Goal: Task Accomplishment & Management: Use online tool/utility

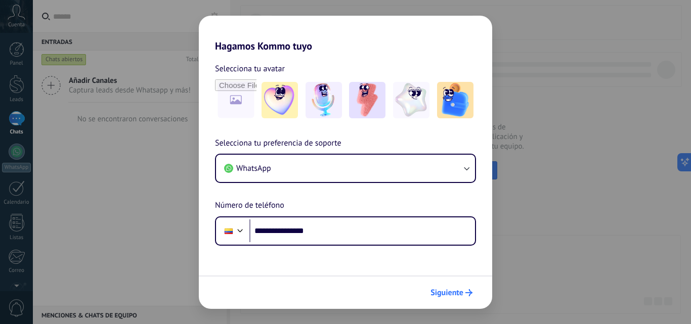
type input "**********"
click at [460, 292] on span "Siguiente" at bounding box center [446, 292] width 33 height 7
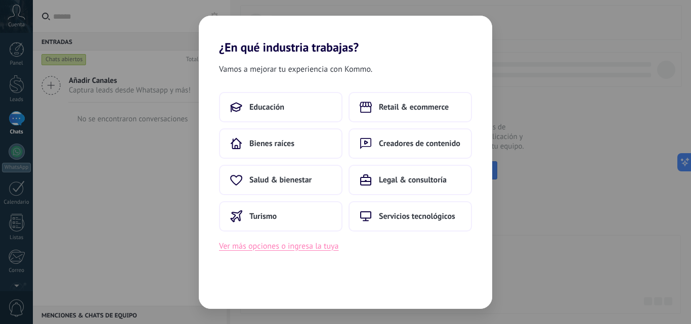
click at [329, 248] on button "Ver más opciones o ingresa la tuya" at bounding box center [278, 246] width 119 height 13
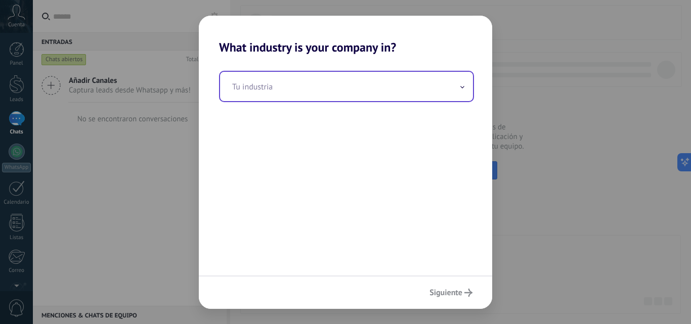
click at [274, 99] on input "text" at bounding box center [346, 86] width 253 height 29
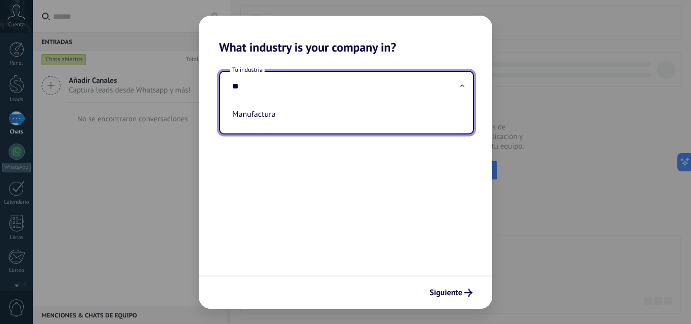
type input "*"
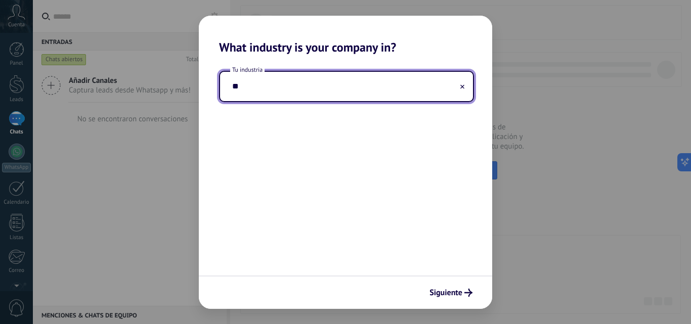
click at [409, 90] on input "**" at bounding box center [346, 86] width 253 height 29
type input "**"
click at [462, 86] on use at bounding box center [462, 86] width 4 height 4
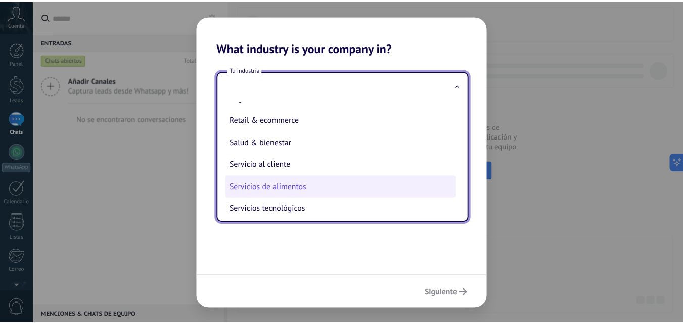
scroll to position [217, 0]
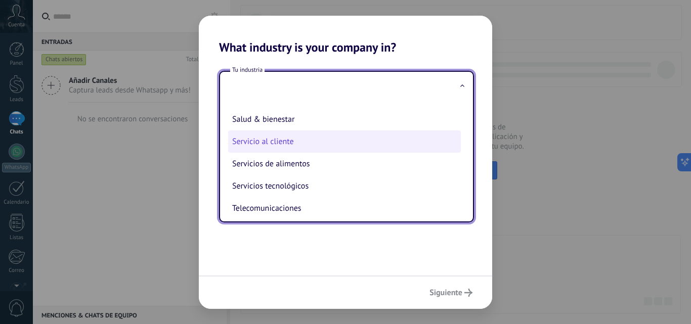
click at [286, 140] on li "Servicio al cliente" at bounding box center [344, 141] width 233 height 22
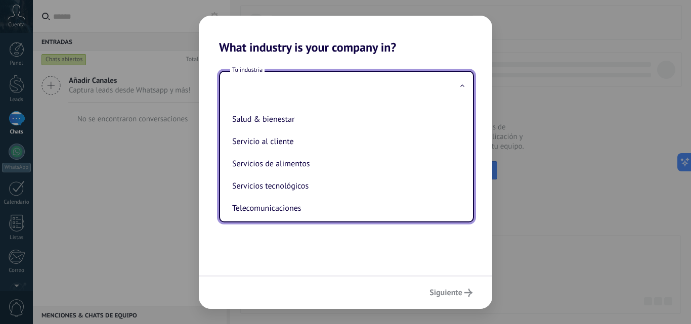
type input "**********"
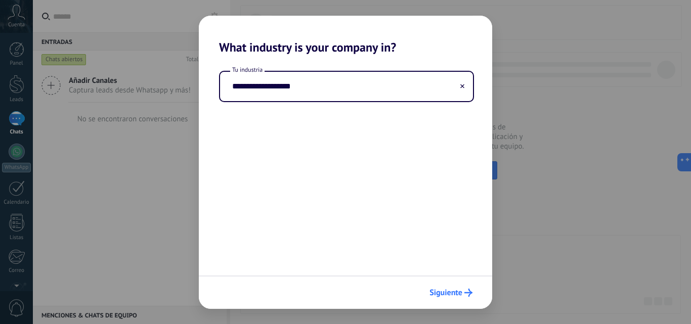
click at [452, 295] on span "Siguiente" at bounding box center [445, 292] width 33 height 7
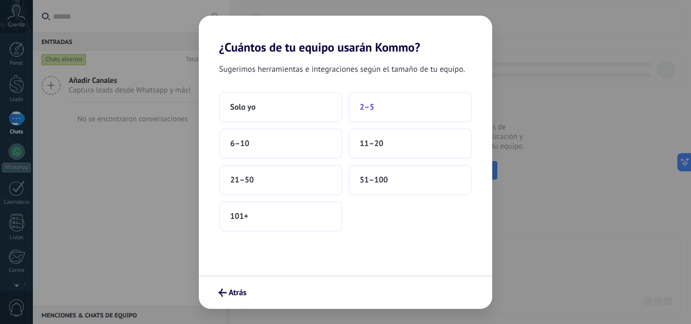
click at [380, 104] on button "2–5" at bounding box center [409, 107] width 123 height 30
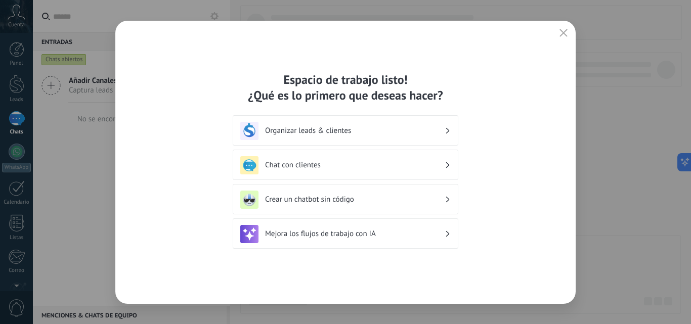
click at [311, 133] on h3 "Organizar leads & clientes" at bounding box center [355, 131] width 180 height 10
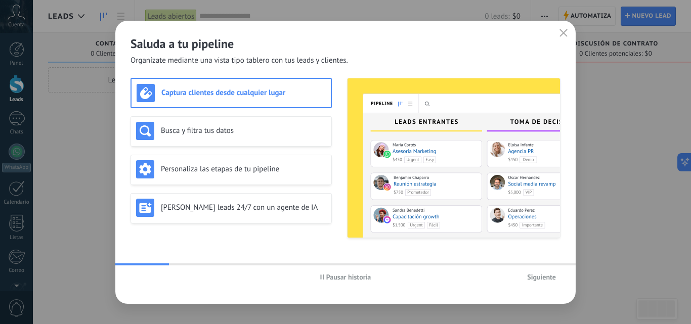
click at [550, 276] on span "Siguiente" at bounding box center [541, 277] width 29 height 7
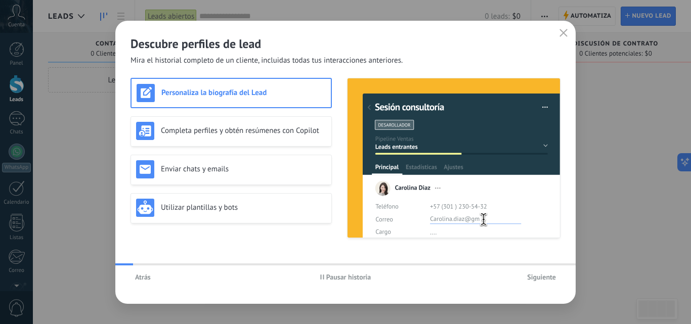
click at [550, 276] on span "Siguiente" at bounding box center [541, 277] width 29 height 7
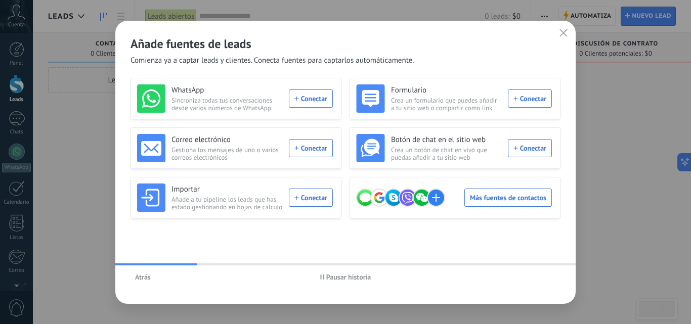
click at [559, 35] on button "button" at bounding box center [563, 33] width 13 height 14
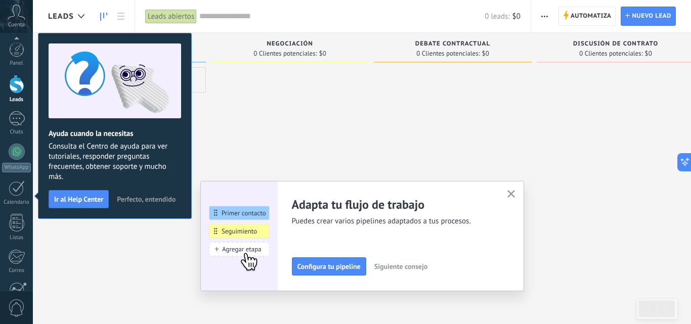
scroll to position [97, 0]
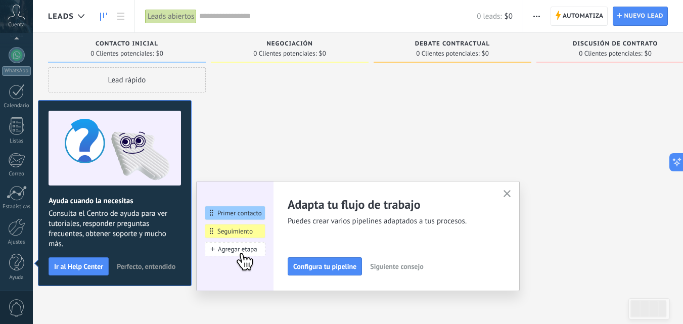
click at [509, 197] on icon "button" at bounding box center [508, 194] width 8 height 8
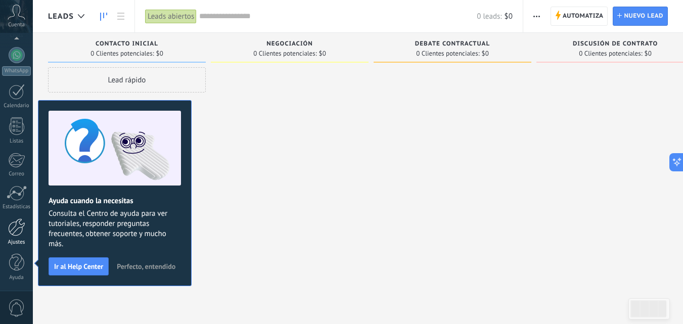
click at [15, 224] on div at bounding box center [16, 227] width 17 height 18
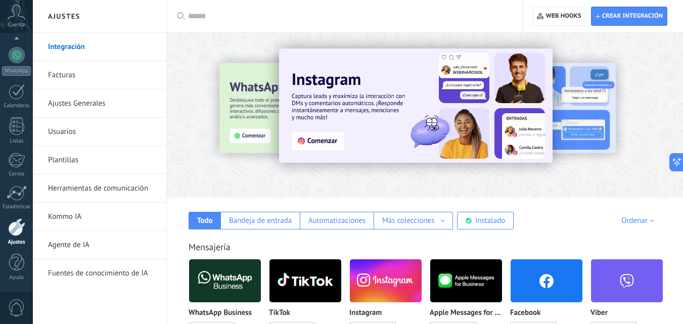
click at [86, 193] on link "Herramientas de comunicación" at bounding box center [102, 188] width 108 height 28
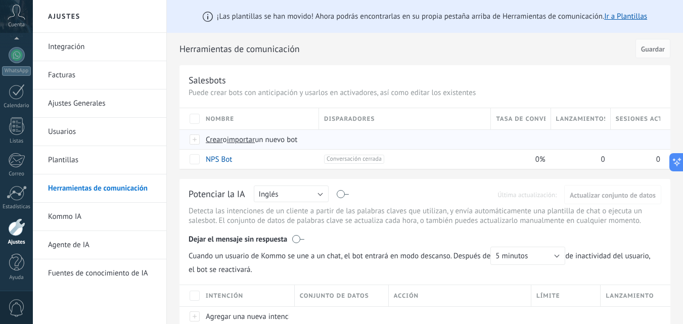
click at [240, 142] on span "importar" at bounding box center [241, 140] width 28 height 10
click at [0, 0] on input "importar un nuevo bot" at bounding box center [0, 0] width 0 height 0
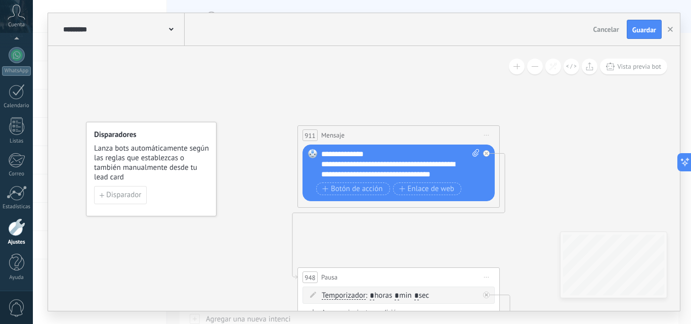
click at [173, 29] on use at bounding box center [171, 29] width 5 height 3
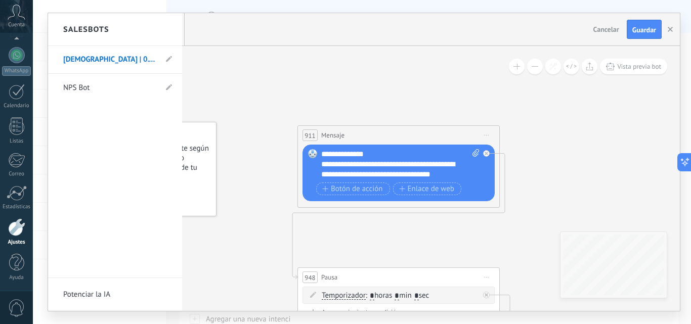
click at [668, 30] on div at bounding box center [364, 162] width 632 height 298
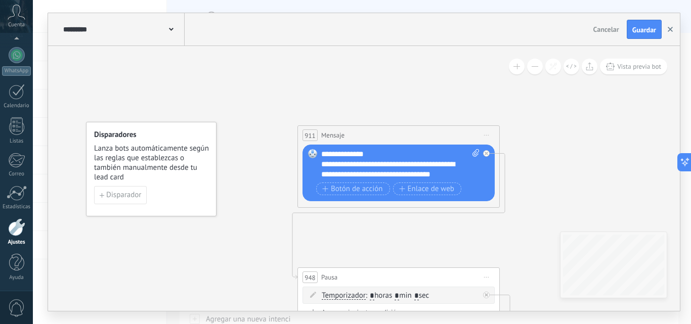
click at [672, 28] on use "button" at bounding box center [670, 29] width 5 height 5
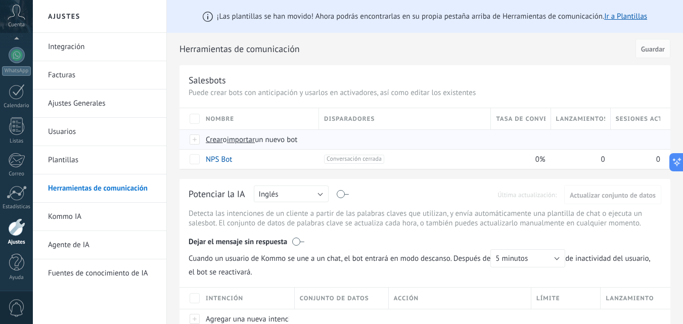
click at [246, 142] on span "importar" at bounding box center [241, 140] width 28 height 10
click at [0, 0] on input "importar un nuevo bot" at bounding box center [0, 0] width 0 height 0
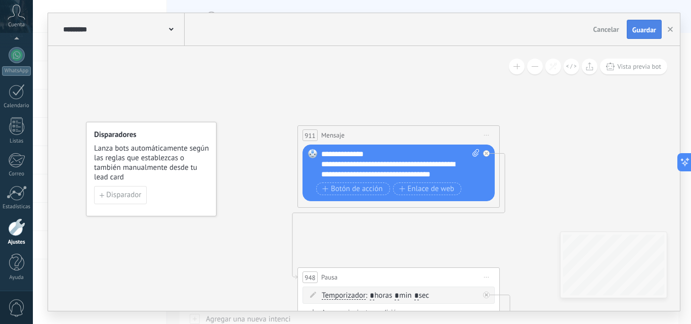
click at [640, 30] on span "Guardar" at bounding box center [644, 29] width 24 height 7
click at [671, 27] on icon "button" at bounding box center [670, 29] width 5 height 5
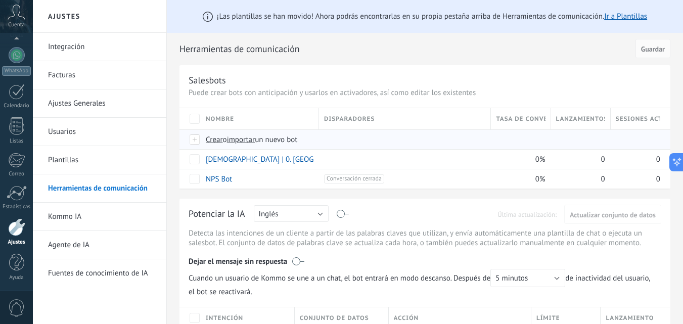
click at [245, 140] on span "importar" at bounding box center [241, 140] width 28 height 10
click at [0, 0] on input "importar un nuevo bot" at bounding box center [0, 0] width 0 height 0
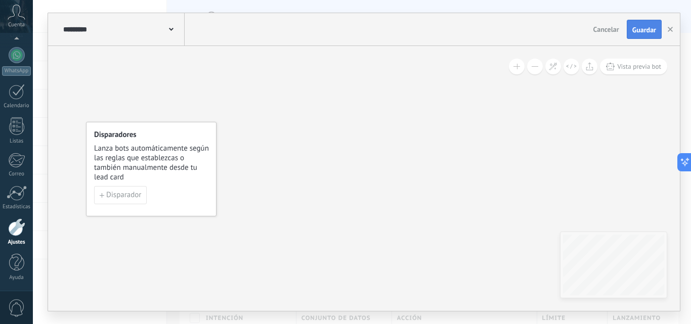
click at [639, 30] on span "Guardar" at bounding box center [644, 29] width 24 height 7
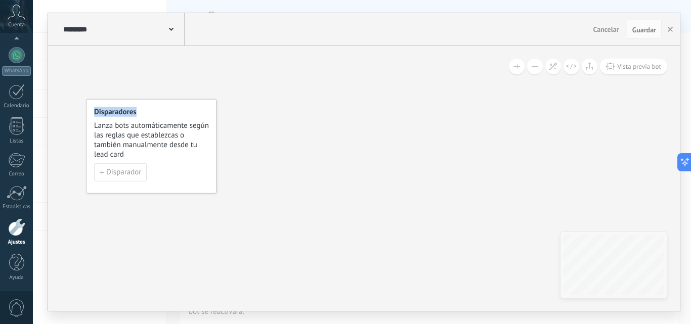
drag, startPoint x: 477, startPoint y: 180, endPoint x: 203, endPoint y: 100, distance: 285.0
click at [203, 100] on div "Disparadores Lanza bots automáticamente según las reglas que establezcas o tamb…" at bounding box center [364, 178] width 632 height 265
click at [429, 202] on div "Disparadores Lanza bots automáticamente según las reglas que establezcas o tamb…" at bounding box center [364, 178] width 632 height 265
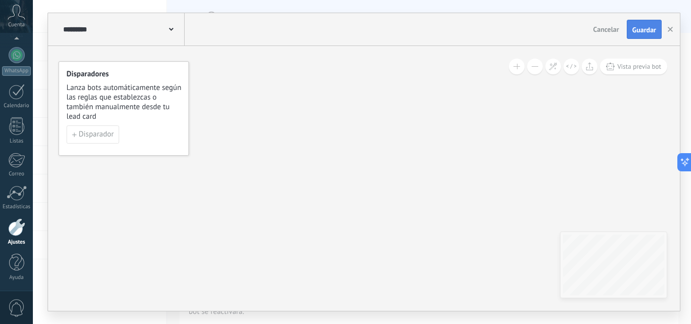
click at [654, 28] on span "Guardar" at bounding box center [644, 29] width 24 height 7
click at [668, 31] on icon "button" at bounding box center [670, 29] width 5 height 5
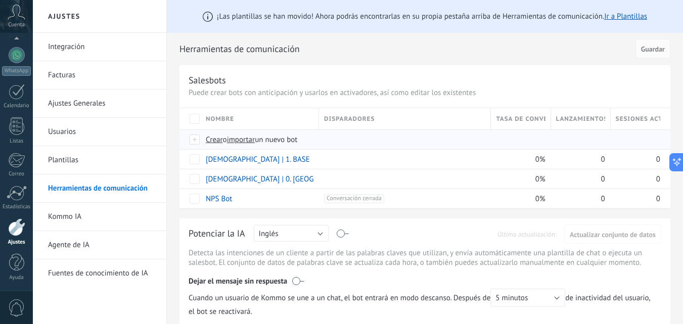
click at [250, 142] on span "importar" at bounding box center [241, 140] width 28 height 10
click at [0, 0] on input "importar un nuevo bot" at bounding box center [0, 0] width 0 height 0
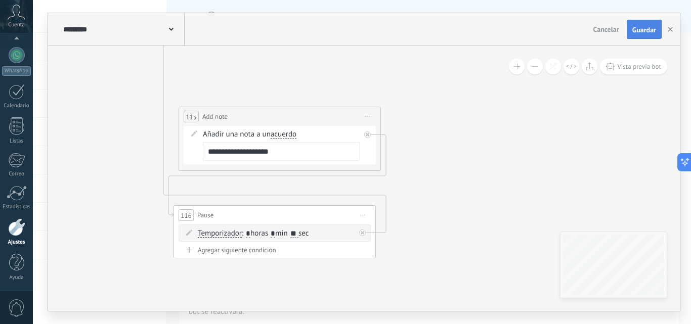
click at [634, 31] on span "Guardar" at bounding box center [644, 29] width 24 height 7
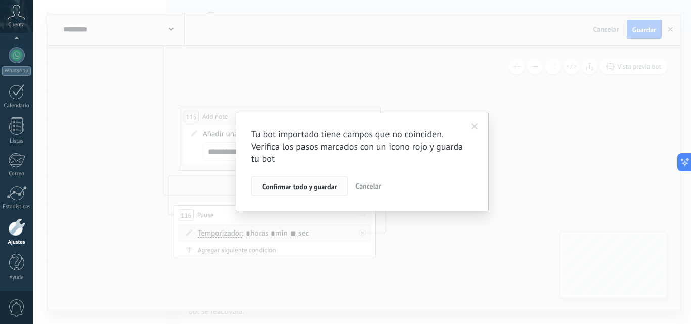
click at [291, 184] on span "Confirmar todo y guardar" at bounding box center [299, 186] width 75 height 7
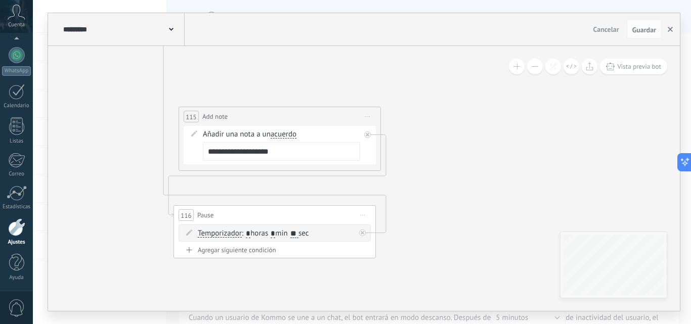
click at [668, 29] on button "button" at bounding box center [670, 29] width 15 height 19
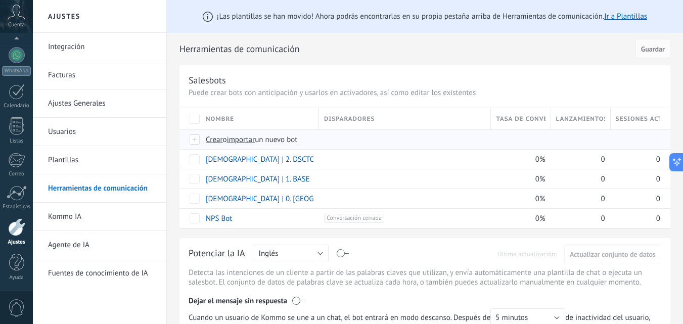
click at [246, 140] on span "importar" at bounding box center [241, 140] width 28 height 10
click at [0, 0] on input "importar un nuevo bot" at bounding box center [0, 0] width 0 height 0
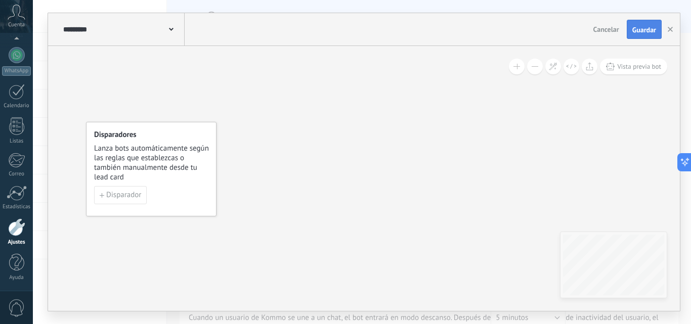
click at [635, 32] on span "Guardar" at bounding box center [644, 29] width 24 height 7
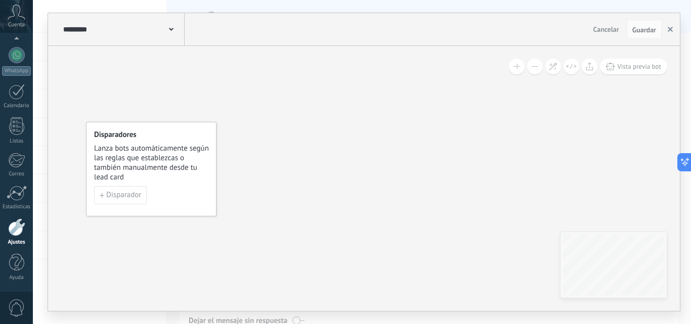
click at [668, 30] on button "button" at bounding box center [670, 29] width 15 height 19
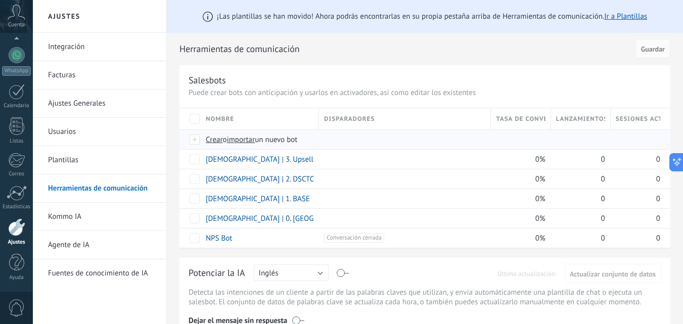
click at [243, 139] on span "importar" at bounding box center [241, 140] width 28 height 10
click at [0, 0] on input "importar un nuevo bot" at bounding box center [0, 0] width 0 height 0
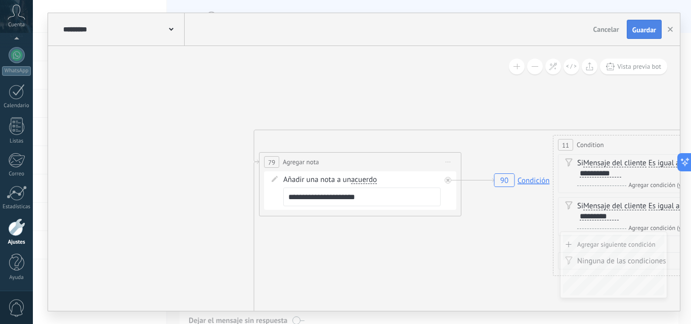
click at [640, 27] on span "Guardar" at bounding box center [644, 29] width 24 height 7
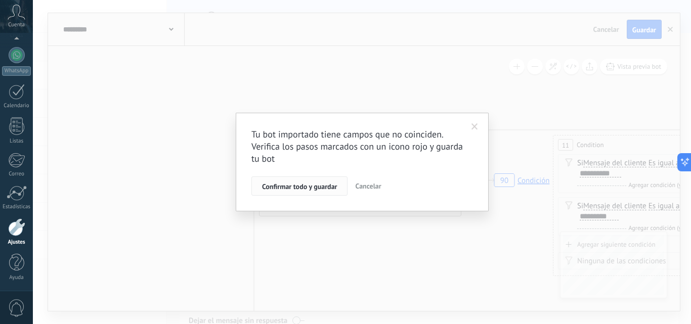
click at [321, 189] on span "Confirmar todo y guardar" at bounding box center [299, 186] width 75 height 7
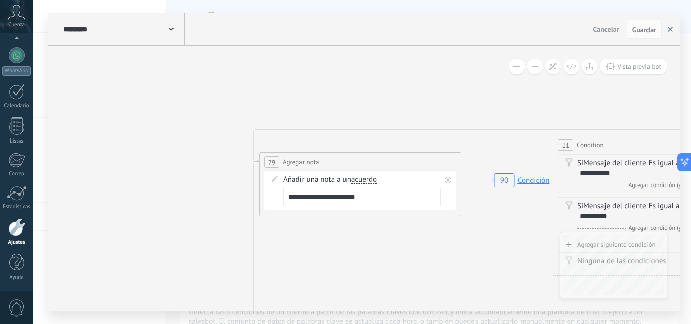
click at [670, 29] on use "button" at bounding box center [670, 29] width 5 height 5
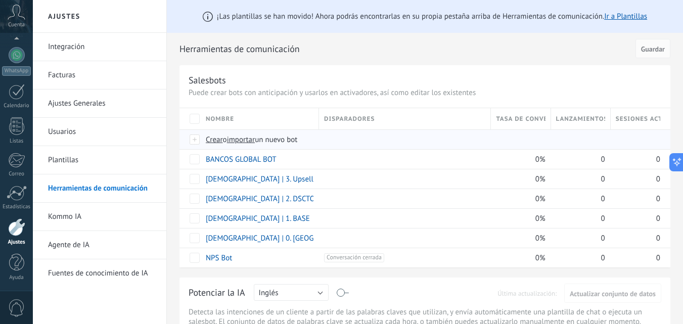
click at [239, 139] on span "importar" at bounding box center [241, 140] width 28 height 10
click at [0, 0] on input "importar un nuevo bot" at bounding box center [0, 0] width 0 height 0
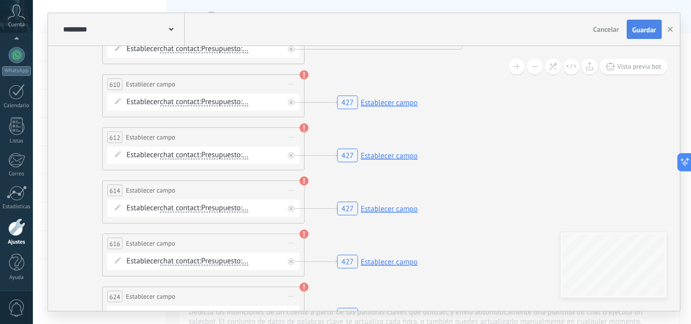
click at [643, 26] on span "Guardar" at bounding box center [644, 29] width 24 height 7
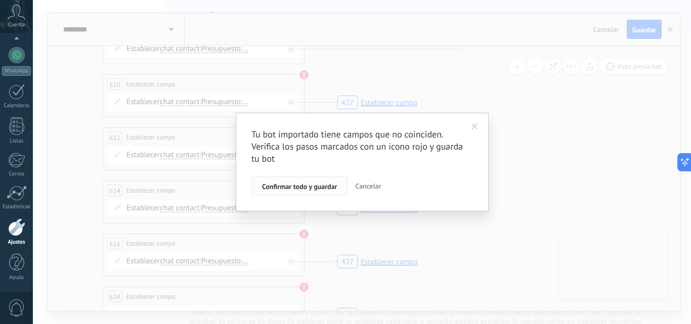
click at [318, 186] on span "Confirmar todo y guardar" at bounding box center [299, 186] width 75 height 7
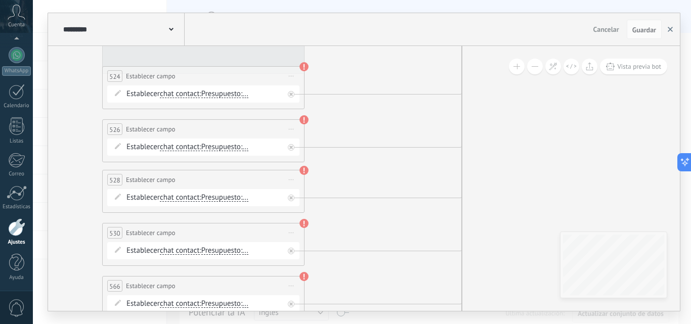
click at [668, 28] on icon "button" at bounding box center [670, 29] width 5 height 5
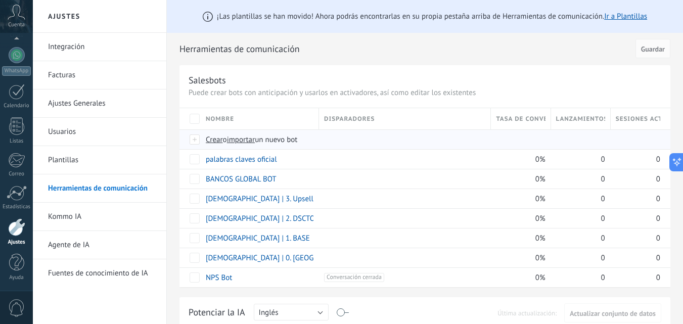
click at [244, 140] on span "importar" at bounding box center [241, 140] width 28 height 10
click at [0, 0] on input "importar un nuevo bot" at bounding box center [0, 0] width 0 height 0
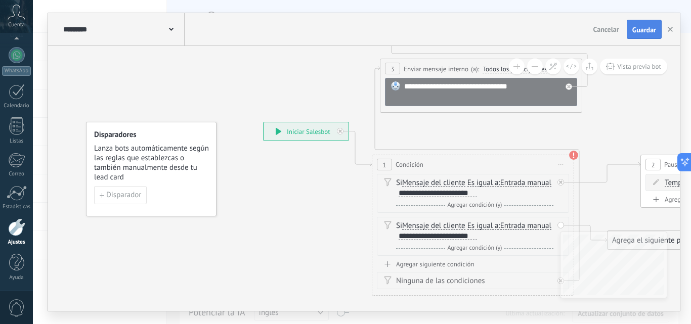
click at [642, 29] on span "Guardar" at bounding box center [644, 29] width 24 height 7
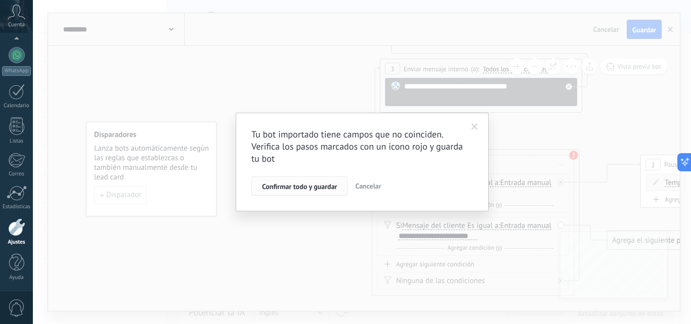
click at [280, 186] on span "Confirmar todo y guardar" at bounding box center [299, 186] width 75 height 7
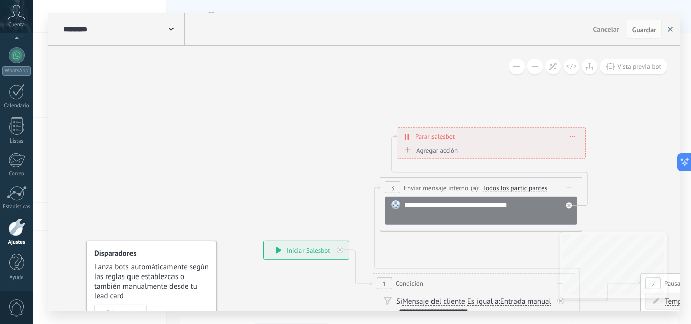
click at [672, 31] on use "button" at bounding box center [670, 29] width 5 height 5
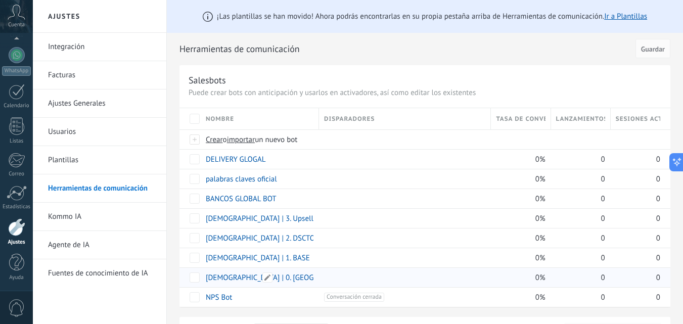
click at [247, 279] on link "[DEMOGRAPHIC_DATA] | 0. [GEOGRAPHIC_DATA]" at bounding box center [283, 278] width 155 height 10
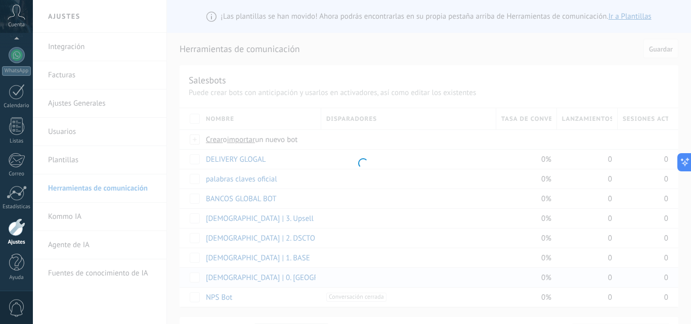
type input "**********"
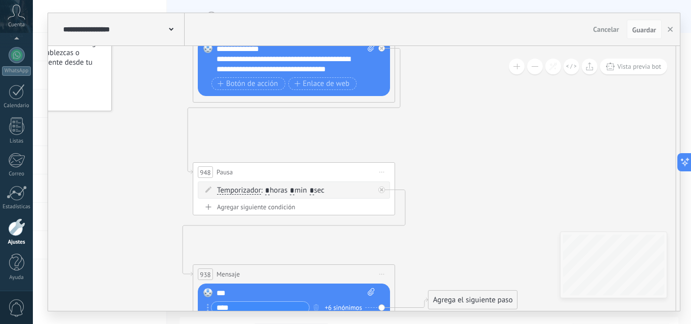
drag, startPoint x: 164, startPoint y: 157, endPoint x: 113, endPoint y: 120, distance: 63.3
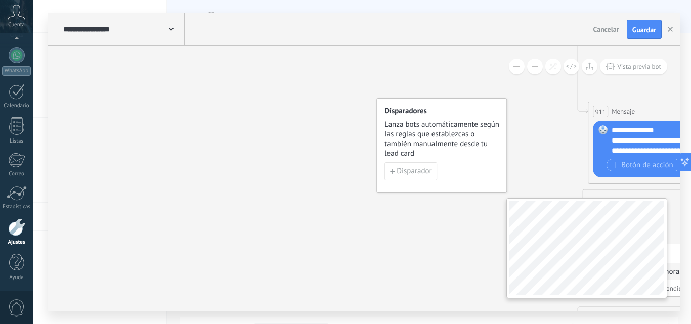
click at [522, 201] on div at bounding box center [586, 248] width 161 height 100
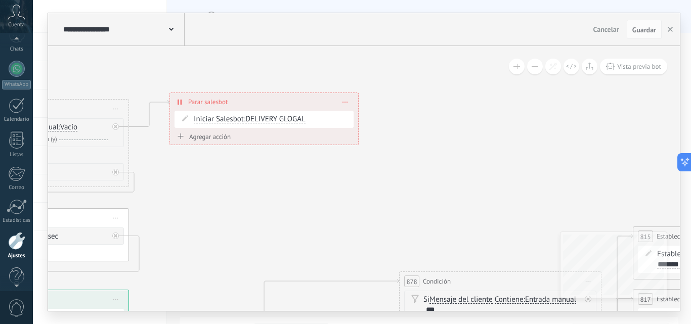
scroll to position [97, 0]
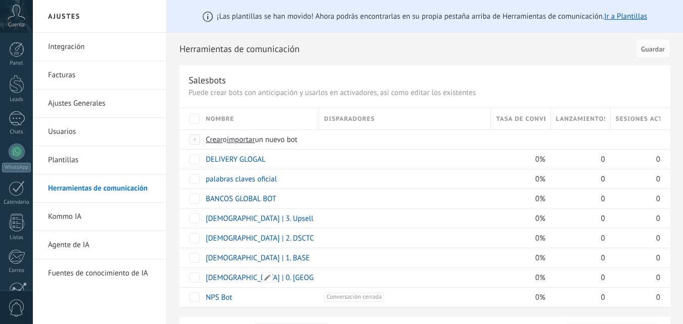
click at [243, 273] on link "[DEMOGRAPHIC_DATA] | 0. [GEOGRAPHIC_DATA]" at bounding box center [283, 278] width 155 height 10
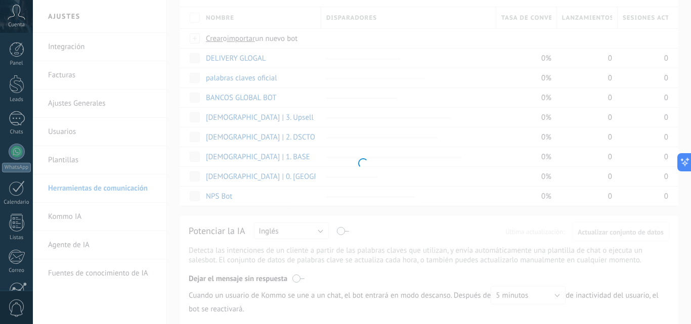
type input "**********"
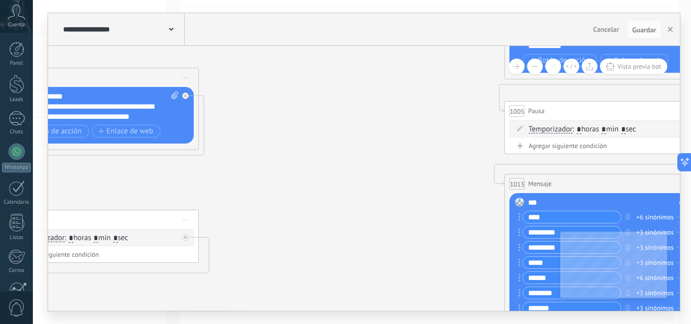
drag, startPoint x: 536, startPoint y: 220, endPoint x: 234, endPoint y: 162, distance: 307.4
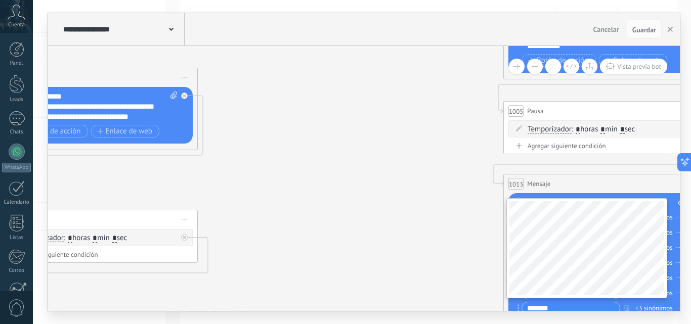
click at [526, 200] on div at bounding box center [586, 248] width 161 height 100
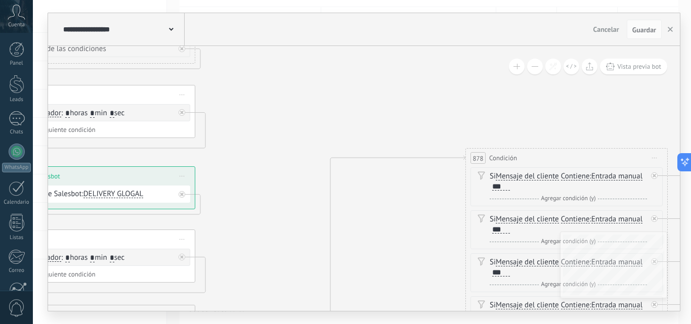
drag, startPoint x: 469, startPoint y: 209, endPoint x: 256, endPoint y: 113, distance: 233.4
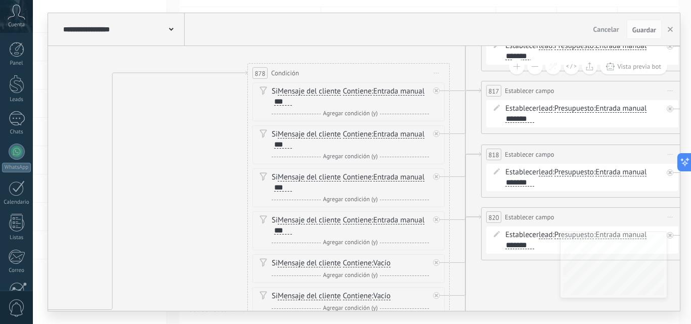
drag, startPoint x: 362, startPoint y: 221, endPoint x: 170, endPoint y: 138, distance: 209.1
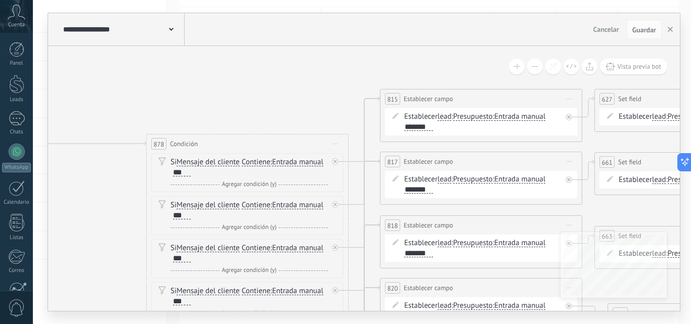
drag, startPoint x: 191, startPoint y: 142, endPoint x: 98, endPoint y: 199, distance: 109.2
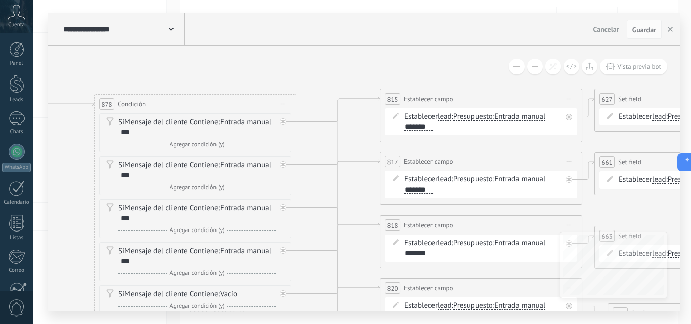
drag, startPoint x: 262, startPoint y: 144, endPoint x: 209, endPoint y: 103, distance: 66.4
click at [209, 103] on div "878 Condición ********* Iniciar vista previa aquí Cambiar nombre Duplicar Borrar" at bounding box center [195, 104] width 201 height 19
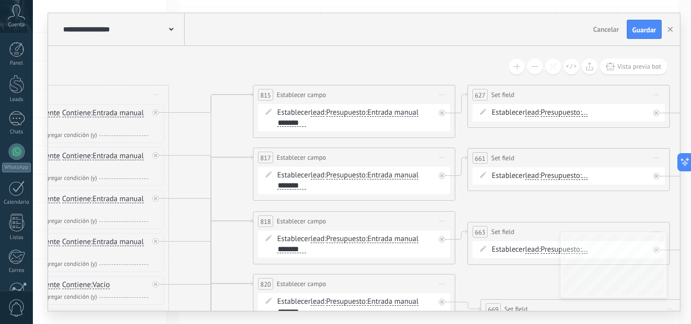
drag, startPoint x: 364, startPoint y: 126, endPoint x: 237, endPoint y: 122, distance: 127.0
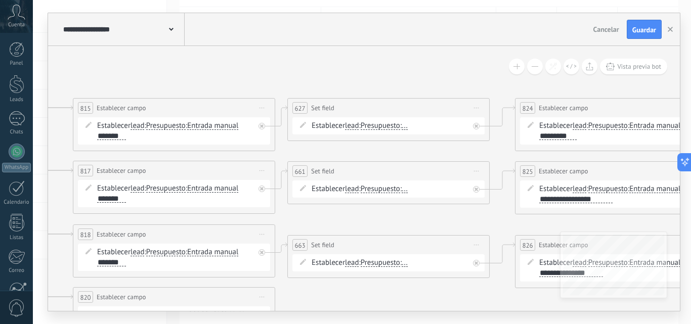
drag, startPoint x: 427, startPoint y: 72, endPoint x: 254, endPoint y: 83, distance: 173.8
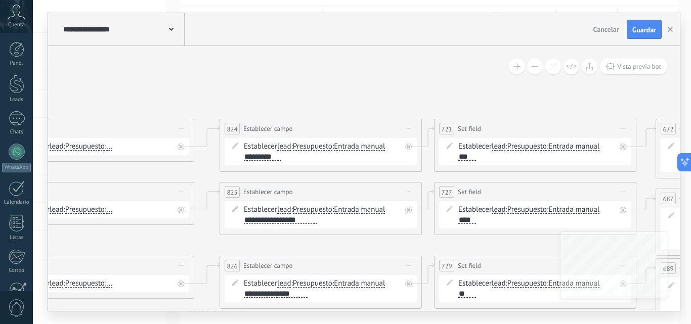
drag, startPoint x: 460, startPoint y: 84, endPoint x: 164, endPoint y: 105, distance: 296.1
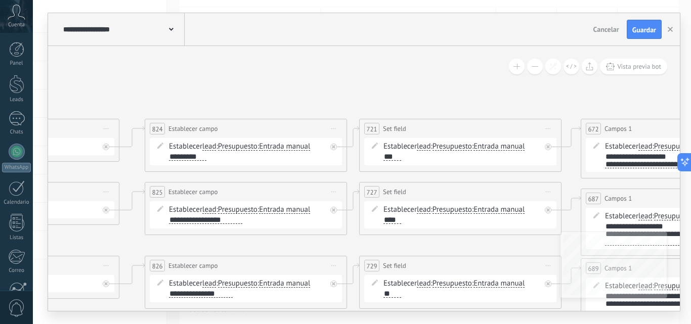
drag, startPoint x: 472, startPoint y: 100, endPoint x: 371, endPoint y: 100, distance: 101.2
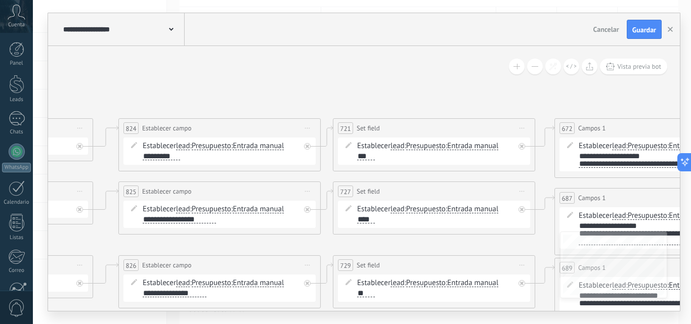
click at [364, 155] on div "***" at bounding box center [366, 156] width 18 height 8
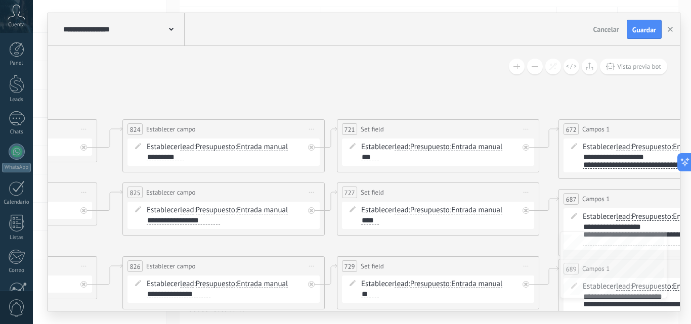
drag, startPoint x: 233, startPoint y: 79, endPoint x: 437, endPoint y: 54, distance: 205.3
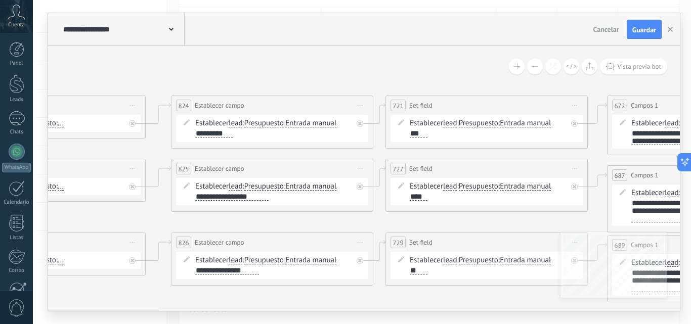
drag, startPoint x: 402, startPoint y: 70, endPoint x: 326, endPoint y: 68, distance: 75.9
click at [415, 134] on div "***" at bounding box center [419, 133] width 18 height 8
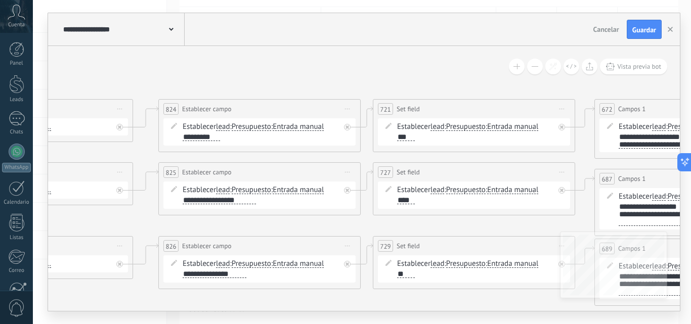
drag, startPoint x: 447, startPoint y: 69, endPoint x: 422, endPoint y: 75, distance: 25.0
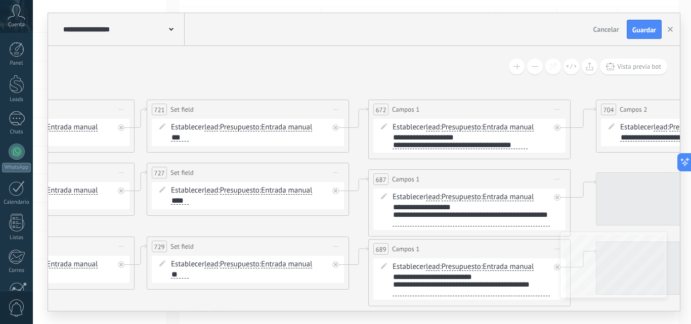
drag, startPoint x: 436, startPoint y: 82, endPoint x: 221, endPoint y: 77, distance: 215.0
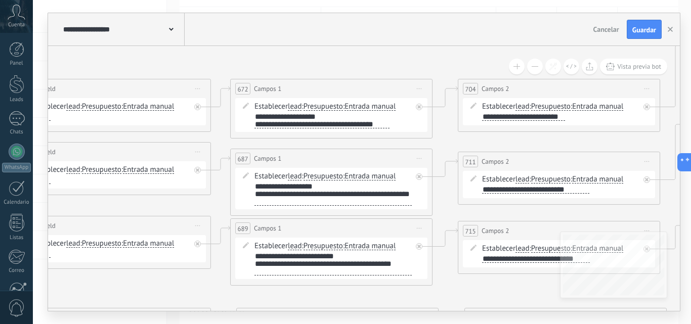
drag, startPoint x: 419, startPoint y: 67, endPoint x: 306, endPoint y: 48, distance: 113.9
click at [286, 117] on div "**********" at bounding box center [321, 120] width 135 height 15
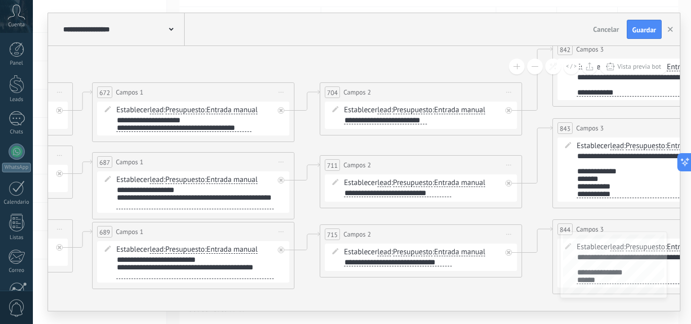
drag, startPoint x: 454, startPoint y: 67, endPoint x: 316, endPoint y: 70, distance: 138.1
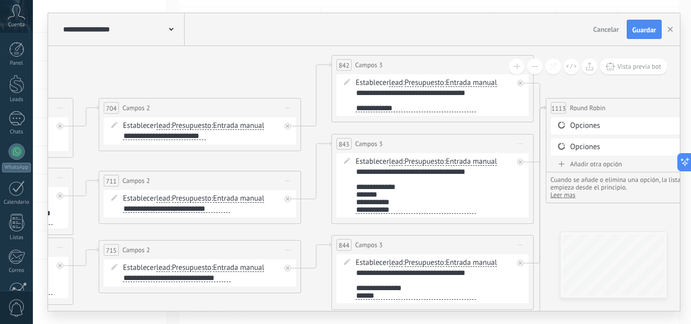
drag, startPoint x: 448, startPoint y: 73, endPoint x: 227, endPoint y: 89, distance: 221.6
click at [402, 110] on div "**********" at bounding box center [416, 100] width 120 height 23
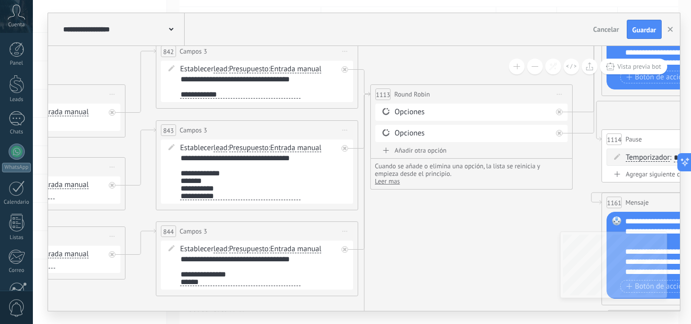
drag, startPoint x: 285, startPoint y: 73, endPoint x: 93, endPoint y: 55, distance: 193.0
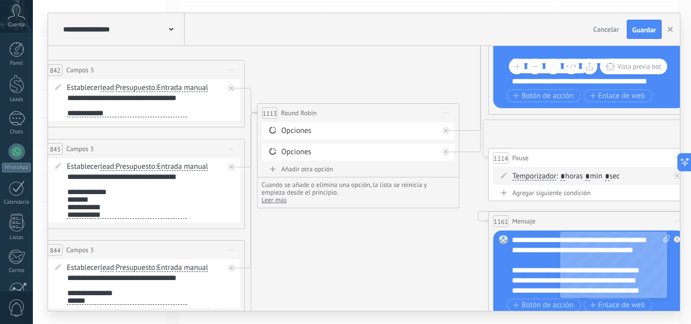
drag, startPoint x: 465, startPoint y: 244, endPoint x: 370, endPoint y: 231, distance: 95.6
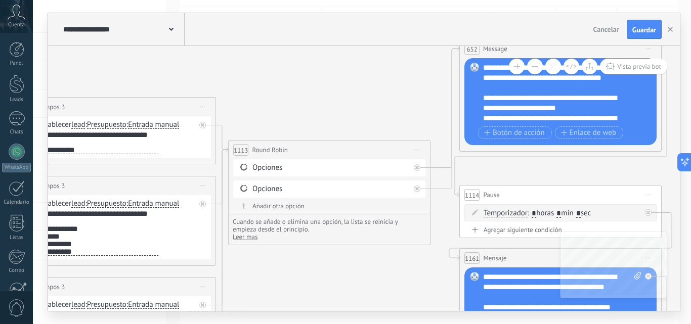
drag, startPoint x: 446, startPoint y: 82, endPoint x: 418, endPoint y: 123, distance: 49.2
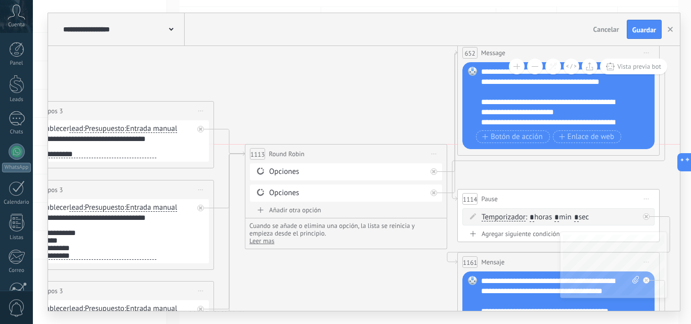
drag, startPoint x: 260, startPoint y: 153, endPoint x: 279, endPoint y: 148, distance: 19.3
click at [279, 148] on div "**********" at bounding box center [345, 154] width 201 height 19
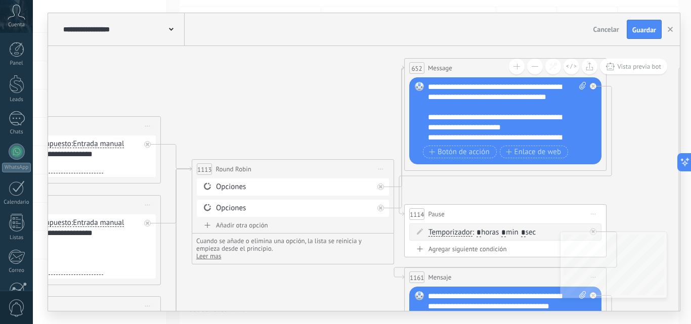
drag, startPoint x: 363, startPoint y: 95, endPoint x: 318, endPoint y: 99, distance: 44.6
click at [268, 188] on div "Opciones" at bounding box center [294, 187] width 157 height 10
click at [262, 166] on div "**********" at bounding box center [292, 169] width 201 height 19
click at [418, 114] on div "Reemplazar Quitar Convertir a mensaje de voz Arrastre la imagen aquí para adjun…" at bounding box center [505, 120] width 192 height 87
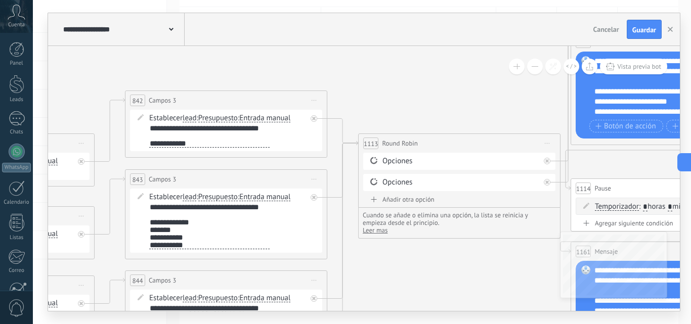
drag, startPoint x: 247, startPoint y: 98, endPoint x: 522, endPoint y: 80, distance: 275.7
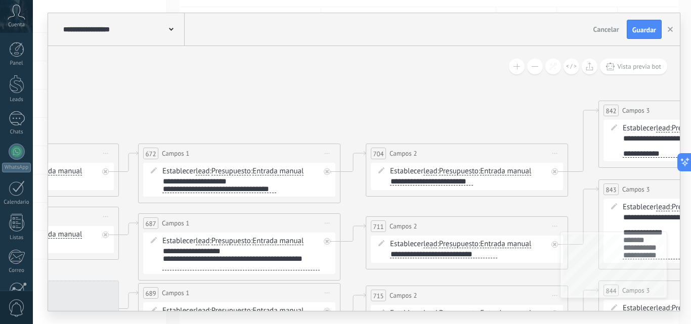
drag, startPoint x: 161, startPoint y: 76, endPoint x: 524, endPoint y: 83, distance: 362.7
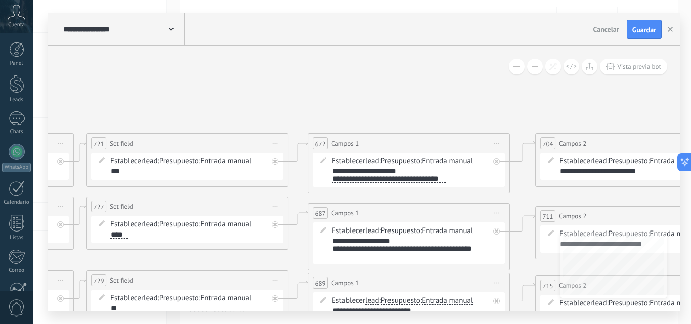
drag, startPoint x: 117, startPoint y: 88, endPoint x: 287, endPoint y: 78, distance: 169.7
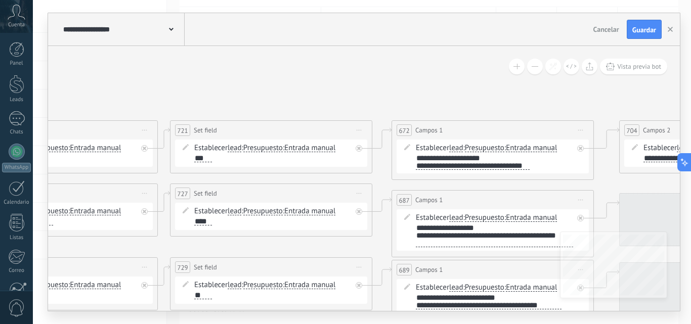
drag, startPoint x: 215, startPoint y: 90, endPoint x: 299, endPoint y: 77, distance: 85.0
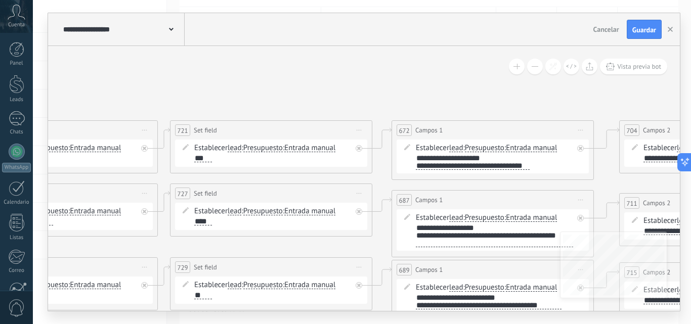
click at [199, 157] on div "***" at bounding box center [203, 158] width 18 height 8
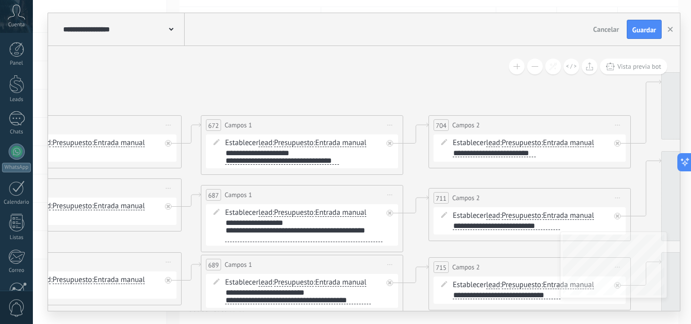
drag, startPoint x: 462, startPoint y: 93, endPoint x: 290, endPoint y: 85, distance: 172.6
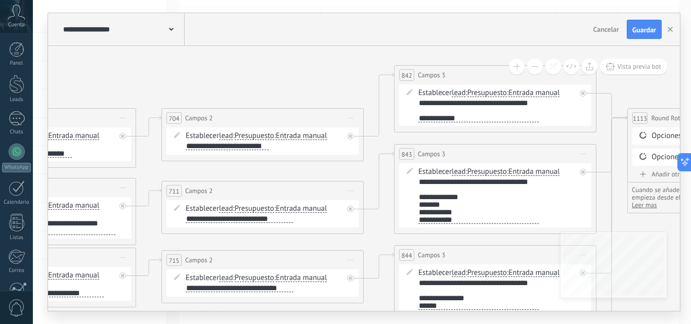
drag, startPoint x: 461, startPoint y: 80, endPoint x: 195, endPoint y: 73, distance: 266.1
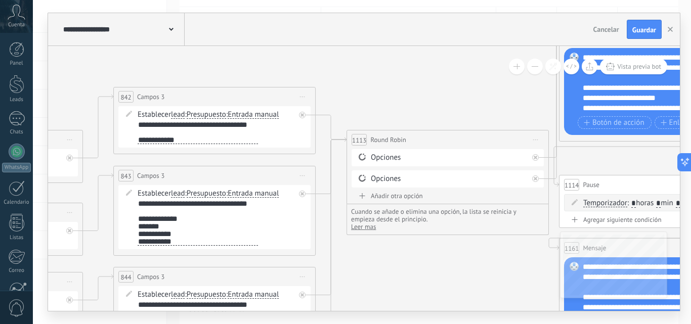
drag, startPoint x: 453, startPoint y: 60, endPoint x: 180, endPoint y: 78, distance: 274.2
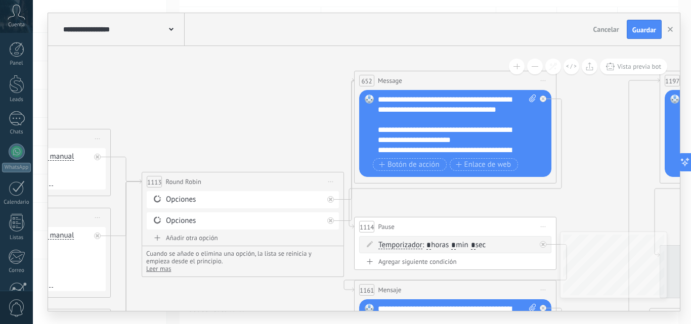
drag, startPoint x: 446, startPoint y: 101, endPoint x: 255, endPoint y: 130, distance: 192.9
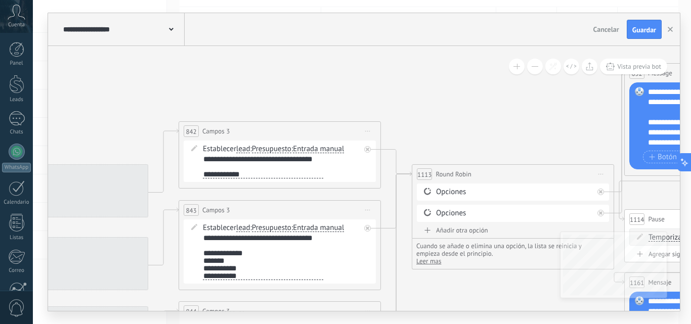
drag, startPoint x: 139, startPoint y: 121, endPoint x: 439, endPoint y: 105, distance: 300.9
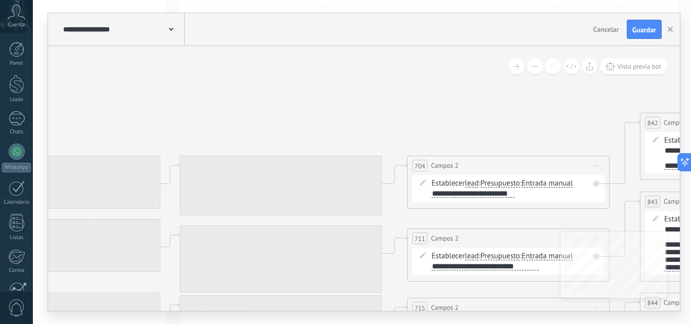
drag, startPoint x: 103, startPoint y: 83, endPoint x: 613, endPoint y: 83, distance: 509.8
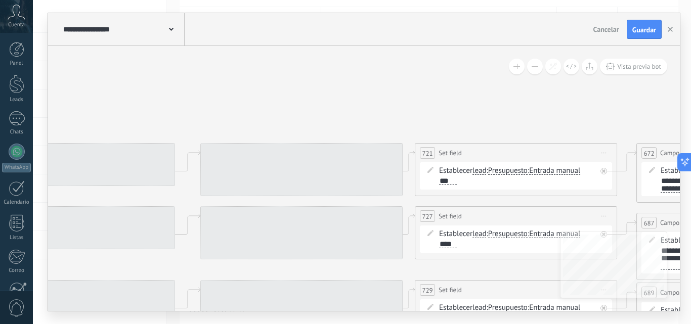
drag, startPoint x: 284, startPoint y: 94, endPoint x: 510, endPoint y: 75, distance: 226.8
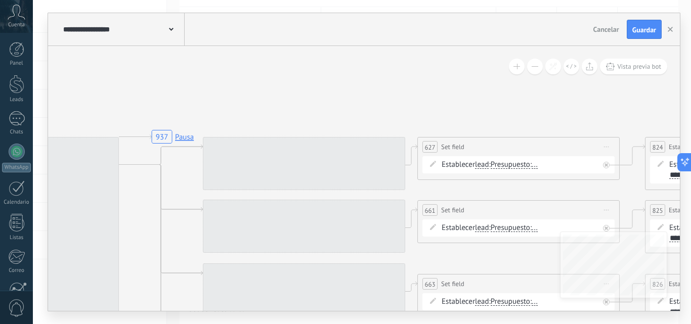
drag, startPoint x: 373, startPoint y: 80, endPoint x: 568, endPoint y: 75, distance: 194.8
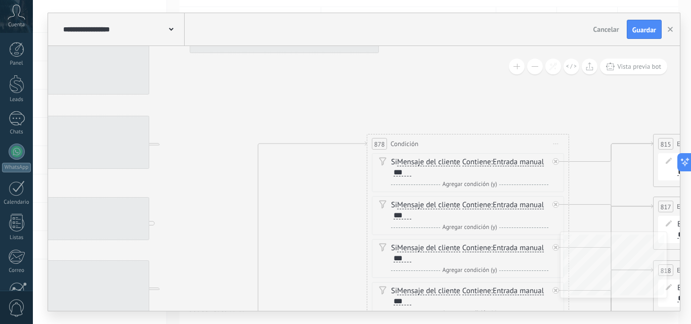
drag, startPoint x: 119, startPoint y: 84, endPoint x: 581, endPoint y: 75, distance: 462.4
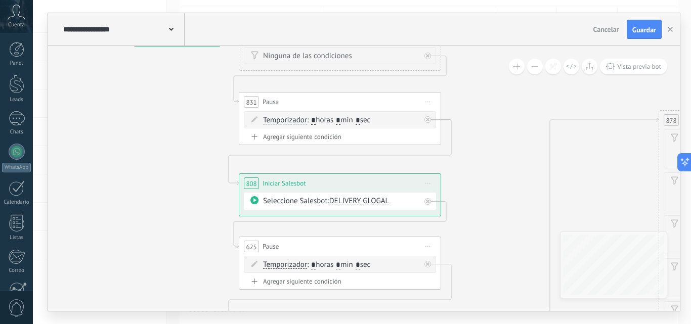
drag, startPoint x: 276, startPoint y: 92, endPoint x: 526, endPoint y: 77, distance: 250.8
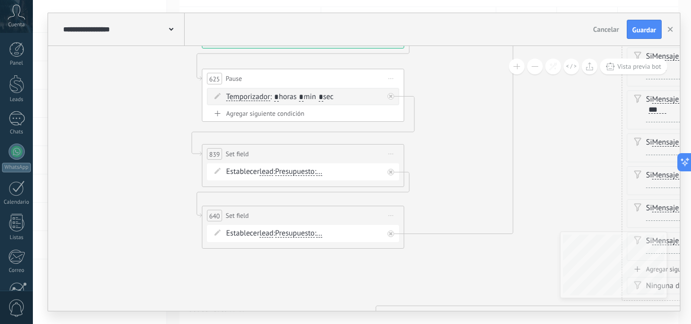
drag, startPoint x: 510, startPoint y: 180, endPoint x: 463, endPoint y: 85, distance: 106.3
click at [473, 12] on div "**********" at bounding box center [362, 162] width 658 height 324
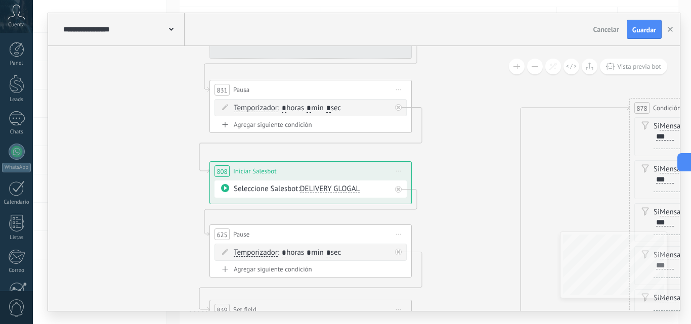
drag, startPoint x: 455, startPoint y: 100, endPoint x: 467, endPoint y: 272, distance: 172.4
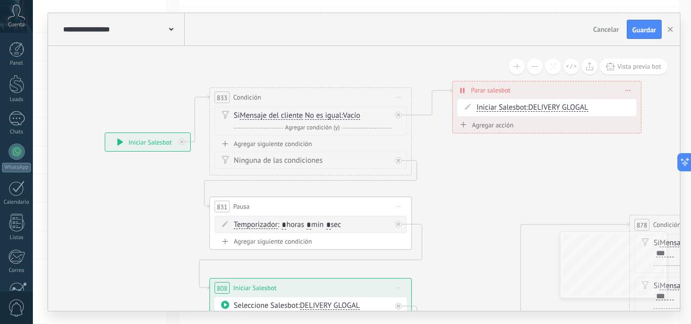
drag, startPoint x: 463, startPoint y: 152, endPoint x: 463, endPoint y: 247, distance: 95.1
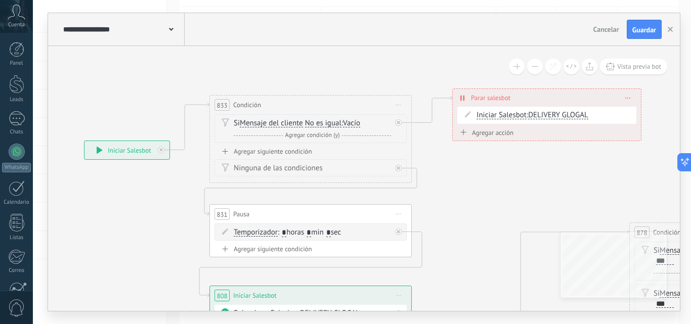
drag, startPoint x: 154, startPoint y: 153, endPoint x: 134, endPoint y: 152, distance: 20.2
click at [134, 152] on div "**********" at bounding box center [126, 150] width 85 height 18
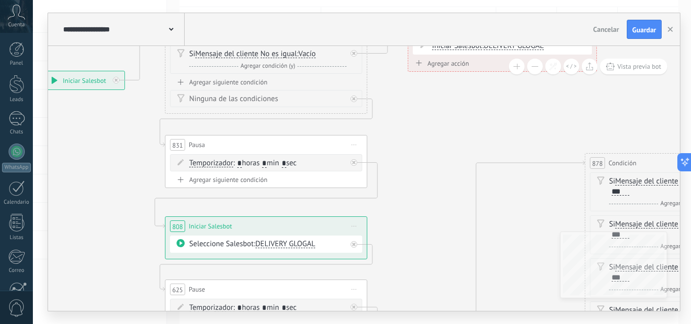
drag, startPoint x: 474, startPoint y: 182, endPoint x: 435, endPoint y: 118, distance: 74.5
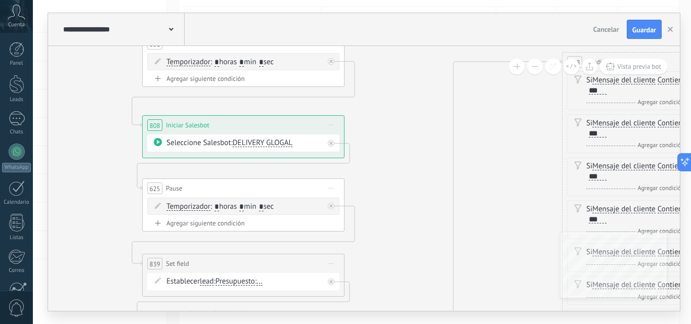
drag, startPoint x: 412, startPoint y: 227, endPoint x: 390, endPoint y: 126, distance: 103.1
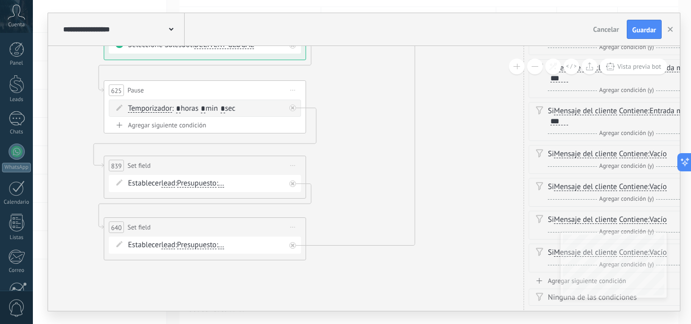
drag, startPoint x: 389, startPoint y: 261, endPoint x: 351, endPoint y: 163, distance: 105.4
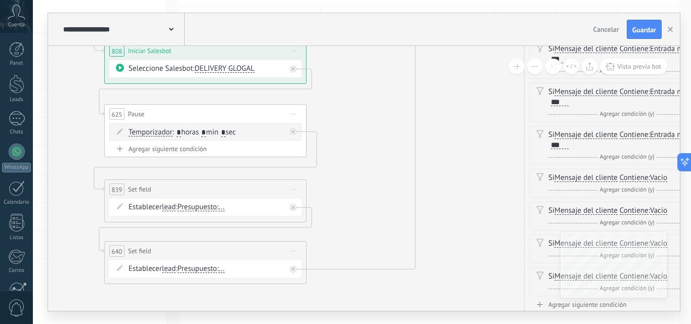
drag, startPoint x: 354, startPoint y: 142, endPoint x: 353, endPoint y: 204, distance: 62.2
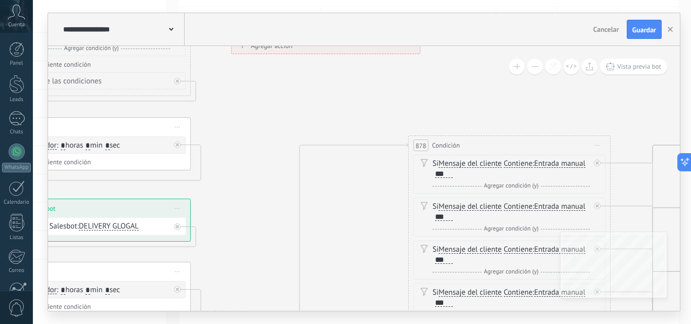
drag, startPoint x: 362, startPoint y: 104, endPoint x: 247, endPoint y: 188, distance: 142.5
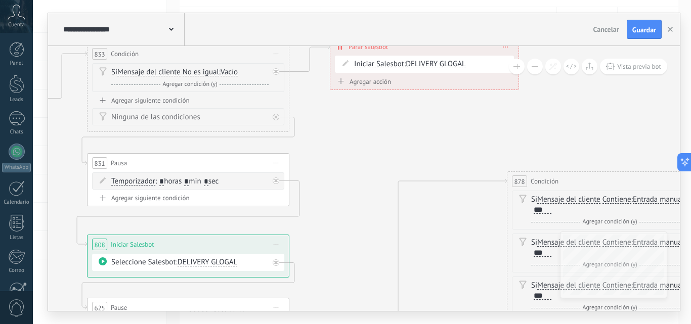
drag, startPoint x: 270, startPoint y: 117, endPoint x: 368, endPoint y: 153, distance: 105.0
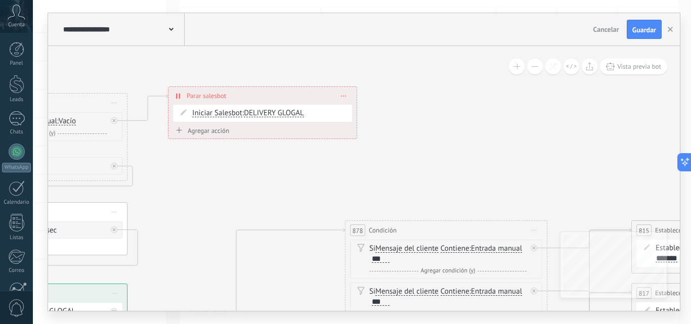
drag, startPoint x: 352, startPoint y: 147, endPoint x: 152, endPoint y: 186, distance: 203.5
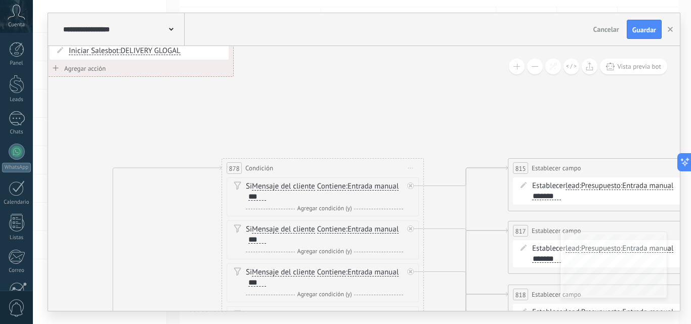
drag, startPoint x: 464, startPoint y: 156, endPoint x: 340, endPoint y: 94, distance: 138.4
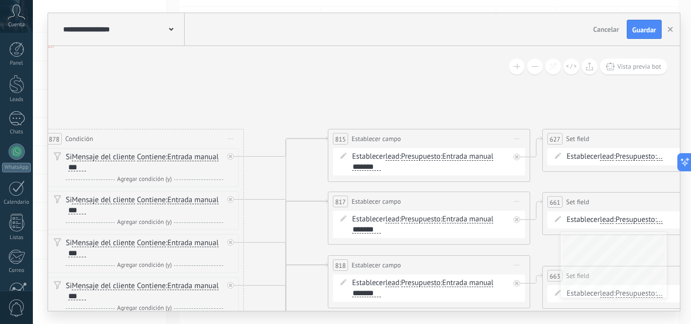
drag, startPoint x: 386, startPoint y: 126, endPoint x: 260, endPoint y: 98, distance: 128.5
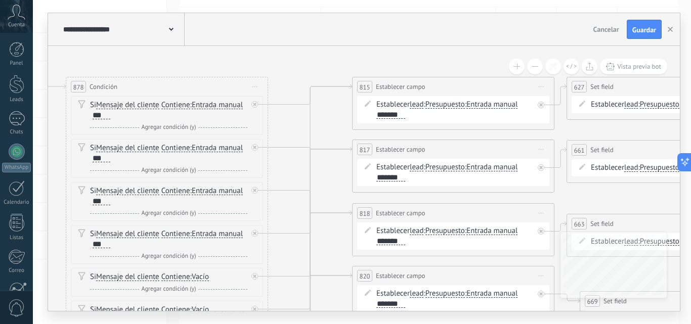
drag, startPoint x: 262, startPoint y: 265, endPoint x: 286, endPoint y: 212, distance: 57.5
click at [137, 107] on span "Mensaje del cliente" at bounding box center [127, 105] width 63 height 8
click at [137, 107] on button "Mensaje del cliente" at bounding box center [154, 105] width 126 height 18
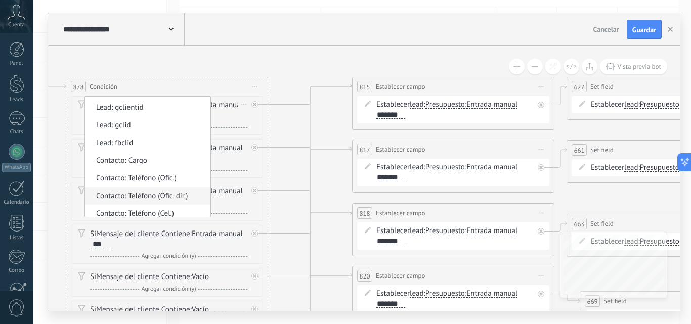
scroll to position [303, 0]
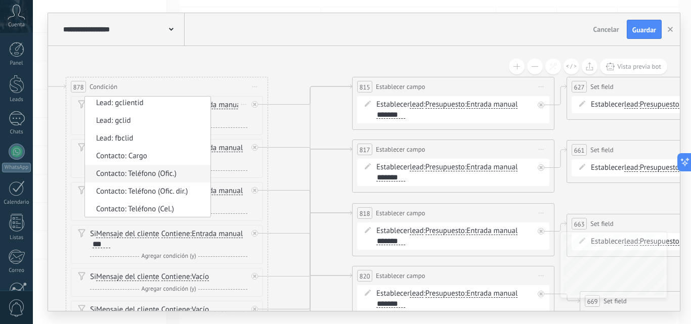
click at [147, 175] on span "Contacto: Teléfono (Ofic.)" at bounding box center [146, 174] width 122 height 10
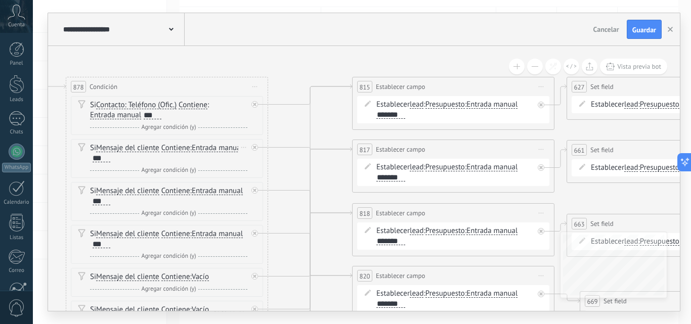
click at [131, 150] on span "Mensaje del cliente" at bounding box center [127, 148] width 63 height 8
click at [131, 150] on button "Mensaje del cliente" at bounding box center [154, 148] width 126 height 18
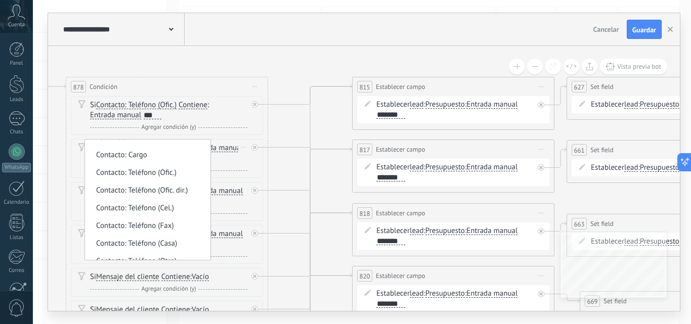
scroll to position [354, 0]
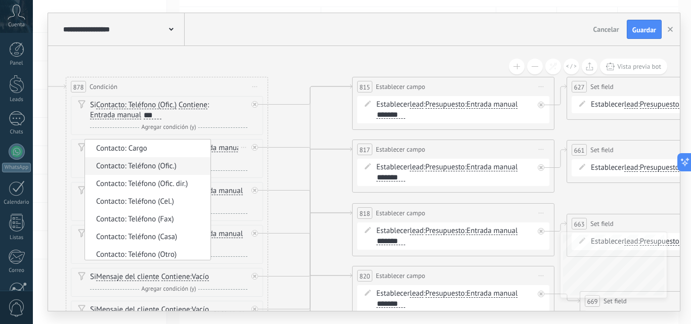
click at [146, 168] on span "Contacto: Teléfono (Ofic.)" at bounding box center [146, 166] width 122 height 10
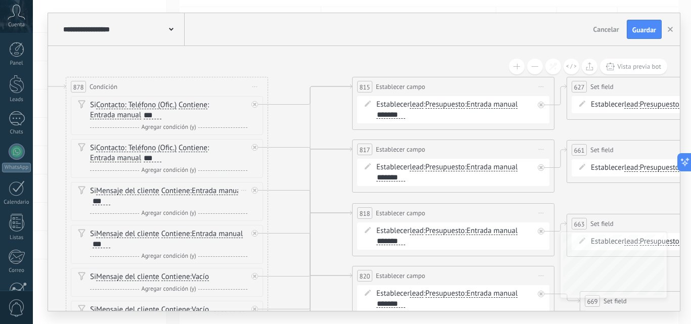
click at [128, 194] on span "Mensaje del cliente" at bounding box center [127, 191] width 63 height 8
click at [128, 194] on button "Mensaje del cliente" at bounding box center [154, 191] width 126 height 18
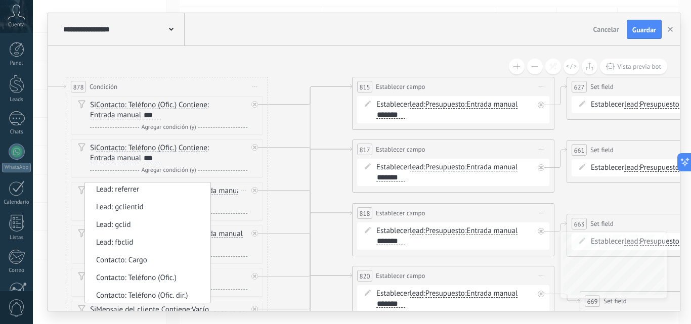
scroll to position [303, 0]
click at [138, 260] on span "Contacto: Teléfono (Ofic.)" at bounding box center [146, 260] width 122 height 10
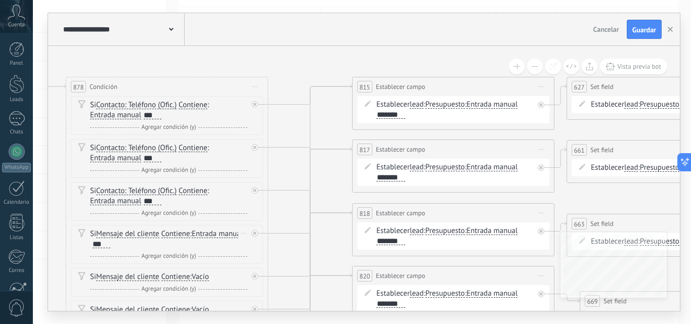
click at [151, 234] on span "Mensaje del cliente" at bounding box center [127, 234] width 63 height 8
click at [151, 234] on button "Mensaje del cliente" at bounding box center [154, 234] width 126 height 18
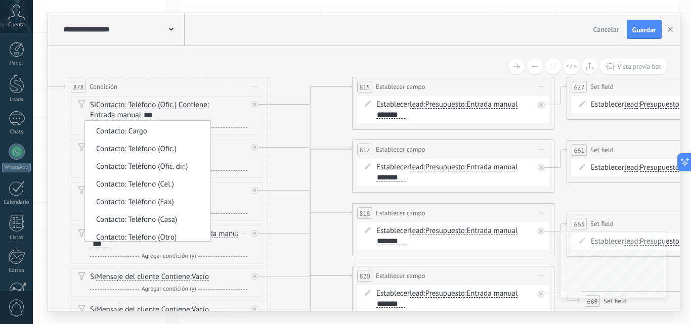
scroll to position [354, 0]
click at [149, 153] on li "Contacto: Teléfono (Ofic.)" at bounding box center [147, 148] width 125 height 18
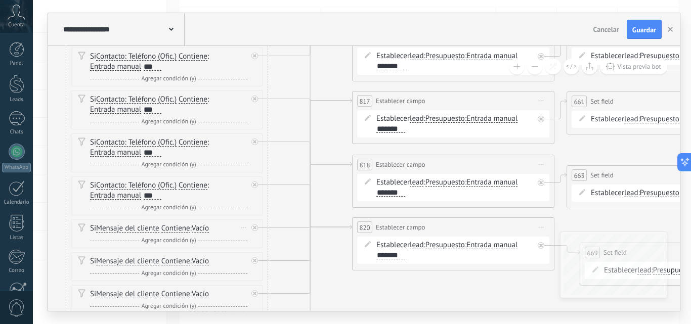
click at [125, 229] on span "Mensaje del cliente" at bounding box center [127, 229] width 63 height 8
click at [125, 229] on button "Mensaje del cliente" at bounding box center [154, 228] width 126 height 18
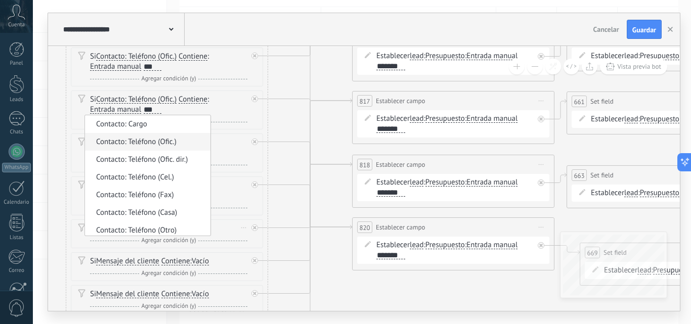
click at [141, 141] on span "Contacto: Teléfono (Ofic.)" at bounding box center [146, 142] width 122 height 10
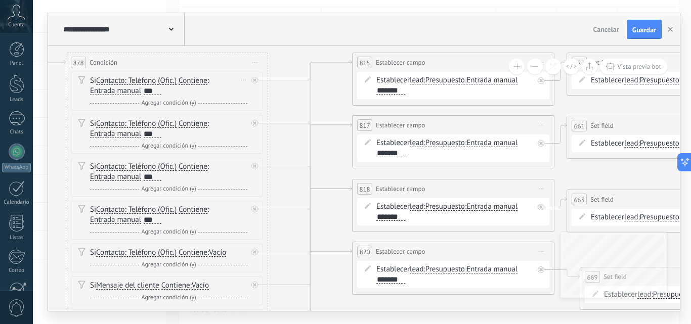
click at [158, 91] on div "***" at bounding box center [153, 91] width 18 height 8
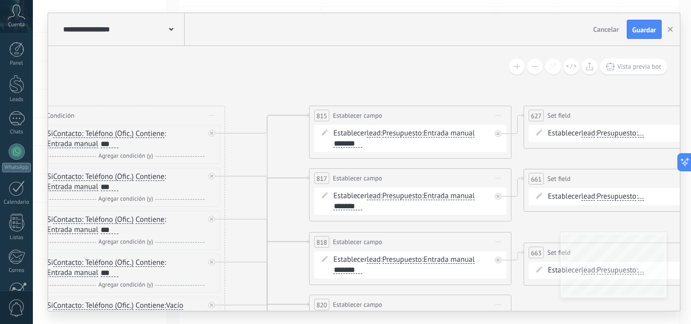
drag, startPoint x: 276, startPoint y: 144, endPoint x: 230, endPoint y: 198, distance: 71.4
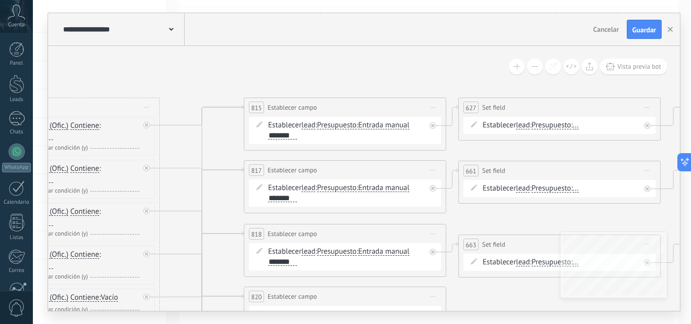
drag, startPoint x: 282, startPoint y: 265, endPoint x: 219, endPoint y: 255, distance: 63.4
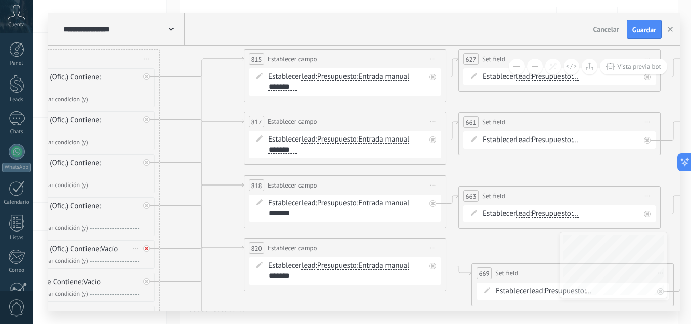
click at [149, 248] on div at bounding box center [146, 248] width 7 height 7
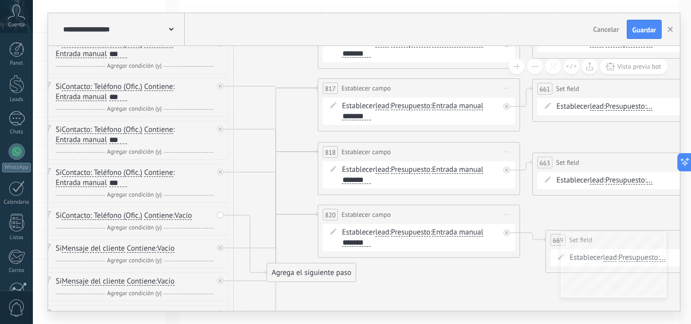
drag, startPoint x: 182, startPoint y: 242, endPoint x: 252, endPoint y: 210, distance: 77.0
click at [211, 215] on icon at bounding box center [209, 215] width 5 height 1
click at [215, 227] on icon at bounding box center [213, 229] width 5 height 6
click at [206, 216] on div "Borrar" at bounding box center [209, 215] width 11 height 15
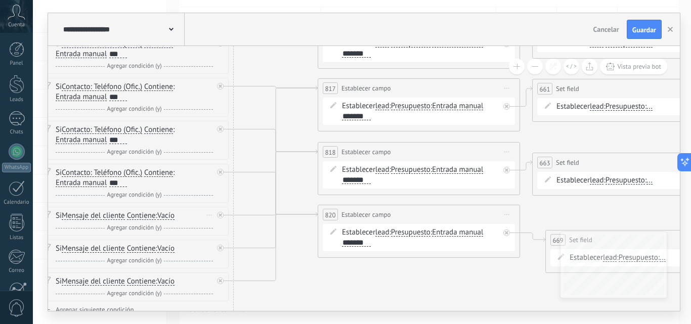
click at [209, 215] on icon at bounding box center [209, 215] width 5 height 1
click at [216, 231] on icon at bounding box center [213, 229] width 6 height 6
click at [208, 216] on div "Borrar" at bounding box center [209, 215] width 11 height 15
click at [212, 232] on icon at bounding box center [213, 229] width 5 height 6
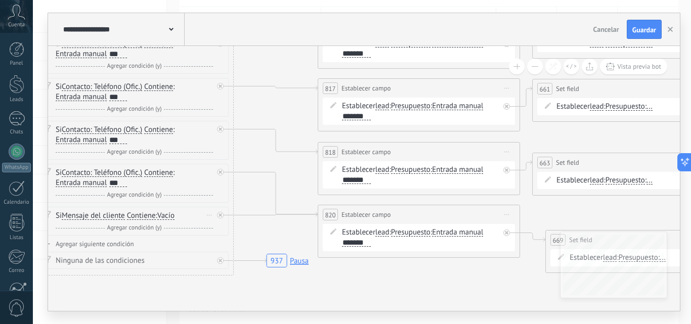
click at [208, 216] on div "Borrar" at bounding box center [209, 215] width 11 height 15
click at [213, 231] on icon at bounding box center [213, 229] width 5 height 6
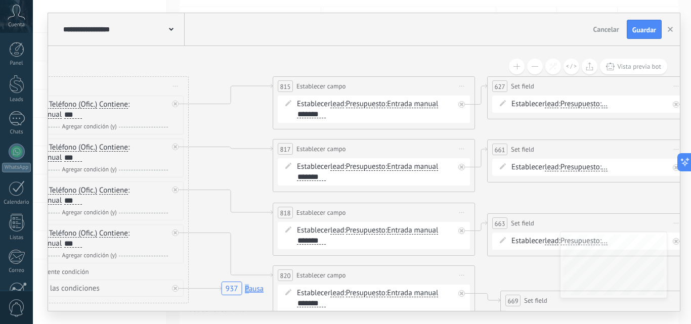
drag, startPoint x: 292, startPoint y: 201, endPoint x: 250, endPoint y: 253, distance: 66.9
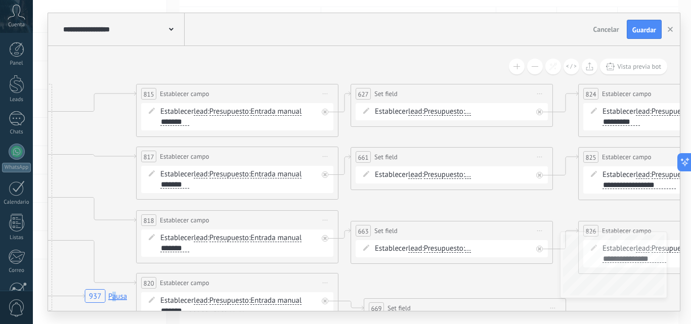
drag, startPoint x: 246, startPoint y: 184, endPoint x: 113, endPoint y: 184, distance: 133.0
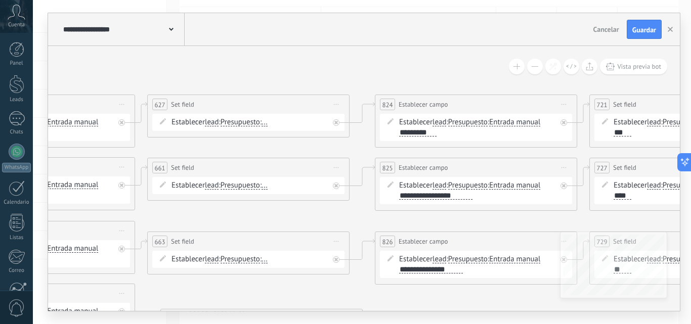
drag, startPoint x: 461, startPoint y: 67, endPoint x: 257, endPoint y: 76, distance: 204.0
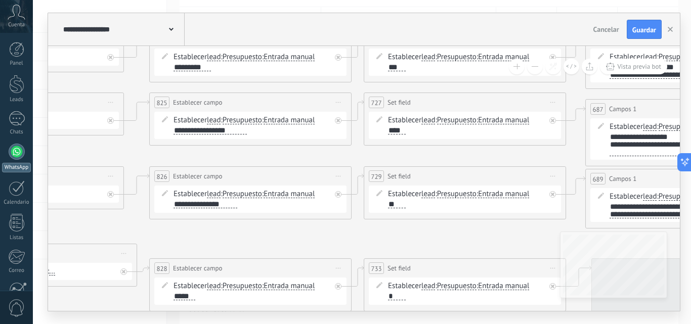
drag, startPoint x: 261, startPoint y: 208, endPoint x: 8, endPoint y: 150, distance: 260.1
click at [8, 150] on body ".abccls-1,.abccls-2{fill-rule:evenodd}.abccls-2{fill:#fff} .abfcls-1{fill:none}…" at bounding box center [345, 61] width 691 height 324
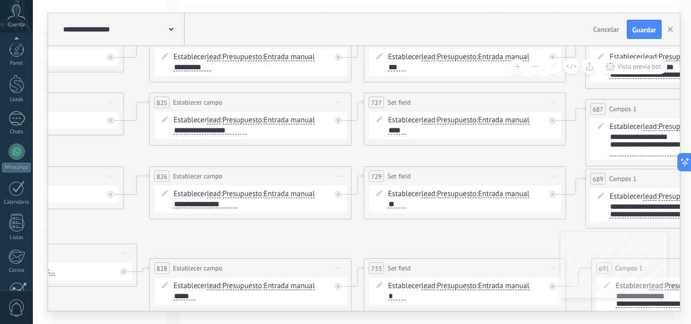
scroll to position [97, 0]
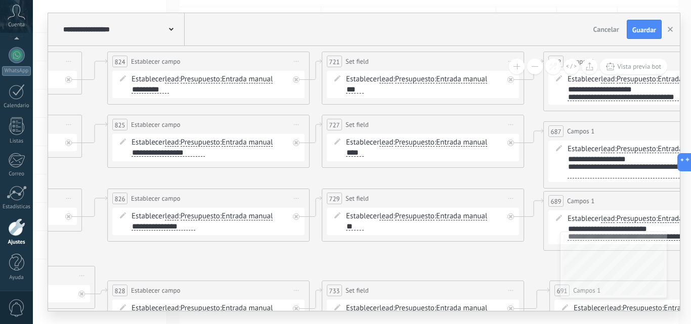
drag, startPoint x: 427, startPoint y: 234, endPoint x: 385, endPoint y: 256, distance: 47.5
click at [350, 154] on div "****" at bounding box center [355, 153] width 18 height 8
click at [349, 228] on div "**" at bounding box center [355, 227] width 18 height 8
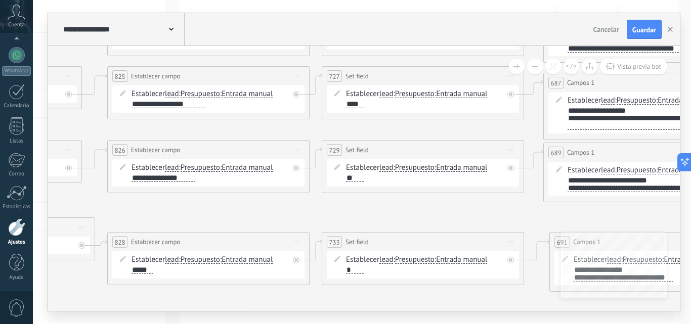
click at [354, 270] on div "*" at bounding box center [355, 270] width 18 height 8
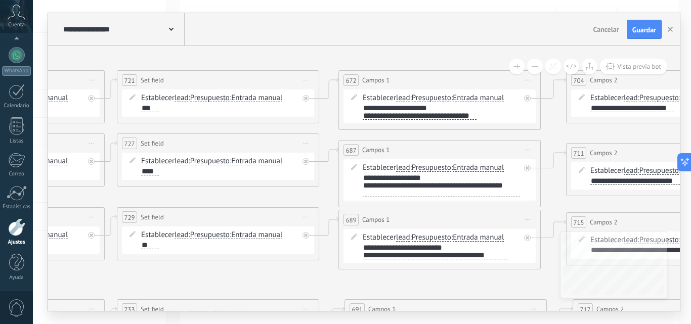
drag, startPoint x: 491, startPoint y: 217, endPoint x: 290, endPoint y: 283, distance: 211.8
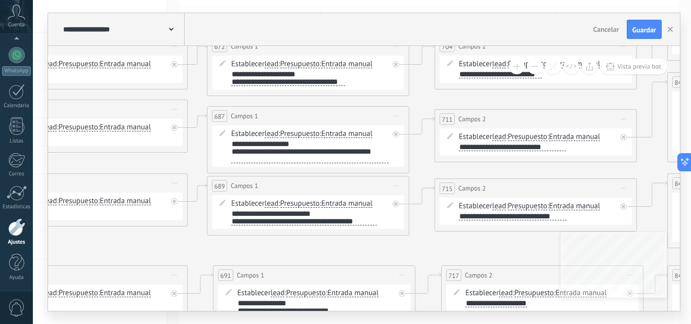
drag, startPoint x: 404, startPoint y: 282, endPoint x: 224, endPoint y: 256, distance: 182.5
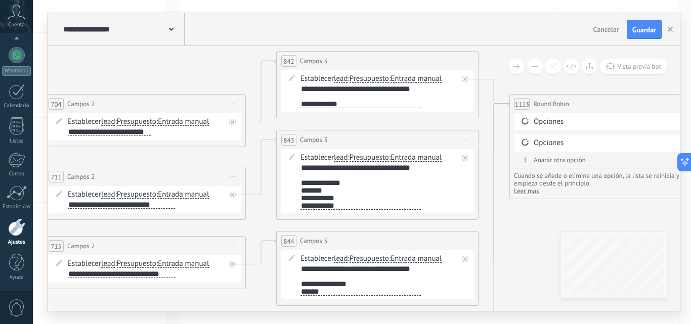
drag, startPoint x: 410, startPoint y: 178, endPoint x: 259, endPoint y: 298, distance: 192.9
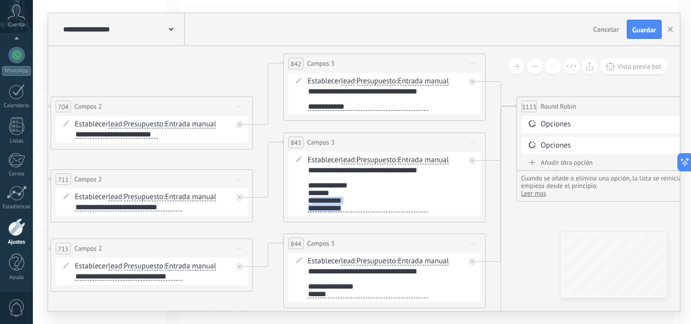
drag, startPoint x: 343, startPoint y: 210, endPoint x: 312, endPoint y: 200, distance: 32.9
click at [312, 200] on div "**********" at bounding box center [368, 189] width 120 height 46
drag, startPoint x: 329, startPoint y: 295, endPoint x: 302, endPoint y: 295, distance: 26.8
click at [302, 295] on div "Establecer lead chat contact all contacts main contact lead empresa conversatio…" at bounding box center [384, 277] width 192 height 49
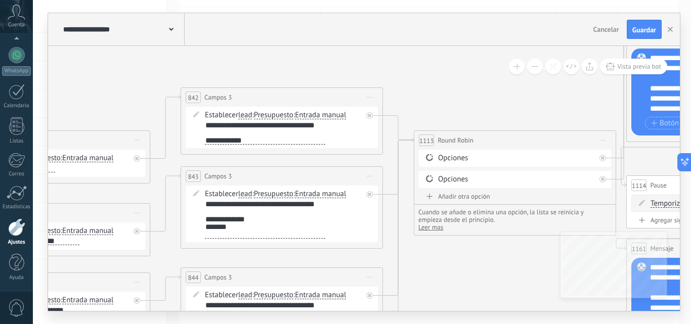
drag, startPoint x: 535, startPoint y: 171, endPoint x: 412, endPoint y: 212, distance: 129.4
click at [444, 314] on div "**********" at bounding box center [362, 162] width 658 height 324
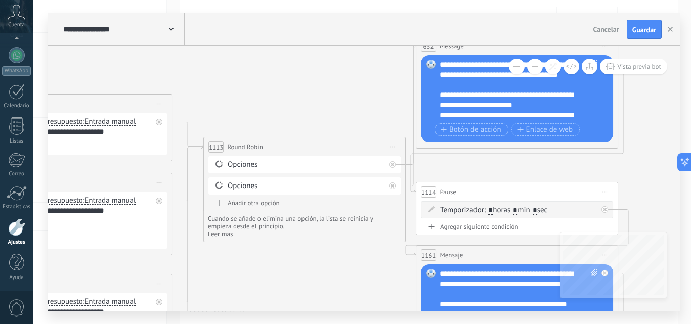
drag, startPoint x: 523, startPoint y: 255, endPoint x: 316, endPoint y: 258, distance: 207.4
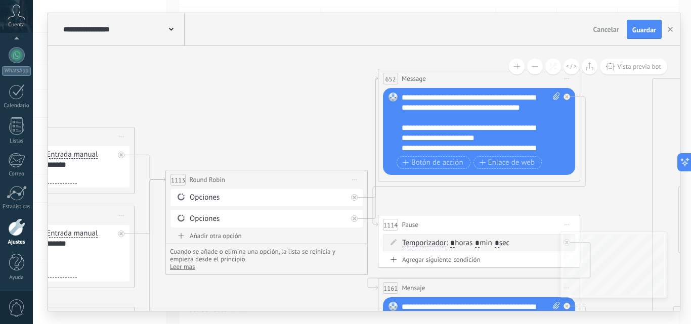
drag, startPoint x: 400, startPoint y: 59, endPoint x: 360, endPoint y: 91, distance: 51.1
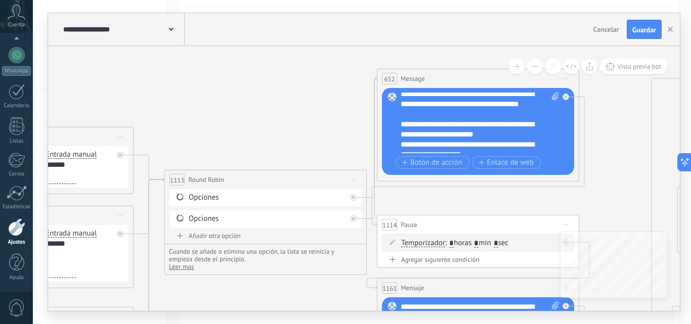
scroll to position [0, 0]
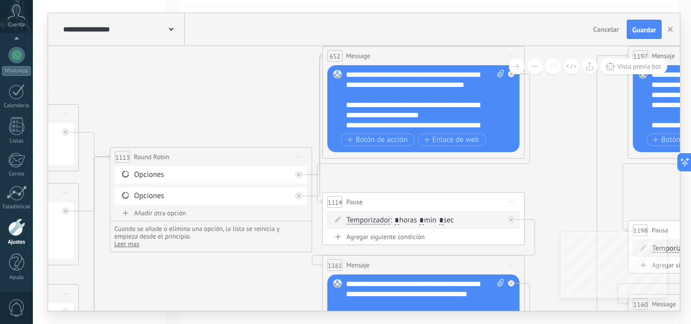
drag, startPoint x: 302, startPoint y: 94, endPoint x: 256, endPoint y: 71, distance: 51.3
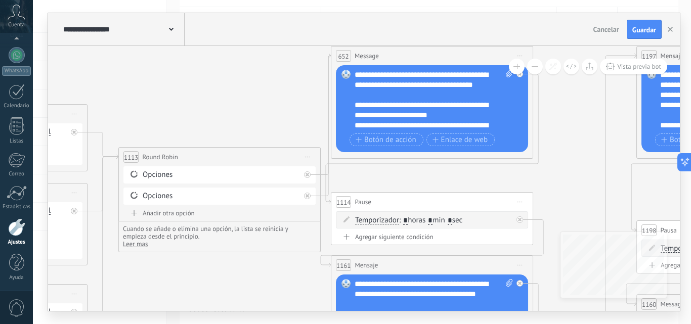
click at [357, 75] on div "**********" at bounding box center [434, 100] width 158 height 61
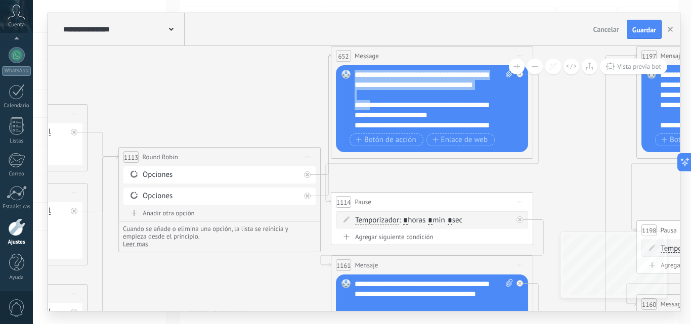
scroll to position [51, 0]
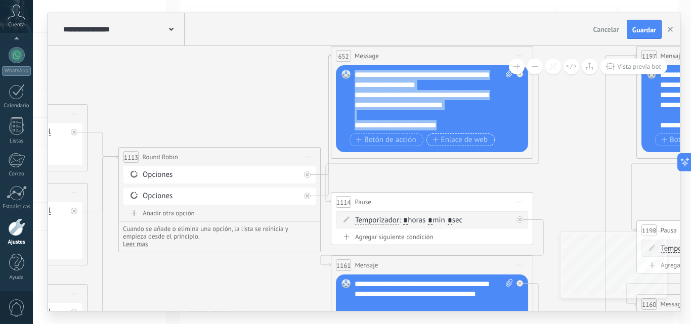
drag, startPoint x: 355, startPoint y: 77, endPoint x: 448, endPoint y: 135, distance: 110.2
click at [448, 135] on div "**********" at bounding box center [434, 109] width 158 height 79
paste div
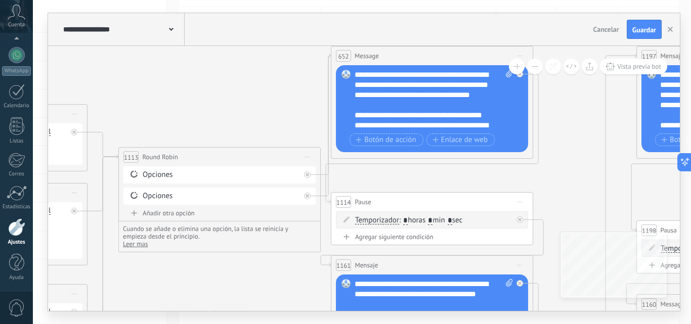
scroll to position [0, 0]
click at [388, 85] on div "**********" at bounding box center [434, 100] width 158 height 61
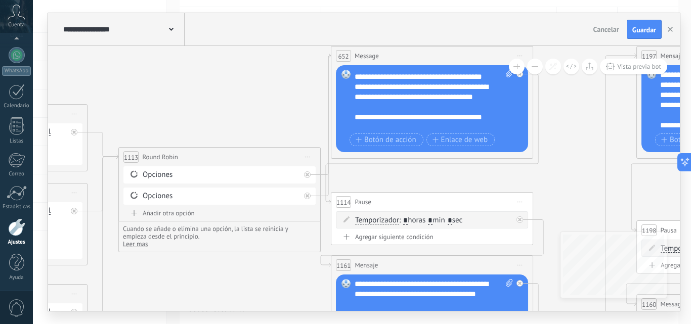
scroll to position [101, 0]
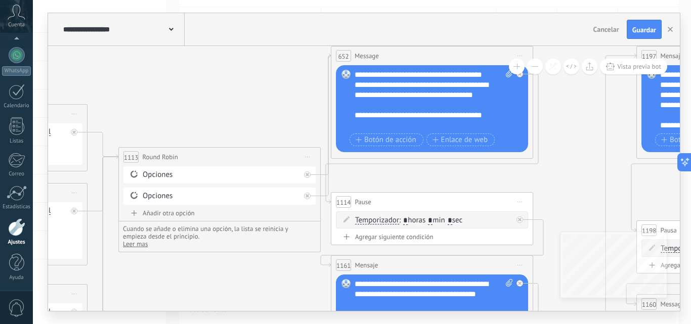
click at [400, 70] on div "**********" at bounding box center [425, 49] width 141 height 40
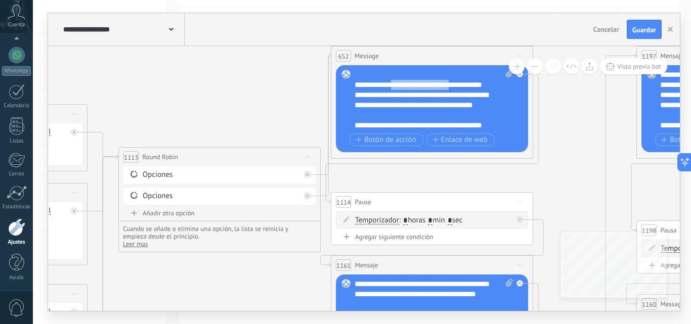
drag, startPoint x: 458, startPoint y: 95, endPoint x: 394, endPoint y: 94, distance: 63.7
click at [394, 90] on div "**********" at bounding box center [425, 85] width 141 height 10
click at [398, 89] on span "**********" at bounding box center [410, 85] width 33 height 8
click at [397, 89] on span "**********" at bounding box center [410, 85] width 33 height 8
click at [396, 90] on div "**********" at bounding box center [425, 85] width 141 height 10
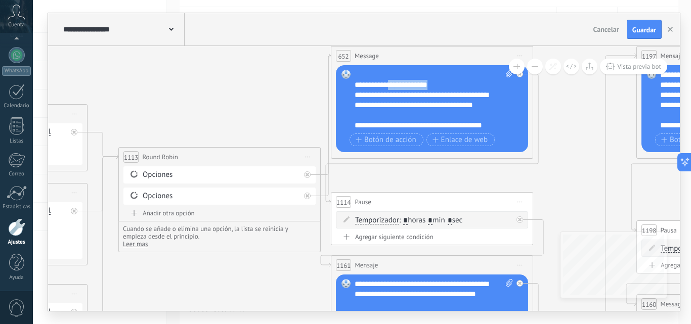
drag, startPoint x: 433, startPoint y: 95, endPoint x: 391, endPoint y: 97, distance: 42.5
click at [391, 90] on div "**********" at bounding box center [425, 85] width 141 height 10
click at [402, 90] on div "**********" at bounding box center [425, 85] width 141 height 10
click at [397, 89] on span "*" at bounding box center [397, 85] width 0 height 8
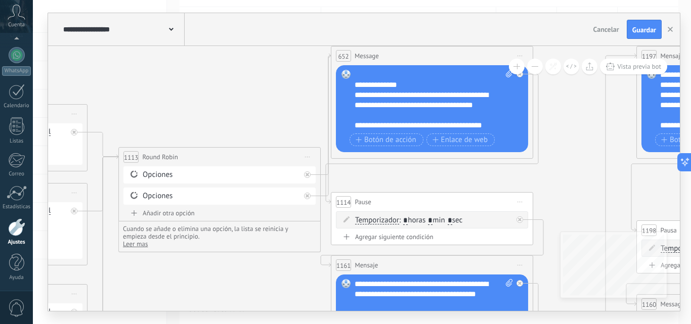
click at [397, 89] on span "*" at bounding box center [397, 85] width 0 height 8
click at [398, 90] on div "**********" at bounding box center [425, 85] width 141 height 10
click at [403, 90] on div "**********" at bounding box center [425, 85] width 141 height 10
click at [399, 90] on div "**********" at bounding box center [425, 85] width 141 height 10
click at [397, 89] on span "*" at bounding box center [397, 85] width 0 height 8
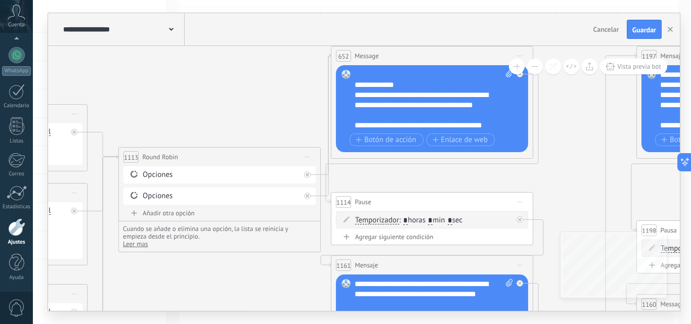
click at [401, 90] on div "**********" at bounding box center [425, 85] width 141 height 10
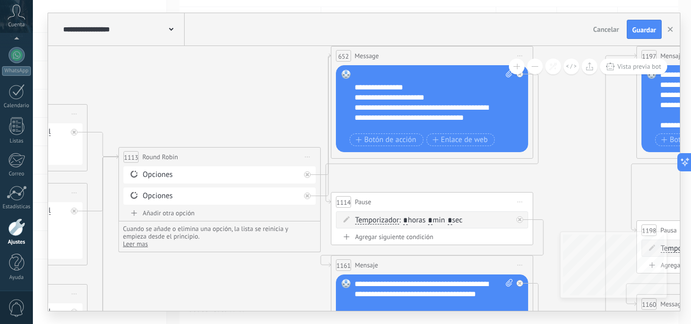
scroll to position [192, 0]
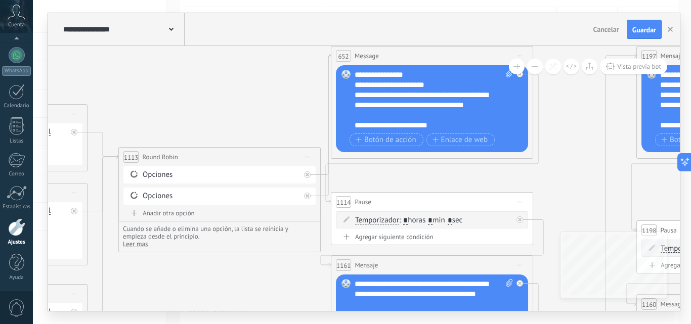
click at [372, 113] on div "**********" at bounding box center [425, 105] width 141 height 30
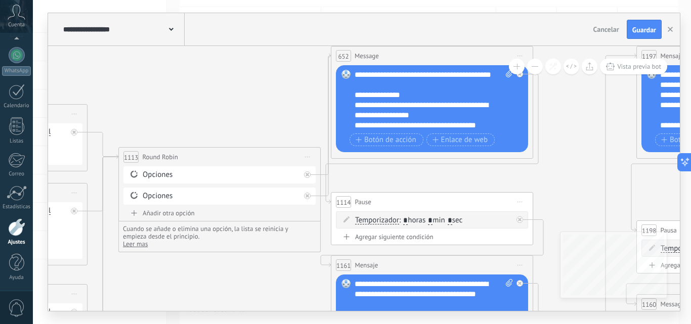
scroll to position [202, 0]
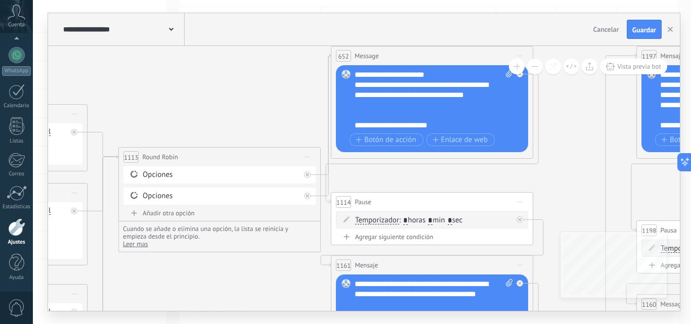
click at [355, 125] on div "Reemplazar Quitar Convertir a mensaje de voz Arrastre la imagen aquí para adjun…" at bounding box center [432, 108] width 192 height 87
click at [358, 128] on div "**********" at bounding box center [425, 125] width 141 height 10
click at [440, 123] on div "**********" at bounding box center [425, 125] width 141 height 10
click at [518, 219] on icon at bounding box center [520, 220] width 4 height 4
click at [519, 200] on span "Iniciar vista previa aquí Cambiar nombre Duplicar [GEOGRAPHIC_DATA]" at bounding box center [520, 202] width 16 height 15
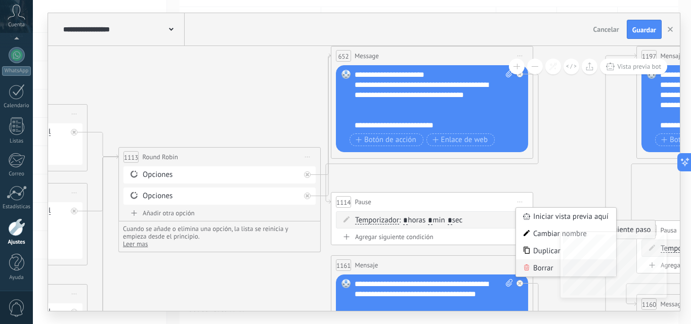
click at [542, 266] on div "Borrar" at bounding box center [566, 267] width 100 height 17
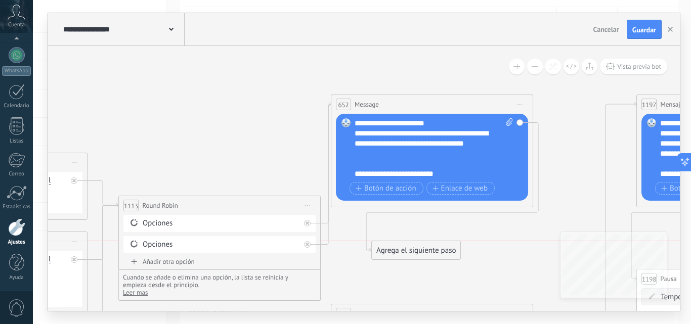
drag, startPoint x: 584, startPoint y: 147, endPoint x: 382, endPoint y: 255, distance: 229.4
click at [382, 255] on div "Agrega el siguiente paso" at bounding box center [416, 250] width 89 height 17
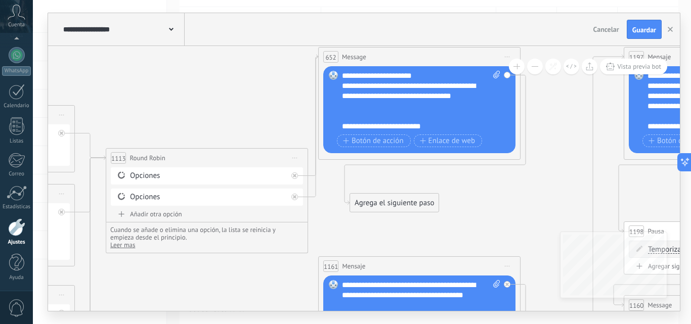
drag, startPoint x: 480, startPoint y: 255, endPoint x: 459, endPoint y: 204, distance: 54.7
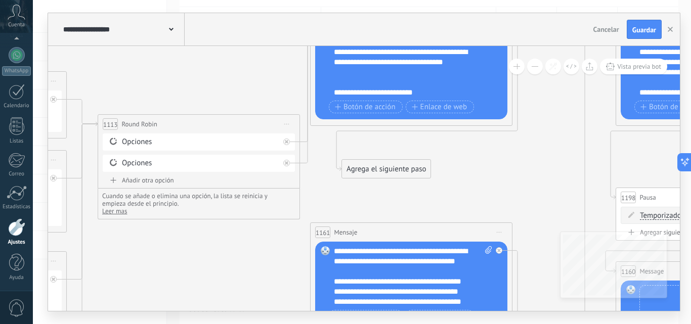
drag, startPoint x: 384, startPoint y: 218, endPoint x: 364, endPoint y: 177, distance: 46.1
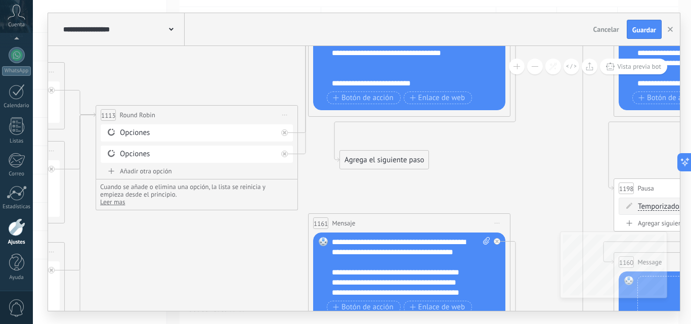
click at [360, 156] on div "Agrega el siguiente paso" at bounding box center [384, 160] width 89 height 17
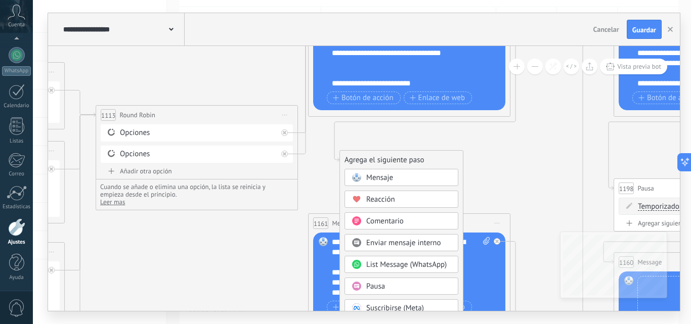
click at [364, 286] on span at bounding box center [356, 286] width 20 height 8
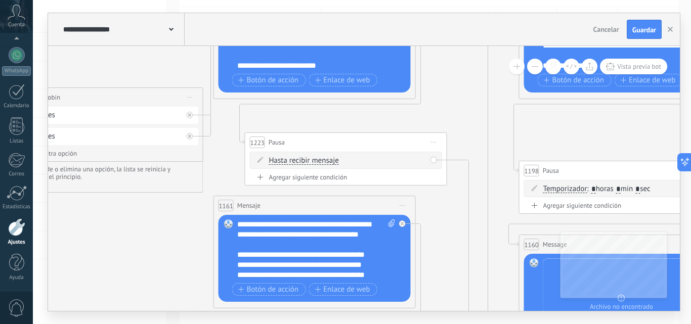
drag, startPoint x: 456, startPoint y: 125, endPoint x: 436, endPoint y: 106, distance: 27.5
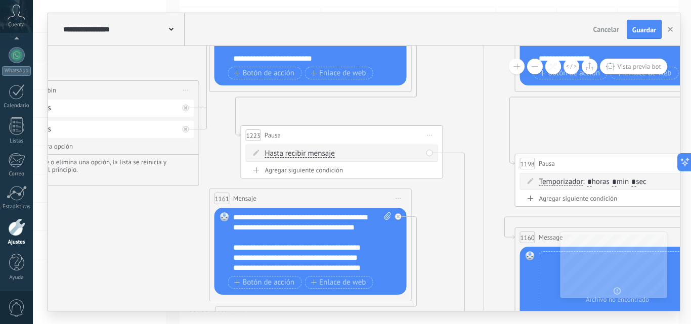
drag, startPoint x: 455, startPoint y: 227, endPoint x: 451, endPoint y: 170, distance: 56.8
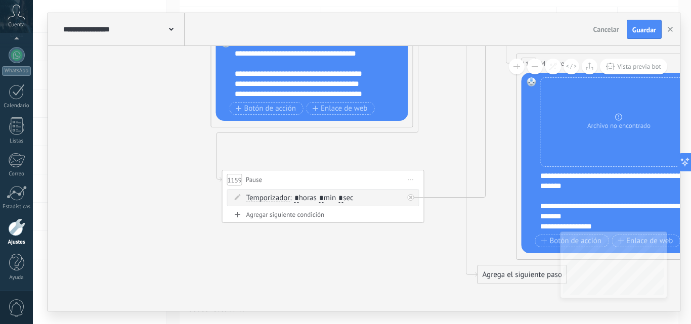
drag, startPoint x: 443, startPoint y: 244, endPoint x: 446, endPoint y: 117, distance: 127.0
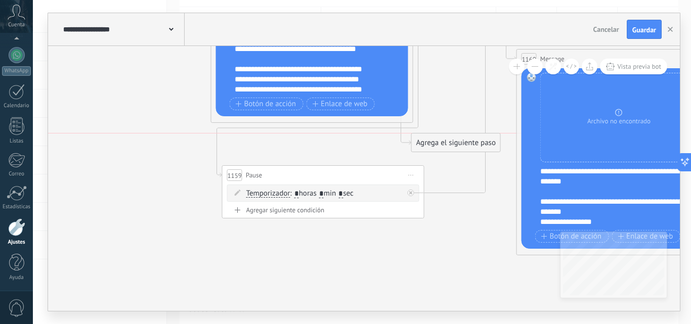
drag, startPoint x: 490, startPoint y: 269, endPoint x: 424, endPoint y: 146, distance: 140.1
click at [424, 146] on div "Agrega el siguiente paso" at bounding box center [456, 143] width 89 height 17
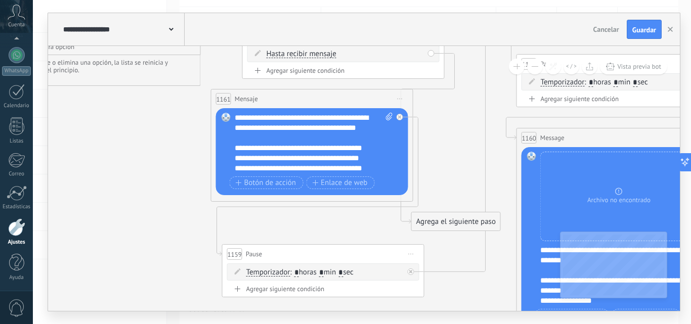
drag, startPoint x: 341, startPoint y: 146, endPoint x: 341, endPoint y: 225, distance: 78.9
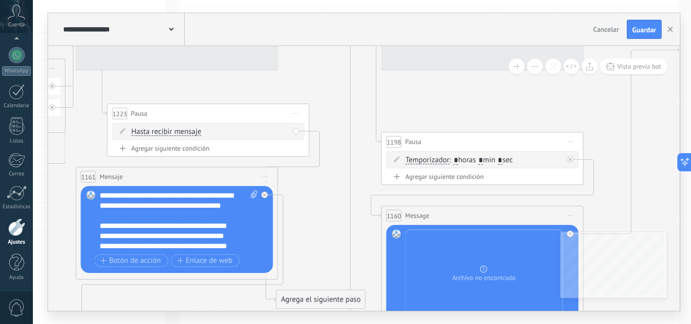
drag, startPoint x: 457, startPoint y: 112, endPoint x: 322, endPoint y: 190, distance: 155.9
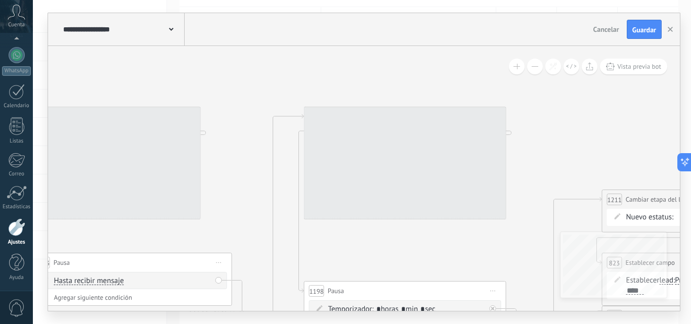
drag, startPoint x: 453, startPoint y: 113, endPoint x: 386, endPoint y: 244, distance: 147.2
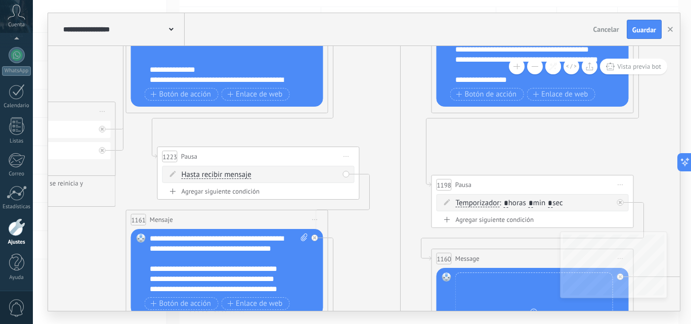
drag, startPoint x: 363, startPoint y: 243, endPoint x: 543, endPoint y: 87, distance: 238.1
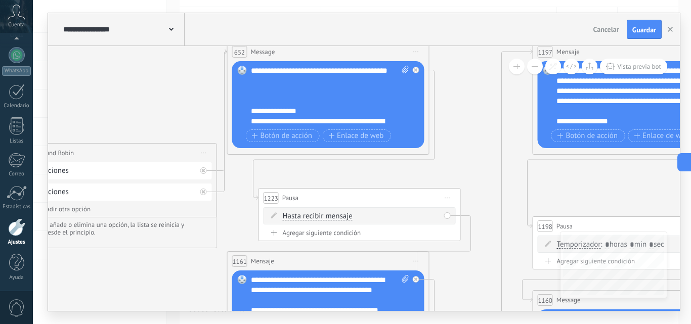
drag, startPoint x: 397, startPoint y: 184, endPoint x: 445, endPoint y: 279, distance: 106.8
click at [269, 106] on div "**********" at bounding box center [330, 96] width 158 height 61
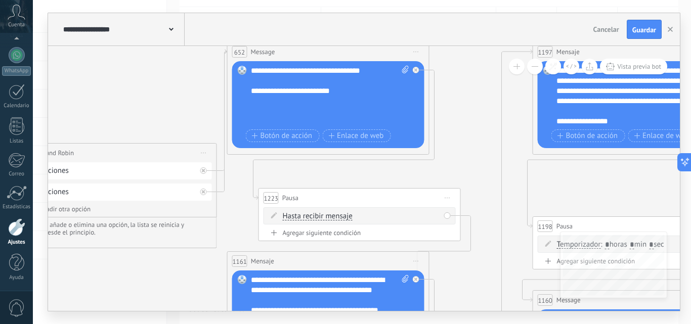
scroll to position [243, 0]
click at [271, 114] on div "**********" at bounding box center [330, 96] width 158 height 61
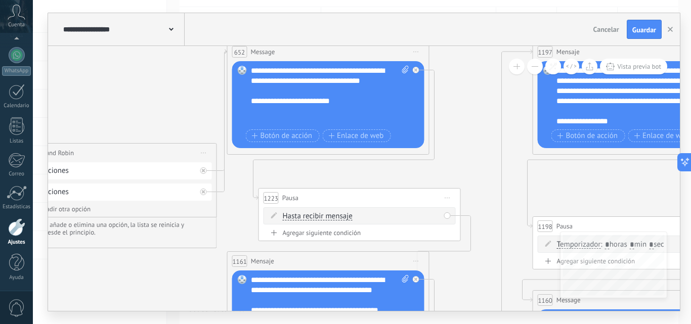
scroll to position [223, 0]
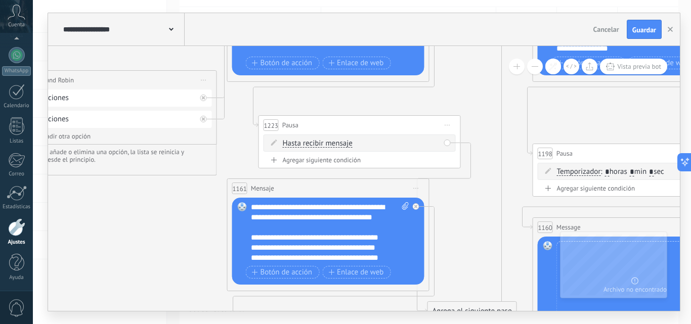
click at [412, 189] on span "Iniciar vista previa aquí Cambiar nombre Duplicar [GEOGRAPHIC_DATA]" at bounding box center [416, 188] width 16 height 15
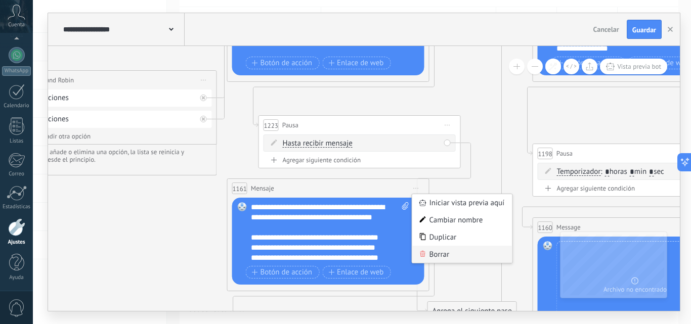
click at [432, 251] on div "Borrar" at bounding box center [462, 254] width 100 height 17
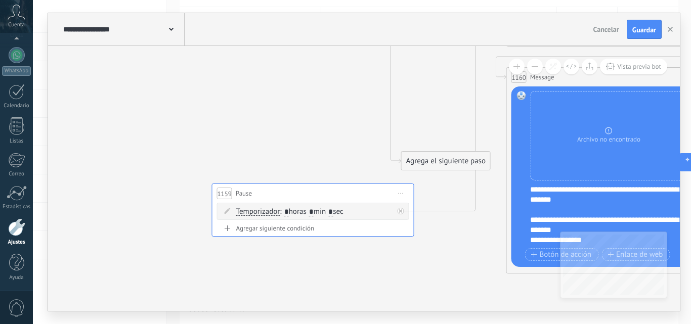
drag, startPoint x: 356, startPoint y: 241, endPoint x: 331, endPoint y: 88, distance: 154.8
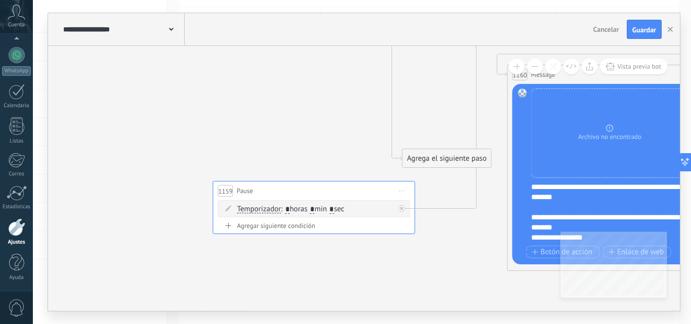
click at [404, 193] on span "Iniciar vista previa aquí Cambiar nombre Duplicar [GEOGRAPHIC_DATA]" at bounding box center [402, 191] width 16 height 15
click at [424, 258] on div "Borrar" at bounding box center [448, 256] width 100 height 17
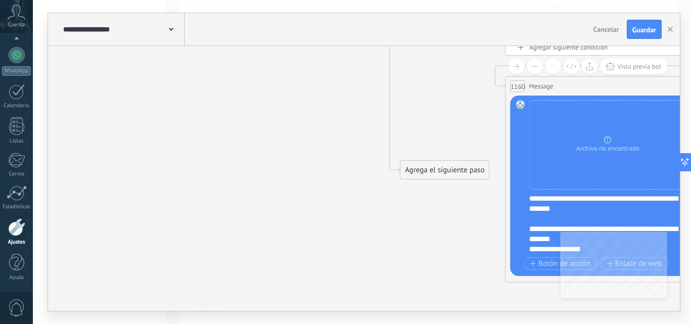
drag, startPoint x: 313, startPoint y: 115, endPoint x: 271, endPoint y: 192, distance: 88.0
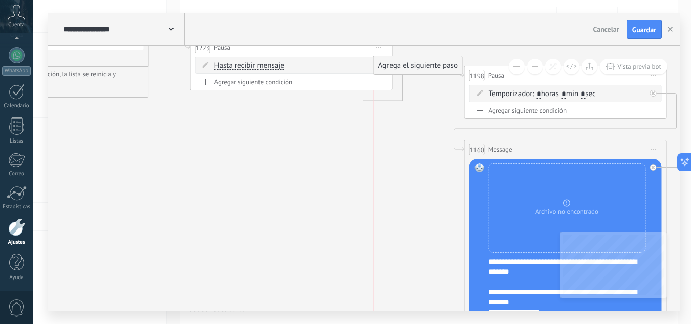
drag, startPoint x: 385, startPoint y: 233, endPoint x: 397, endPoint y: 62, distance: 171.3
click at [397, 62] on div "Agrega el siguiente paso" at bounding box center [418, 65] width 89 height 17
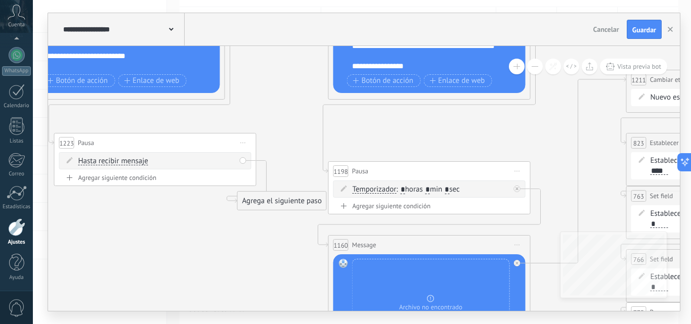
drag, startPoint x: 299, startPoint y: 180, endPoint x: 160, endPoint y: 276, distance: 169.3
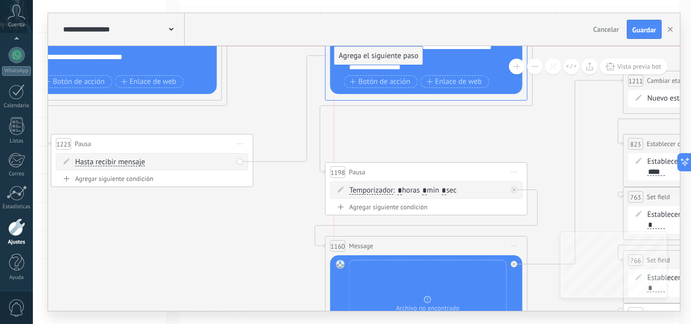
drag, startPoint x: 276, startPoint y: 201, endPoint x: 379, endPoint y: 58, distance: 176.9
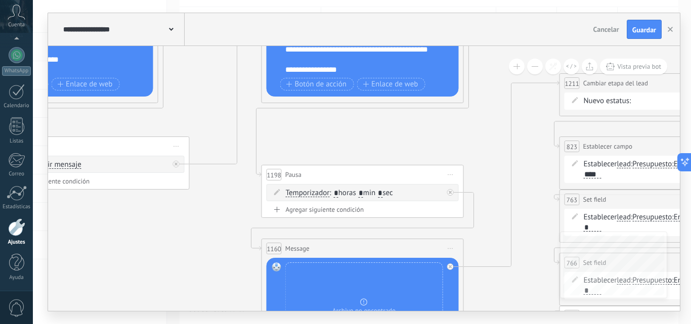
drag, startPoint x: 368, startPoint y: 125, endPoint x: 306, endPoint y: 126, distance: 62.2
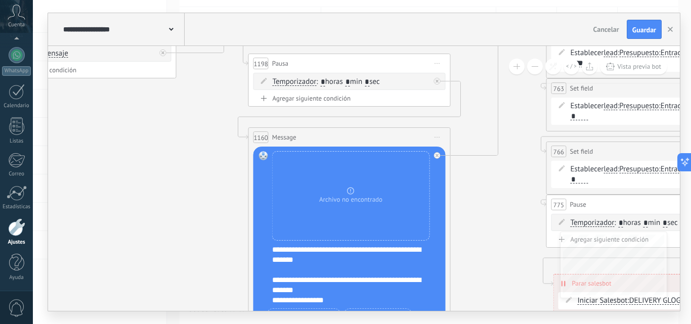
drag, startPoint x: 465, startPoint y: 128, endPoint x: 448, endPoint y: -8, distance: 137.6
click at [448, 0] on html ".abccls-1,.abccls-2{fill-rule:evenodd}.abccls-2{fill:#fff} .abfcls-1{fill:none}…" at bounding box center [345, 61] width 691 height 324
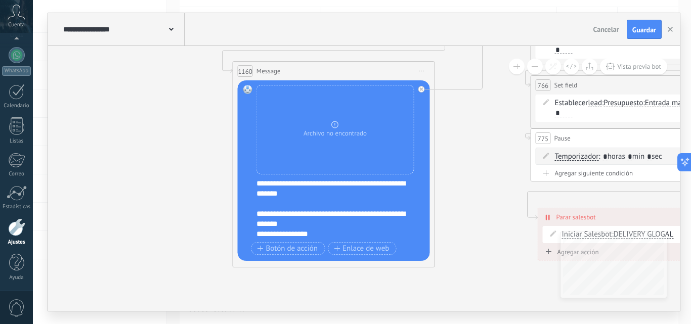
drag, startPoint x: 461, startPoint y: 139, endPoint x: 471, endPoint y: 199, distance: 61.0
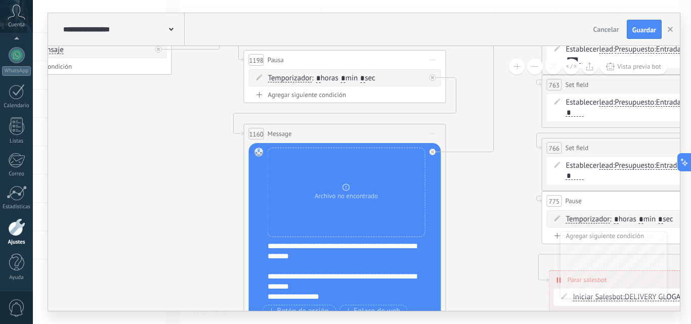
click at [433, 132] on span "Iniciar vista previa aquí Cambiar nombre Duplicar [GEOGRAPHIC_DATA]" at bounding box center [433, 133] width 16 height 15
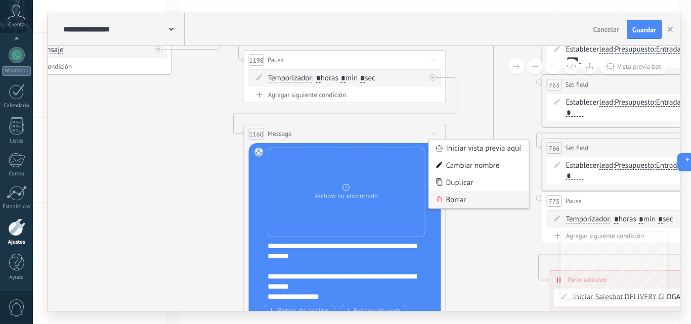
click at [440, 201] on icon at bounding box center [439, 199] width 6 height 6
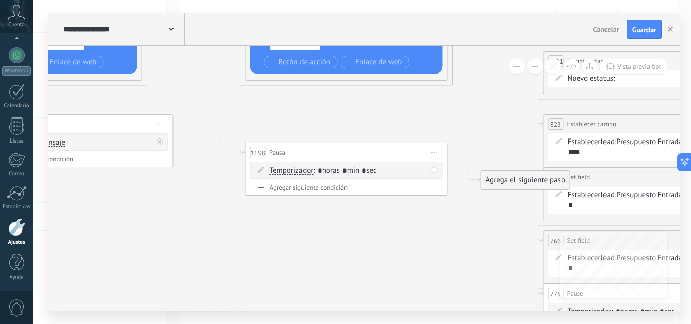
drag, startPoint x: 385, startPoint y: 191, endPoint x: 384, endPoint y: 213, distance: 22.3
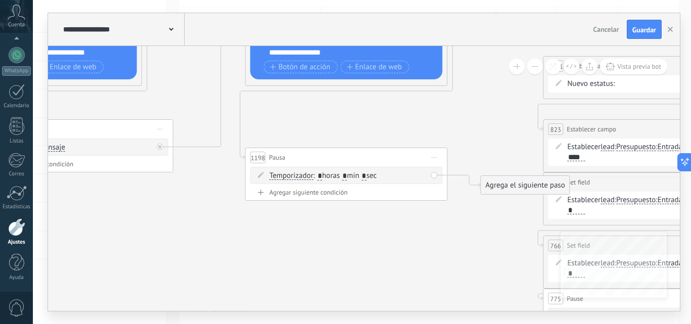
click at [432, 153] on span "Iniciar vista previa aquí Cambiar nombre Duplicar [GEOGRAPHIC_DATA]" at bounding box center [434, 157] width 16 height 15
click at [445, 223] on div "Borrar" at bounding box center [480, 223] width 100 height 17
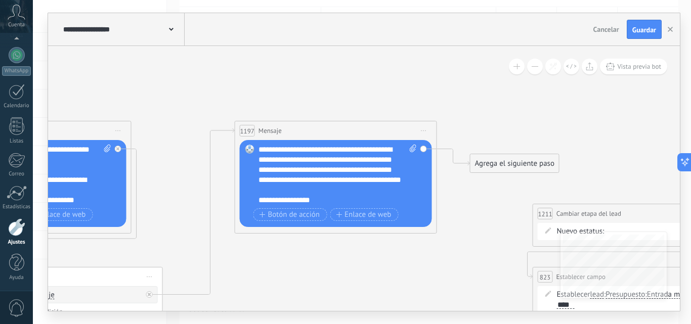
drag, startPoint x: 363, startPoint y: 120, endPoint x: 352, endPoint y: 267, distance: 147.1
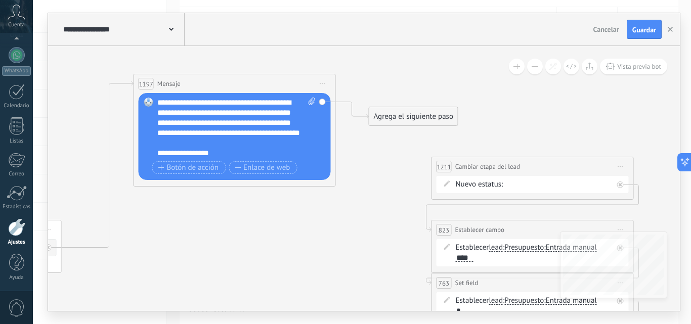
drag, startPoint x: 503, startPoint y: 249, endPoint x: 364, endPoint y: 193, distance: 150.5
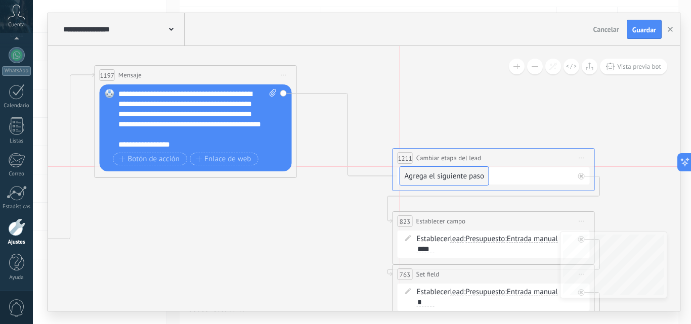
drag, startPoint x: 372, startPoint y: 103, endPoint x: 446, endPoint y: 174, distance: 102.7
click at [450, 173] on span "Nuevo estatus:" at bounding box center [441, 176] width 48 height 10
click at [466, 173] on form "Nuevo estatus: Contacto inicial Negociación Debate contractual Discusión de con…" at bounding box center [495, 176] width 157 height 10
click at [466, 175] on form "Nuevo estatus: Contacto inicial Negociación Debate contractual Discusión de con…" at bounding box center [495, 176] width 157 height 10
click at [424, 179] on span "Nuevo estatus:" at bounding box center [441, 176] width 48 height 10
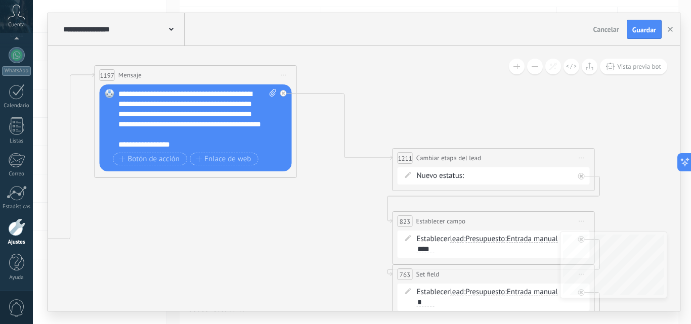
click at [465, 162] on span "Cambiar etapa del lead" at bounding box center [448, 158] width 65 height 10
click at [465, 177] on form "Nuevo estatus: Contacto inicial Negociación Debate contractual Discusión de con…" at bounding box center [495, 176] width 157 height 10
click at [444, 178] on span "Nuevo estatus:" at bounding box center [441, 176] width 48 height 10
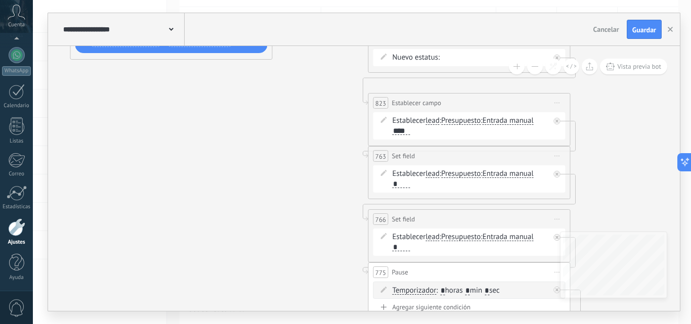
drag, startPoint x: 367, startPoint y: 246, endPoint x: 342, endPoint y: 127, distance: 120.8
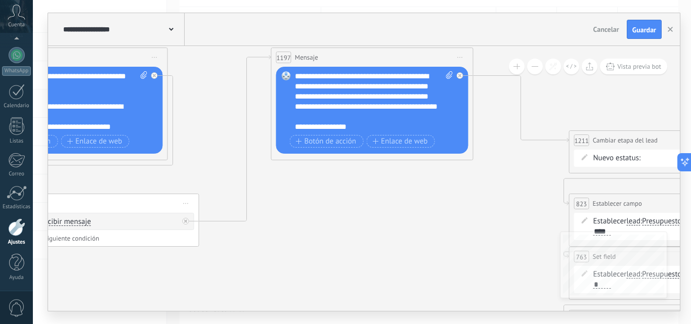
drag, startPoint x: 309, startPoint y: 185, endPoint x: 488, endPoint y: 255, distance: 192.2
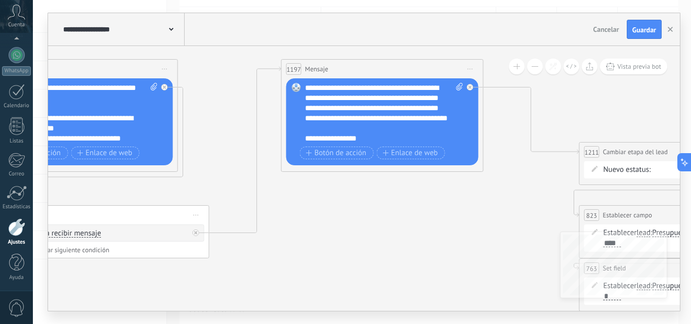
drag, startPoint x: 336, startPoint y: 203, endPoint x: 343, endPoint y: 211, distance: 11.1
drag, startPoint x: 163, startPoint y: 214, endPoint x: 159, endPoint y: 207, distance: 8.2
click at [159, 207] on div "1223 Pausa ***** Iniciar vista previa aquí Cambiar nombre Duplicar Borrar" at bounding box center [104, 205] width 201 height 19
click at [471, 70] on span "Iniciar vista previa aquí Cambiar nombre Duplicar [GEOGRAPHIC_DATA]" at bounding box center [470, 69] width 16 height 15
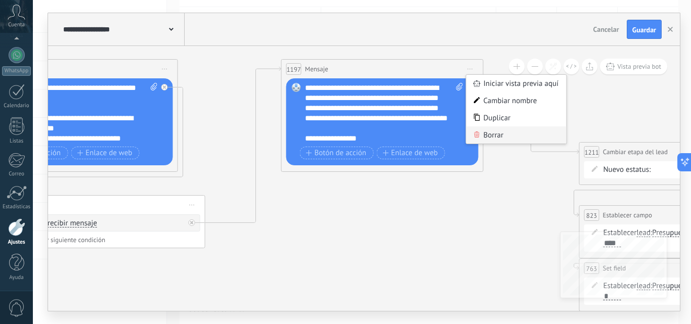
click at [486, 138] on div "Borrar" at bounding box center [516, 134] width 100 height 17
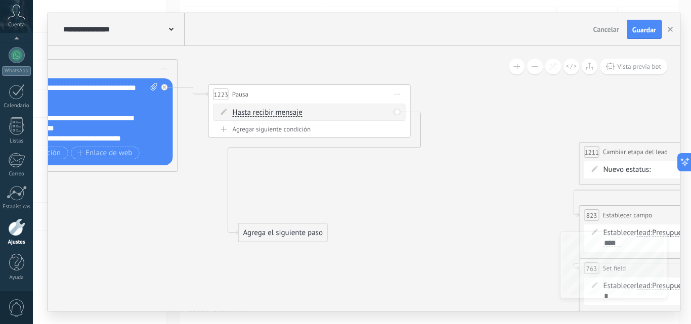
drag, startPoint x: 164, startPoint y: 205, endPoint x: 369, endPoint y: 94, distance: 233.3
click at [369, 94] on div "1223 Pausa ***** Iniciar vista previa aquí Cambiar nombre Duplicar Borrar" at bounding box center [309, 94] width 201 height 19
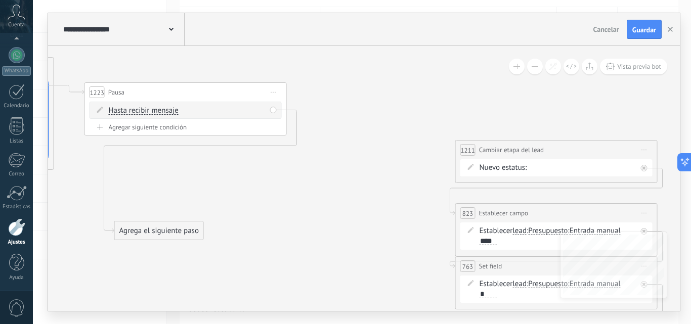
drag, startPoint x: 439, startPoint y: 200, endPoint x: 259, endPoint y: 186, distance: 180.1
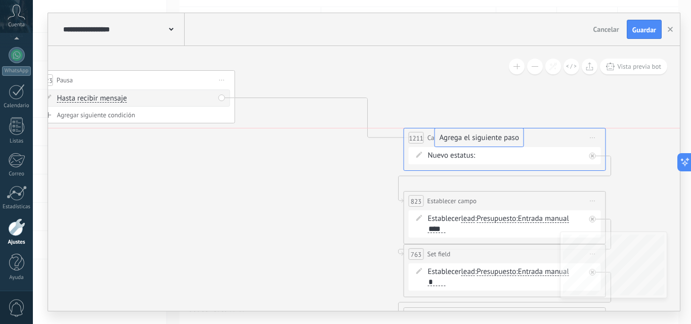
drag, startPoint x: 81, startPoint y: 225, endPoint x: 455, endPoint y: 151, distance: 380.9
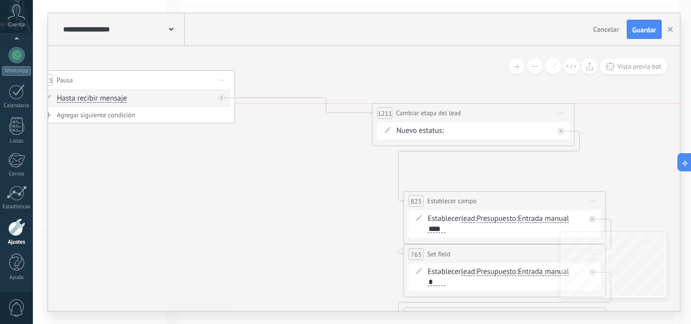
drag, startPoint x: 510, startPoint y: 137, endPoint x: 481, endPoint y: 107, distance: 41.9
click at [481, 107] on div "**********" at bounding box center [473, 113] width 201 height 19
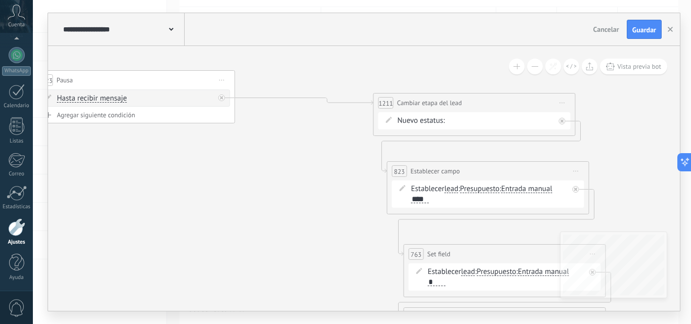
drag, startPoint x: 492, startPoint y: 203, endPoint x: 475, endPoint y: 173, distance: 34.2
click at [475, 173] on div "**********" at bounding box center [487, 171] width 201 height 19
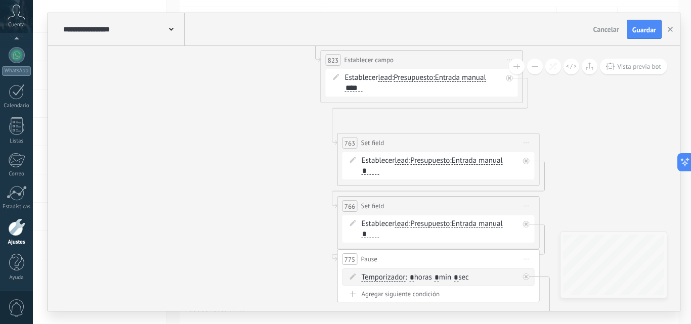
drag, startPoint x: 342, startPoint y: 248, endPoint x: 294, endPoint y: 153, distance: 106.3
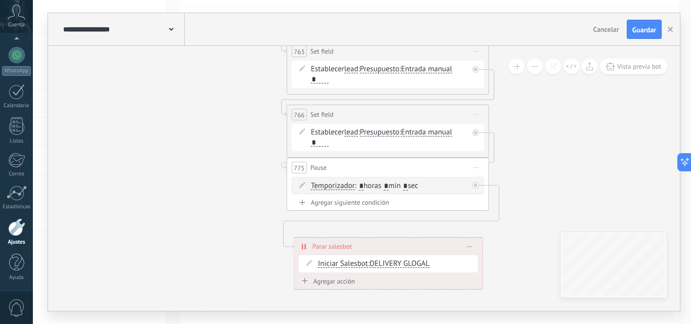
drag, startPoint x: 281, startPoint y: 222, endPoint x: 243, endPoint y: 150, distance: 81.0
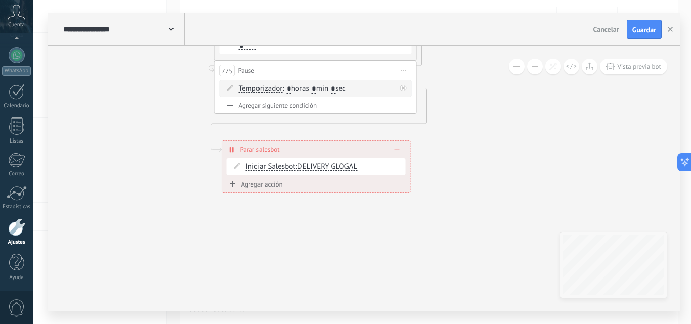
drag, startPoint x: 241, startPoint y: 223, endPoint x: 171, endPoint y: 127, distance: 119.1
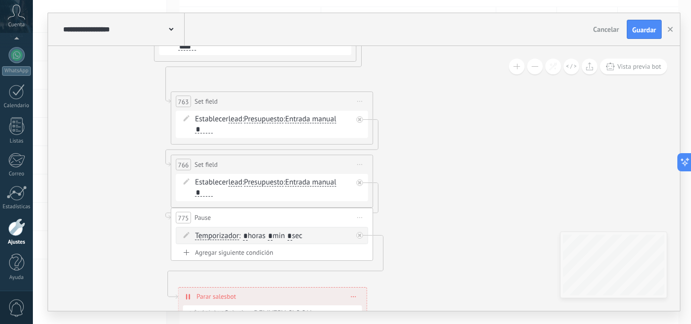
drag, startPoint x: 491, startPoint y: 149, endPoint x: 453, endPoint y: 292, distance: 148.6
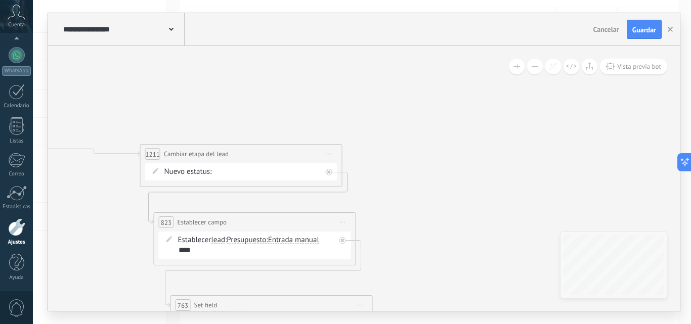
drag, startPoint x: 442, startPoint y: 270, endPoint x: 442, endPoint y: 317, distance: 47.0
click at [444, 323] on div "**********" at bounding box center [362, 162] width 658 height 324
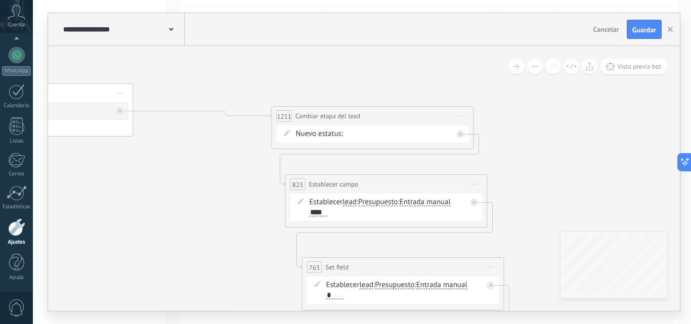
drag, startPoint x: 411, startPoint y: 177, endPoint x: 541, endPoint y: 122, distance: 140.5
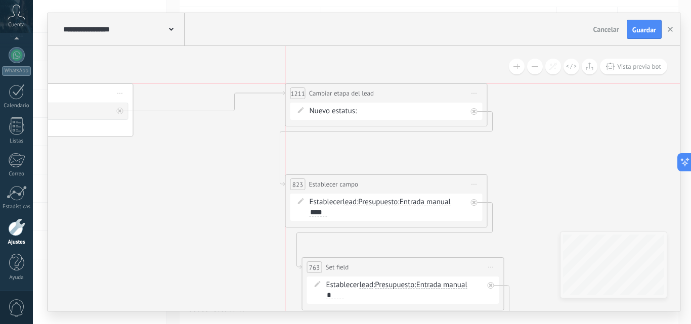
drag, startPoint x: 393, startPoint y: 119, endPoint x: 406, endPoint y: 93, distance: 28.7
click at [406, 93] on div "**********" at bounding box center [386, 93] width 201 height 19
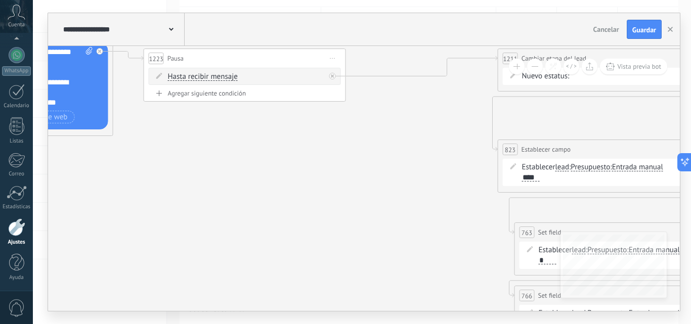
drag, startPoint x: 181, startPoint y: 156, endPoint x: 379, endPoint y: 123, distance: 201.5
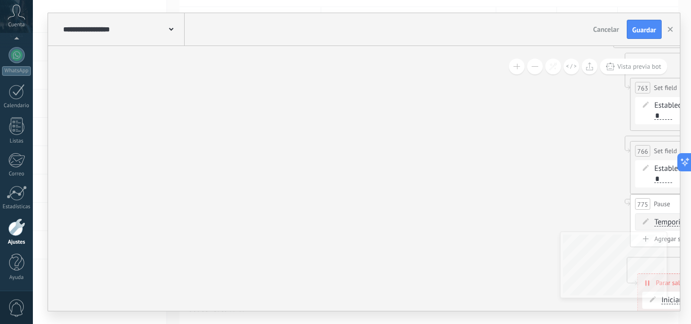
drag, startPoint x: 370, startPoint y: 238, endPoint x: 486, endPoint y: 93, distance: 185.3
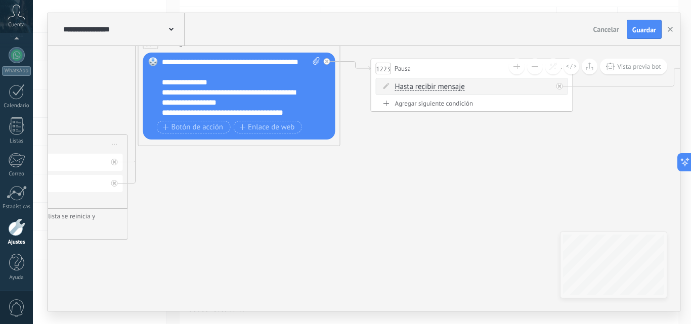
drag, startPoint x: 285, startPoint y: 142, endPoint x: 393, endPoint y: 255, distance: 157.0
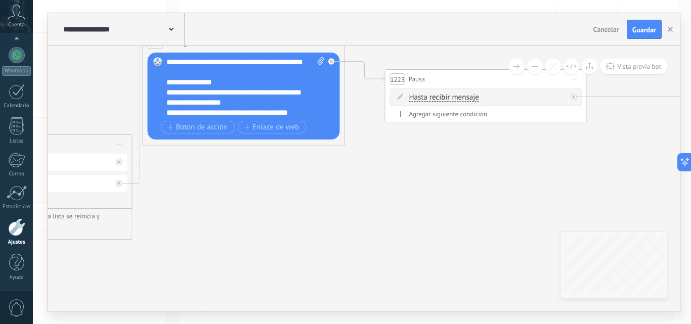
drag, startPoint x: 454, startPoint y: 94, endPoint x: 459, endPoint y: 78, distance: 16.5
click at [459, 78] on div "1223 Pausa ***** Iniciar vista previa aquí Cambiar nombre Duplicar Borrar" at bounding box center [485, 79] width 201 height 19
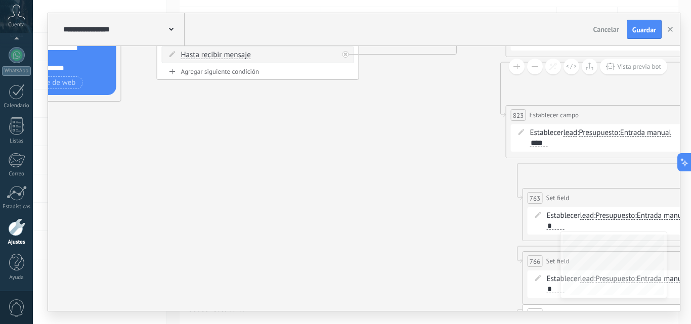
drag, startPoint x: 455, startPoint y: 200, endPoint x: 225, endPoint y: 154, distance: 234.2
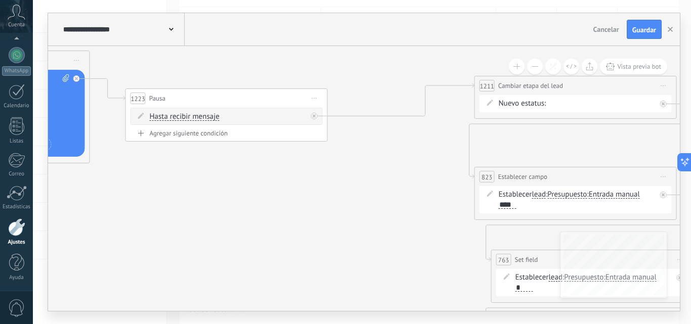
drag, startPoint x: 393, startPoint y: 128, endPoint x: 338, endPoint y: 221, distance: 108.4
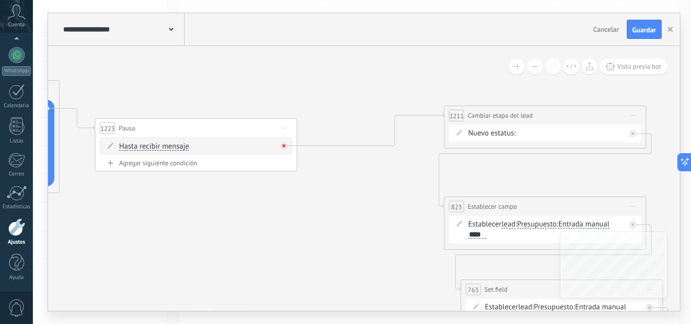
click at [283, 145] on icon at bounding box center [284, 146] width 4 height 4
drag, startPoint x: 377, startPoint y: 154, endPoint x: 152, endPoint y: 212, distance: 232.1
click at [152, 212] on div "Agrega el siguiente paso" at bounding box center [150, 213] width 89 height 17
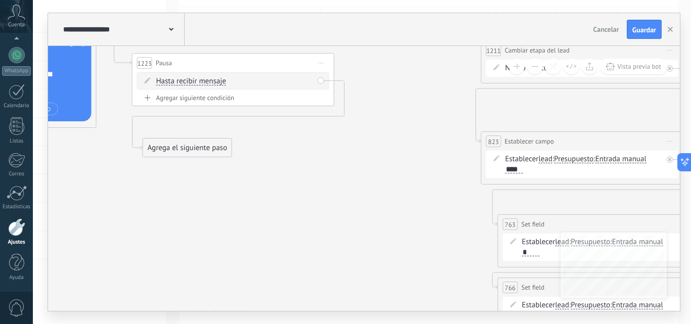
drag, startPoint x: 232, startPoint y: 247, endPoint x: 269, endPoint y: 182, distance: 75.0
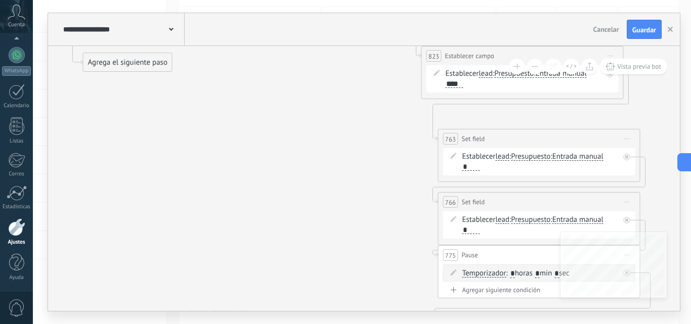
drag, startPoint x: 387, startPoint y: 196, endPoint x: 302, endPoint y: 68, distance: 153.2
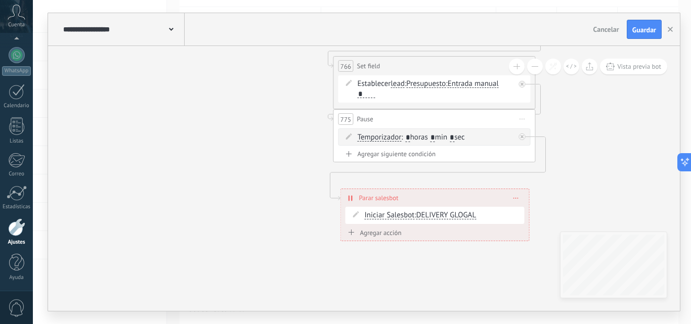
drag, startPoint x: 352, startPoint y: 159, endPoint x: 286, endPoint y: 80, distance: 103.4
click at [428, 214] on span "DELIVERY GLOGAL" at bounding box center [445, 213] width 60 height 10
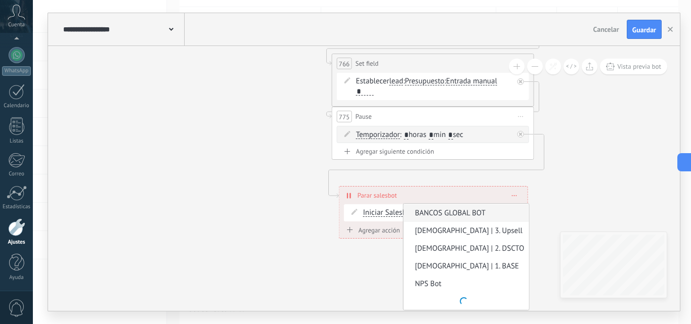
click at [463, 217] on ul "DELIVERY GLOGAL palabras claves oficial BANCOS GLOBAL BOT Biblia | 3. Upsell Bi…" at bounding box center [466, 256] width 126 height 107
click at [429, 212] on span "BANCOS GLOBAL BOT" at bounding box center [465, 213] width 122 height 10
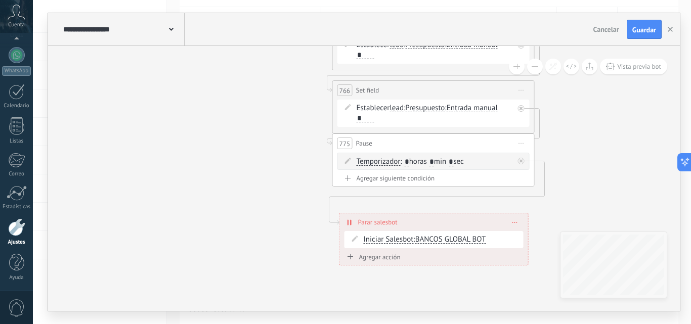
drag, startPoint x: 211, startPoint y: 152, endPoint x: 236, endPoint y: 182, distance: 38.4
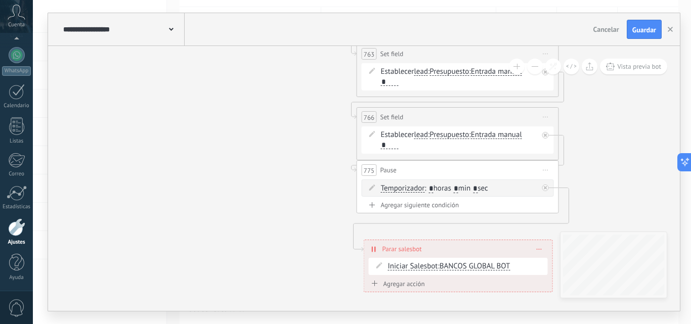
click at [375, 248] on icon at bounding box center [375, 249] width 2 height 6
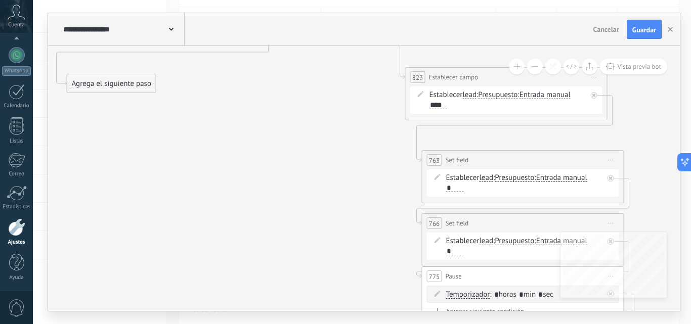
drag, startPoint x: 255, startPoint y: 121, endPoint x: 333, endPoint y: 228, distance: 132.8
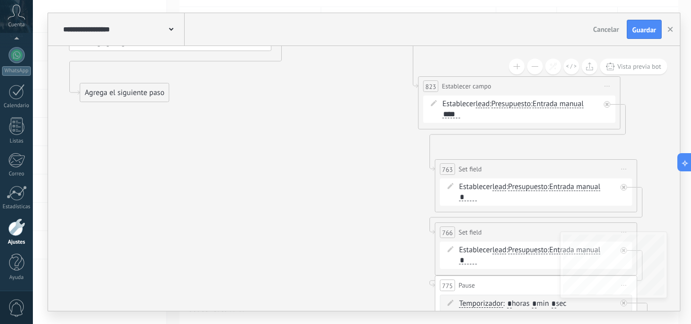
drag, startPoint x: 321, startPoint y: 133, endPoint x: 358, endPoint y: 274, distance: 146.2
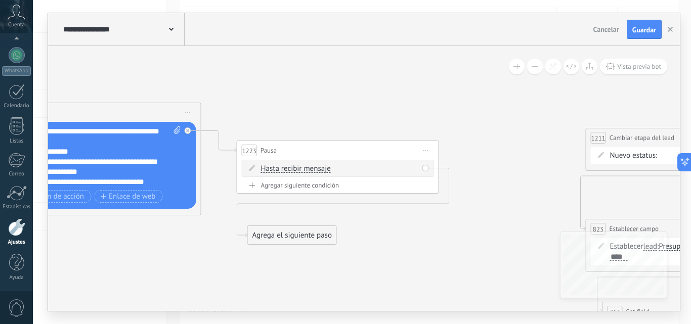
drag, startPoint x: 321, startPoint y: 99, endPoint x: 474, endPoint y: 94, distance: 152.8
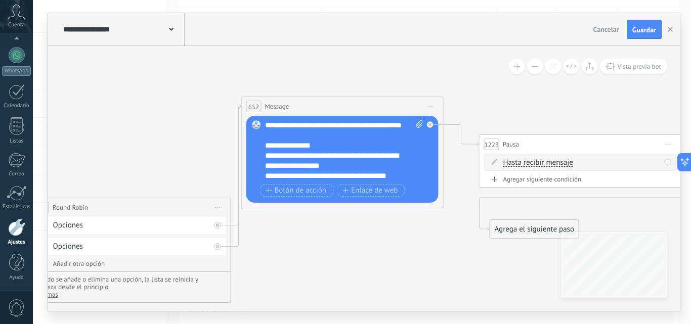
drag, startPoint x: 236, startPoint y: 70, endPoint x: 480, endPoint y: 61, distance: 245.0
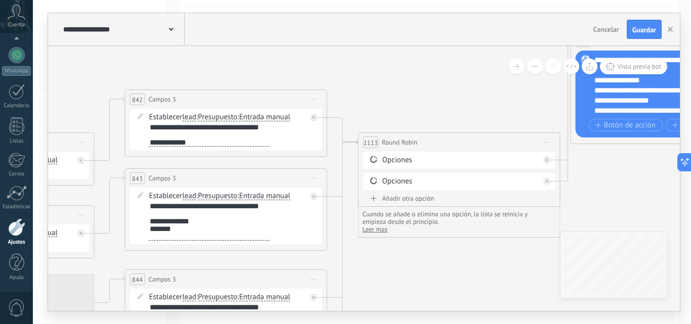
drag, startPoint x: 163, startPoint y: 130, endPoint x: 402, endPoint y: 80, distance: 244.4
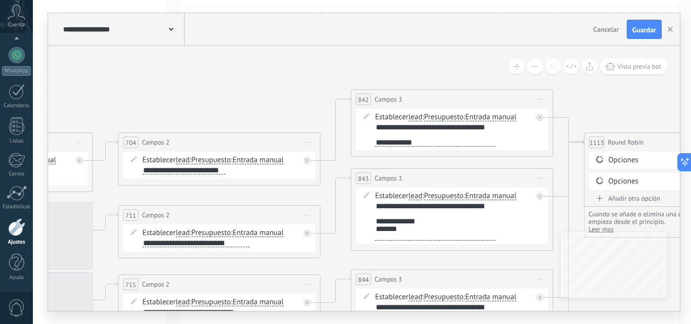
drag, startPoint x: 143, startPoint y: 73, endPoint x: 410, endPoint y: 73, distance: 267.0
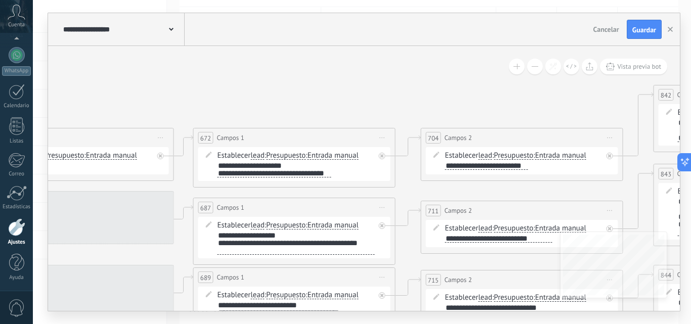
drag, startPoint x: 155, startPoint y: 81, endPoint x: 443, endPoint y: 75, distance: 287.8
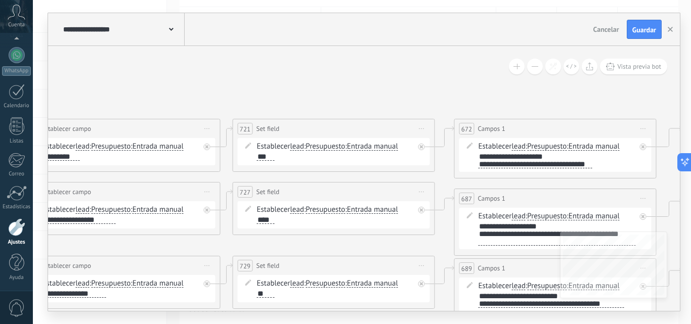
drag, startPoint x: 202, startPoint y: 86, endPoint x: 346, endPoint y: 71, distance: 144.9
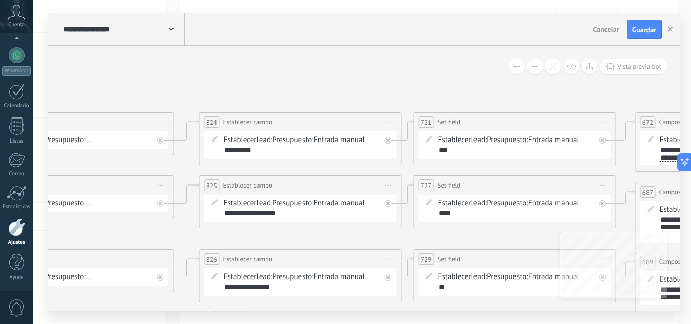
drag, startPoint x: 191, startPoint y: 76, endPoint x: 483, endPoint y: 62, distance: 292.7
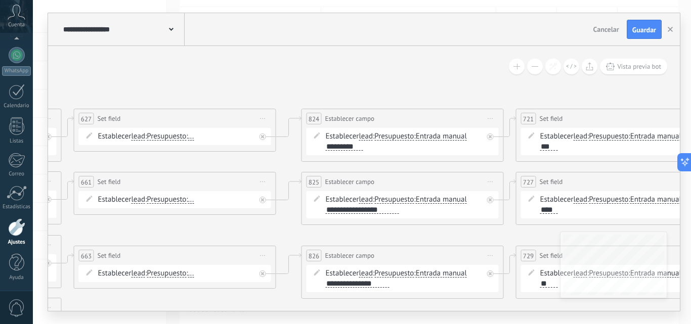
drag, startPoint x: 411, startPoint y: 60, endPoint x: 0, endPoint y: 76, distance: 411.0
click at [0, 76] on body ".abccls-1,.abccls-2{fill-rule:evenodd}.abccls-2{fill:#fff} .abfcls-1{fill:none}…" at bounding box center [345, 61] width 691 height 324
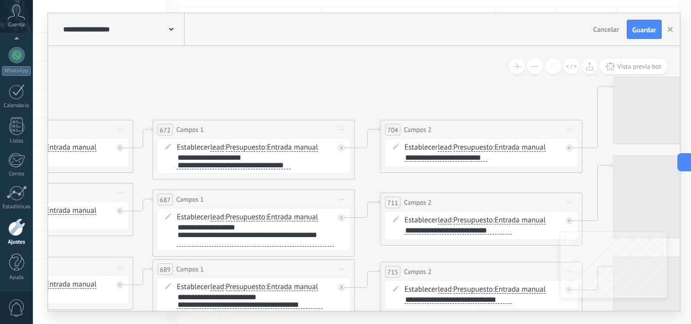
drag, startPoint x: 219, startPoint y: 75, endPoint x: 0, endPoint y: 77, distance: 219.5
click at [0, 77] on body ".abccls-1,.abccls-2{fill-rule:evenodd}.abccls-2{fill:#fff} .abfcls-1{fill:none}…" at bounding box center [345, 61] width 691 height 324
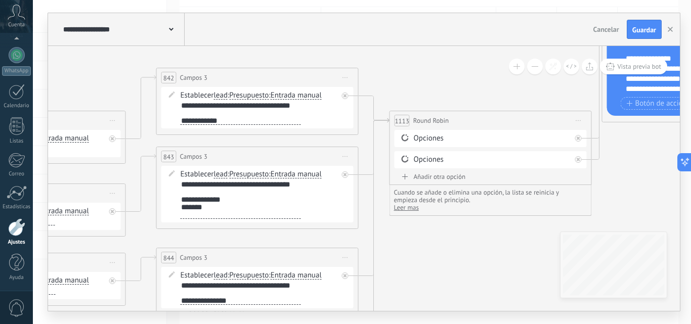
drag, startPoint x: 336, startPoint y: 87, endPoint x: 54, endPoint y: 67, distance: 283.0
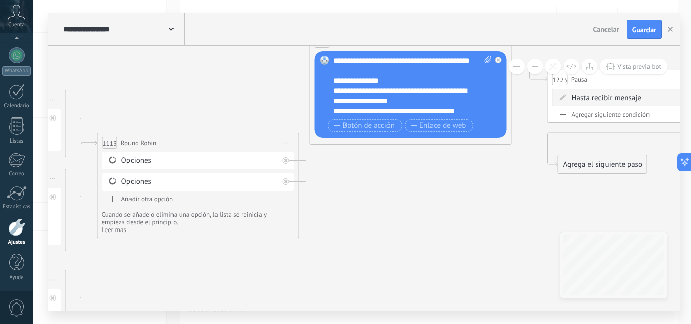
drag, startPoint x: 588, startPoint y: 172, endPoint x: 286, endPoint y: 199, distance: 303.6
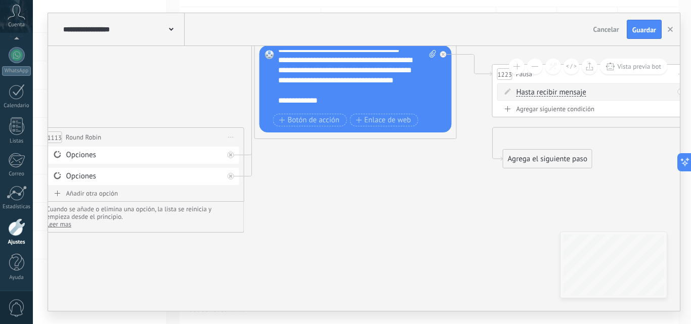
scroll to position [101, 0]
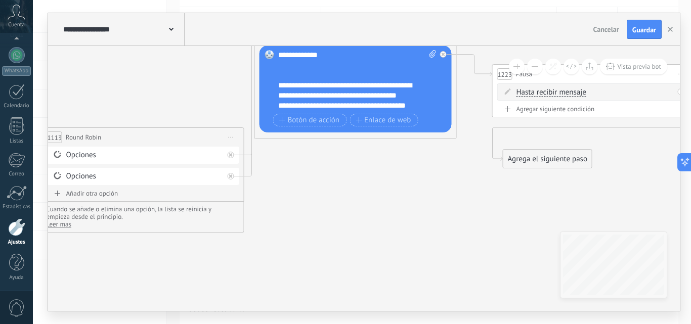
click at [322, 76] on div "**********" at bounding box center [357, 80] width 158 height 61
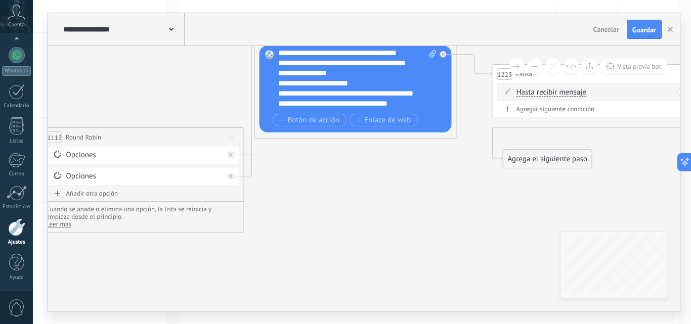
scroll to position [0, 0]
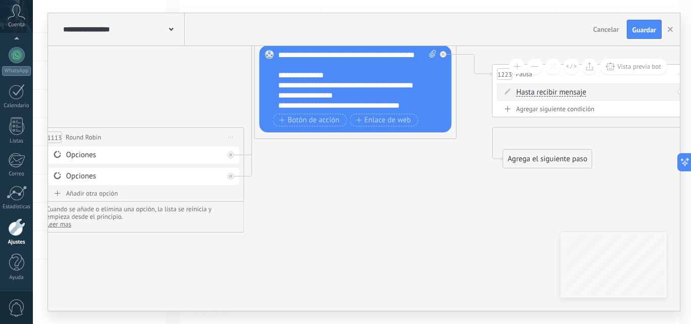
drag, startPoint x: 298, startPoint y: 98, endPoint x: 208, endPoint y: 14, distance: 122.4
click at [208, 14] on div "**********" at bounding box center [364, 162] width 632 height 298
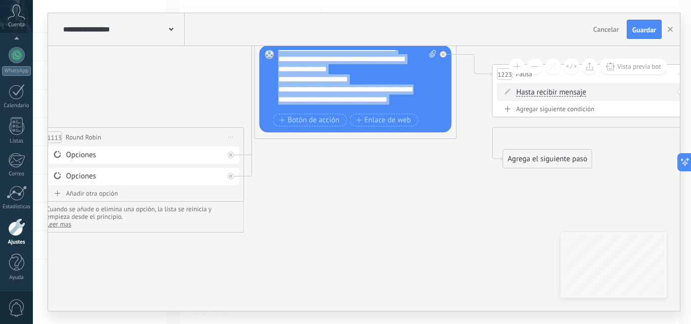
scroll to position [212, 0]
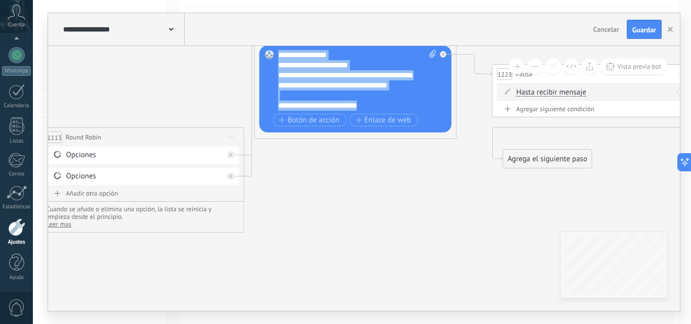
drag, startPoint x: 289, startPoint y: 57, endPoint x: 376, endPoint y: 103, distance: 98.4
click at [376, 103] on div "**********" at bounding box center [357, 80] width 158 height 61
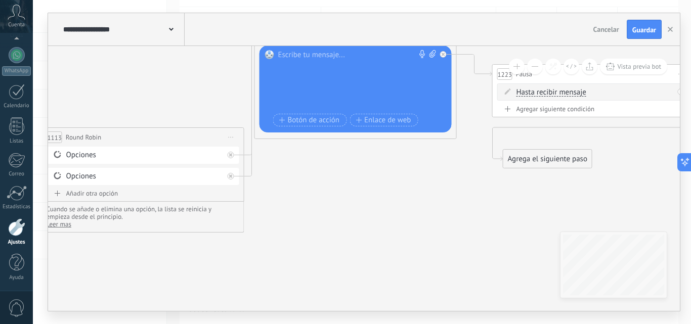
scroll to position [0, 0]
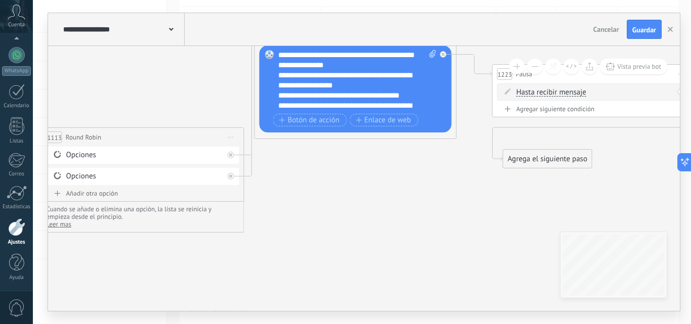
click at [311, 68] on div "**********" at bounding box center [357, 80] width 158 height 61
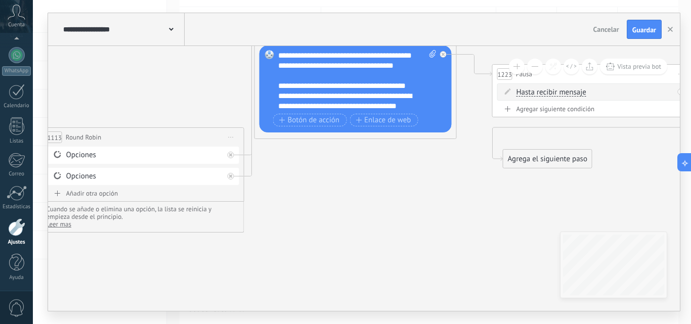
scroll to position [101, 0]
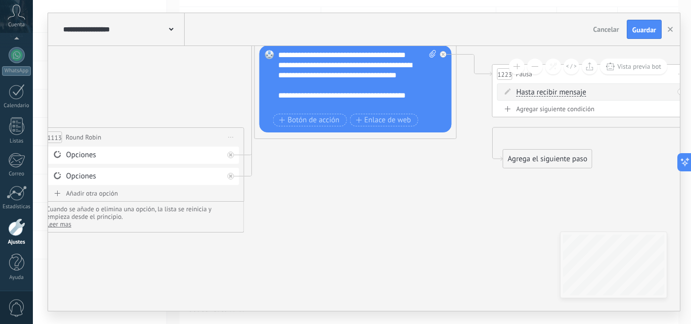
click at [320, 50] on div "**********" at bounding box center [348, 30] width 141 height 40
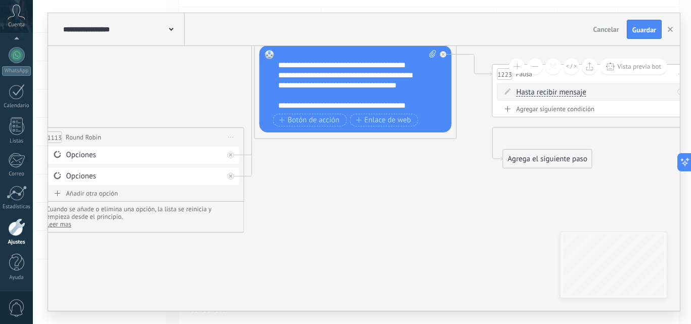
click at [416, 70] on div "**********" at bounding box center [348, 65] width 141 height 10
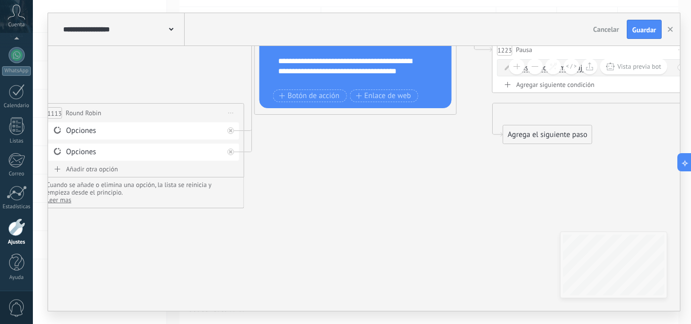
click at [401, 81] on div "**********" at bounding box center [348, 71] width 141 height 30
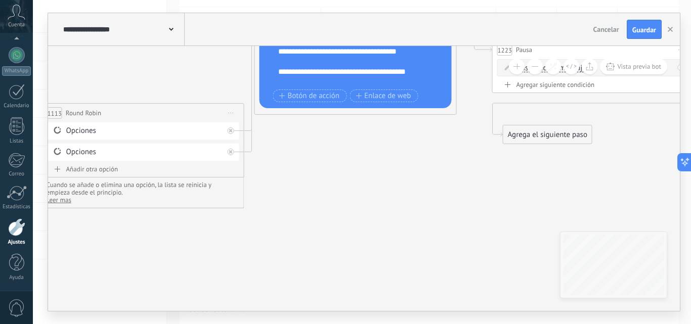
scroll to position [131, 0]
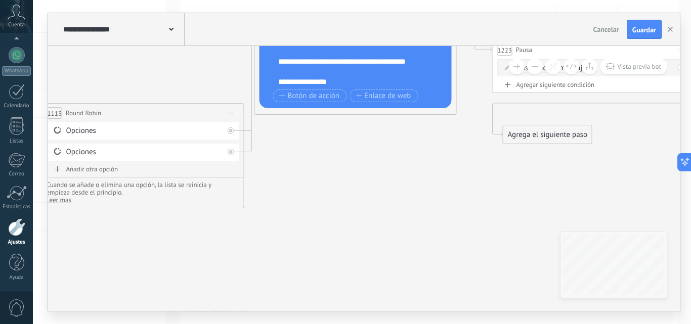
click at [318, 67] on div "**********" at bounding box center [348, 67] width 141 height 20
click at [312, 57] on div "**********" at bounding box center [348, 41] width 141 height 30
click at [368, 83] on div "**********" at bounding box center [348, 77] width 141 height 20
click at [354, 47] on div "**********" at bounding box center [348, 41] width 141 height 10
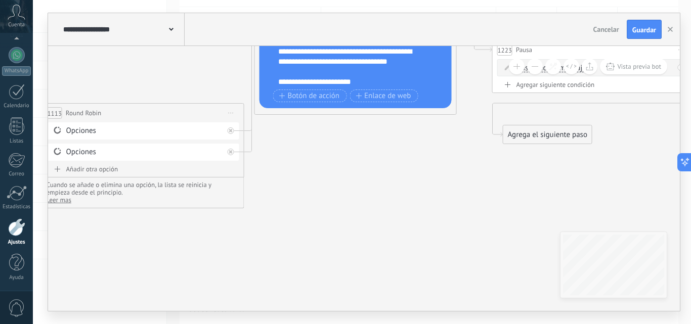
scroll to position [202, 0]
click at [294, 73] on div "**********" at bounding box center [348, 61] width 141 height 30
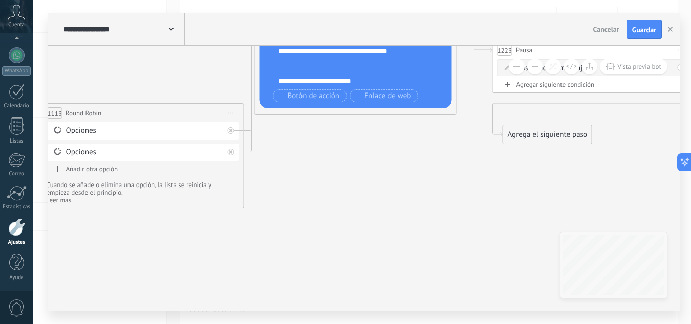
scroll to position [212, 0]
click at [279, 84] on div "**********" at bounding box center [348, 81] width 141 height 10
click at [363, 83] on div "**********" at bounding box center [348, 81] width 141 height 10
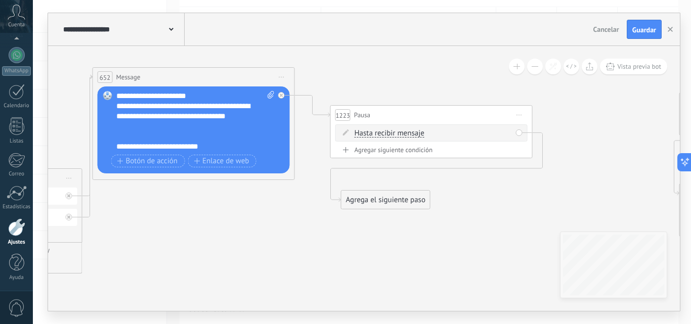
drag, startPoint x: 437, startPoint y: 168, endPoint x: 276, endPoint y: 234, distance: 174.5
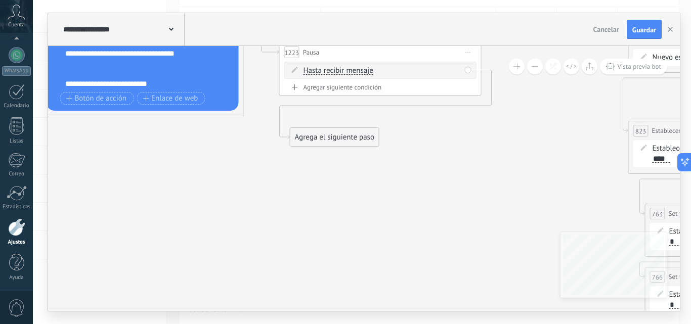
drag, startPoint x: 315, startPoint y: 171, endPoint x: 264, endPoint y: 109, distance: 80.9
drag, startPoint x: 336, startPoint y: 141, endPoint x: 310, endPoint y: 170, distance: 39.4
click at [310, 170] on div "Agrega el siguiente paso" at bounding box center [308, 166] width 89 height 17
drag, startPoint x: 306, startPoint y: 159, endPoint x: 345, endPoint y: 169, distance: 40.1
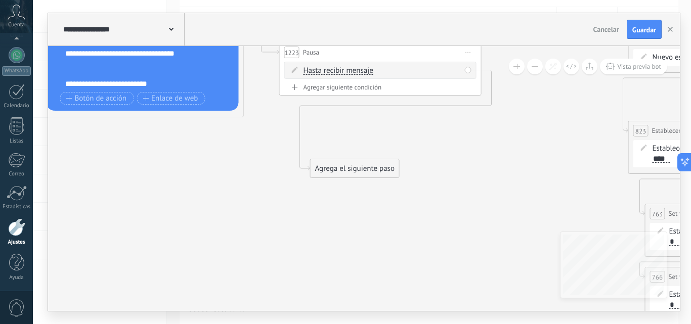
click at [345, 169] on div "Agrega el siguiente paso" at bounding box center [355, 168] width 89 height 17
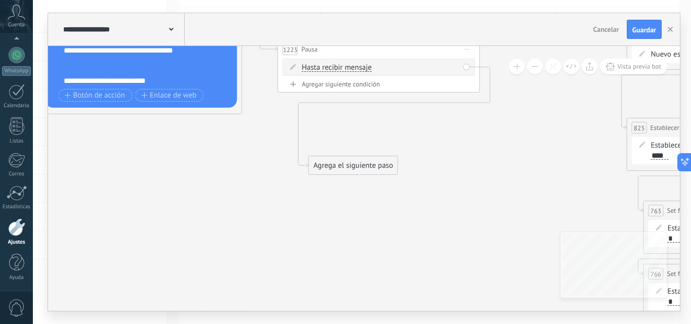
drag, startPoint x: 252, startPoint y: 175, endPoint x: 237, endPoint y: 145, distance: 33.9
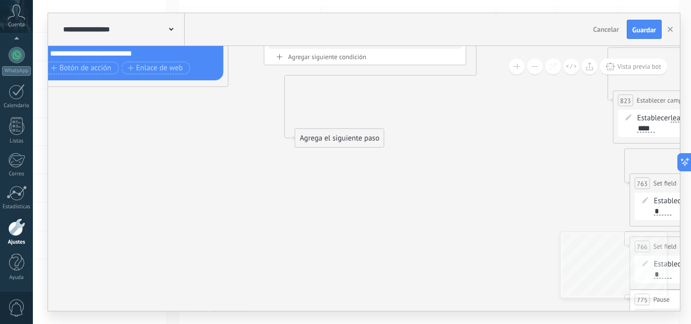
click at [313, 143] on div "Agrega el siguiente paso" at bounding box center [339, 138] width 89 height 17
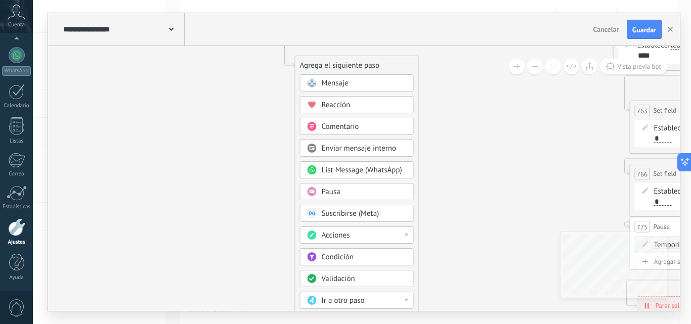
click at [335, 234] on span "Acciones" at bounding box center [336, 236] width 28 height 10
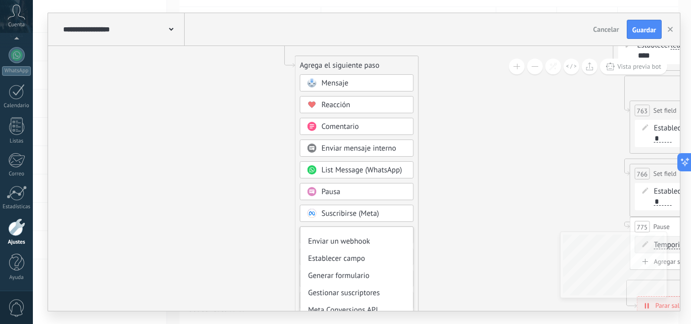
scroll to position [152, 0]
click at [340, 258] on div "Establecer campo" at bounding box center [356, 255] width 113 height 17
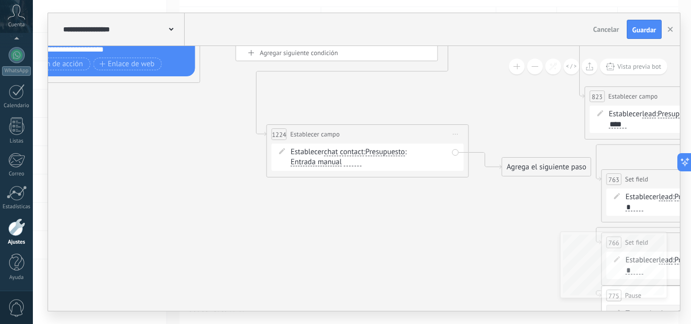
drag, startPoint x: 334, startPoint y: 177, endPoint x: 337, endPoint y: 274, distance: 97.7
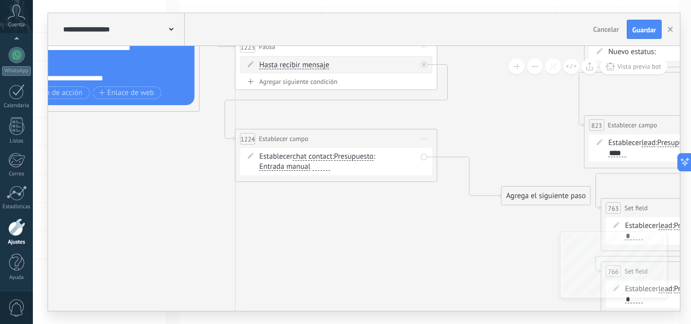
drag, startPoint x: 339, startPoint y: 164, endPoint x: 311, endPoint y: 142, distance: 36.0
click at [311, 142] on div "**********" at bounding box center [336, 138] width 201 height 19
click at [313, 156] on span "chat contact" at bounding box center [312, 156] width 40 height 8
click at [313, 156] on button "chat contact" at bounding box center [350, 156] width 126 height 18
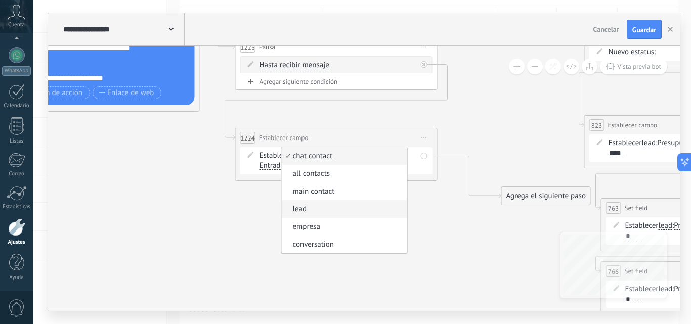
click at [321, 205] on span "lead" at bounding box center [342, 209] width 122 height 10
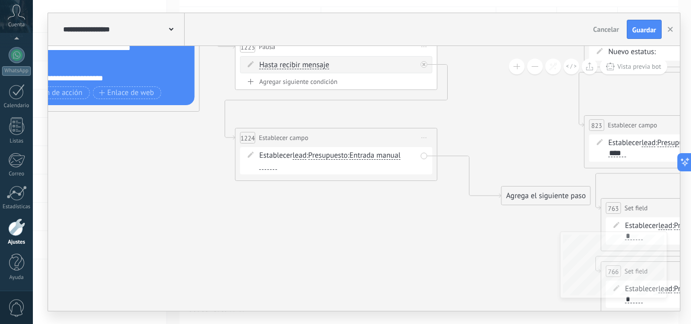
click at [277, 165] on div at bounding box center [268, 166] width 18 height 8
click at [259, 165] on div "**********" at bounding box center [284, 166] width 50 height 8
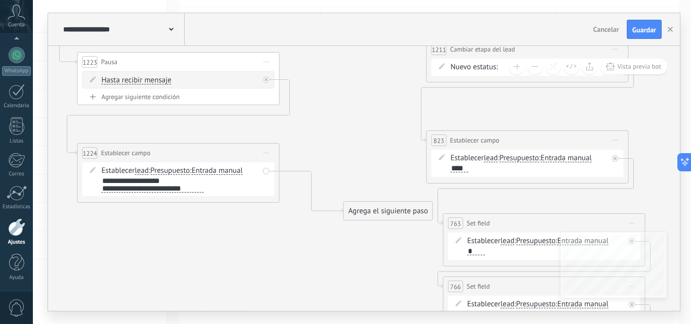
drag, startPoint x: 418, startPoint y: 237, endPoint x: 246, endPoint y: 248, distance: 172.8
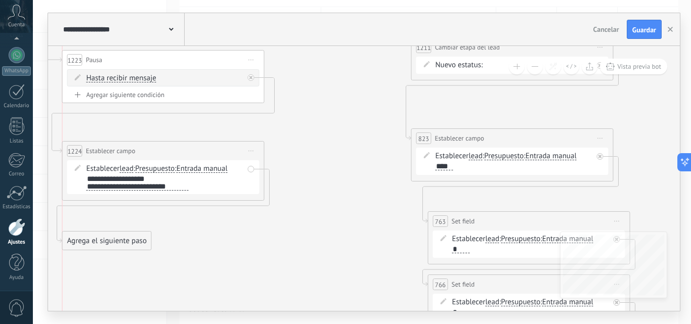
drag, startPoint x: 361, startPoint y: 221, endPoint x: 112, endPoint y: 244, distance: 249.4
click at [112, 244] on div "Agrega el siguiente paso" at bounding box center [107, 241] width 89 height 17
drag, startPoint x: 126, startPoint y: 243, endPoint x: 299, endPoint y: 247, distance: 173.5
click at [299, 247] on div "Agrega el siguiente paso" at bounding box center [280, 249] width 89 height 17
drag, startPoint x: 258, startPoint y: 255, endPoint x: 119, endPoint y: 249, distance: 139.2
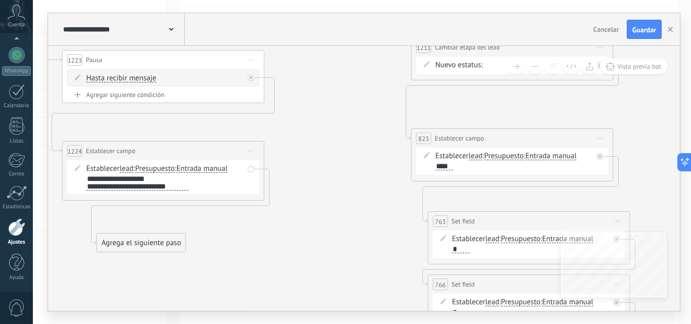
click at [119, 249] on div "Agrega el siguiente paso" at bounding box center [141, 243] width 89 height 17
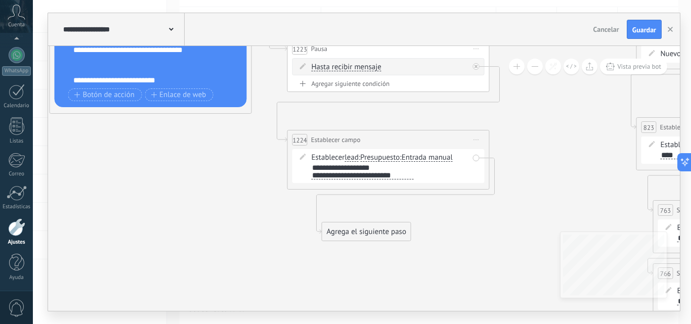
drag, startPoint x: 216, startPoint y: 243, endPoint x: 446, endPoint y: 237, distance: 229.2
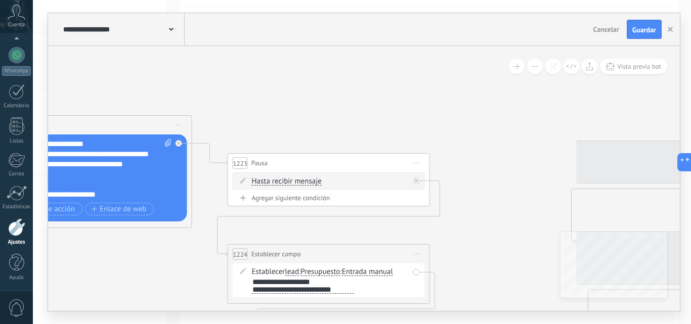
drag, startPoint x: 133, startPoint y: 142, endPoint x: 102, endPoint y: 233, distance: 95.8
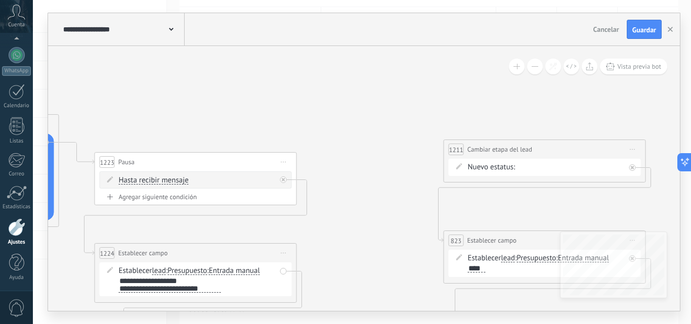
drag, startPoint x: 514, startPoint y: 151, endPoint x: 328, endPoint y: 151, distance: 185.6
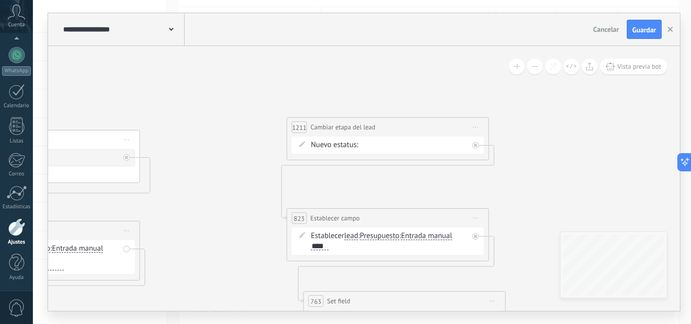
drag, startPoint x: 358, startPoint y: 190, endPoint x: 208, endPoint y: 159, distance: 152.9
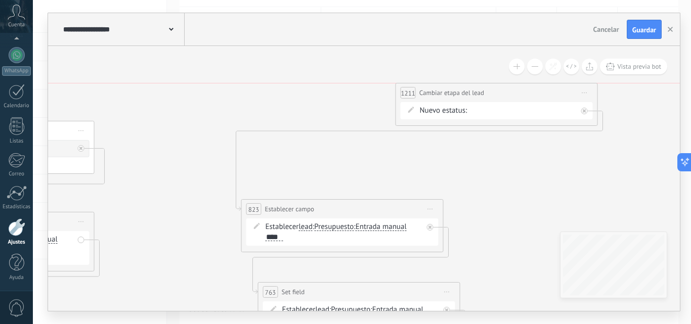
drag, startPoint x: 393, startPoint y: 118, endPoint x: 549, endPoint y: 98, distance: 156.6
click at [549, 98] on div "**********" at bounding box center [496, 92] width 201 height 19
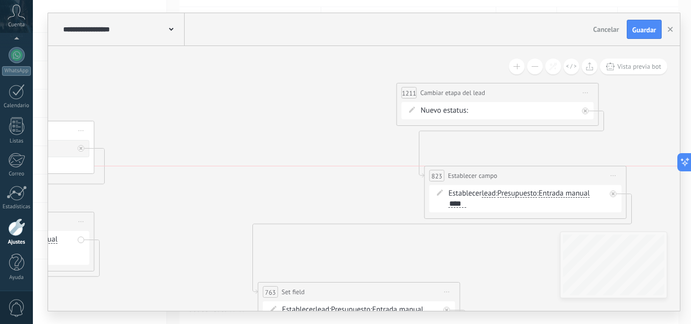
drag, startPoint x: 370, startPoint y: 211, endPoint x: 553, endPoint y: 173, distance: 187.0
click at [553, 173] on div "**********" at bounding box center [525, 175] width 201 height 19
drag, startPoint x: 299, startPoint y: 293, endPoint x: 535, endPoint y: 237, distance: 242.3
click at [513, 237] on span "Set field" at bounding box center [501, 240] width 23 height 10
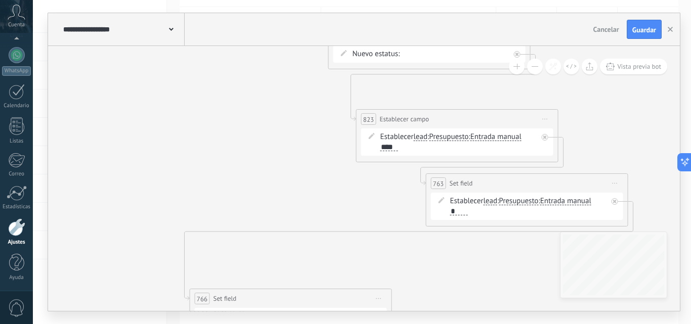
drag, startPoint x: 339, startPoint y: 221, endPoint x: 199, endPoint y: 79, distance: 199.2
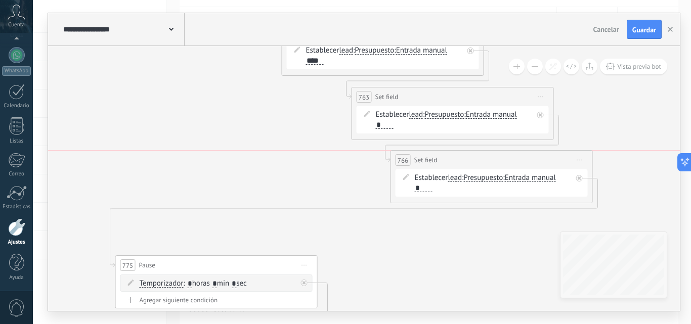
drag, startPoint x: 235, startPoint y: 216, endPoint x: 516, endPoint y: 160, distance: 286.8
click at [516, 160] on div "766 Set field ********* Iniciar vista previa aquí Cambiar nombre Duplicar [GEOG…" at bounding box center [491, 160] width 201 height 19
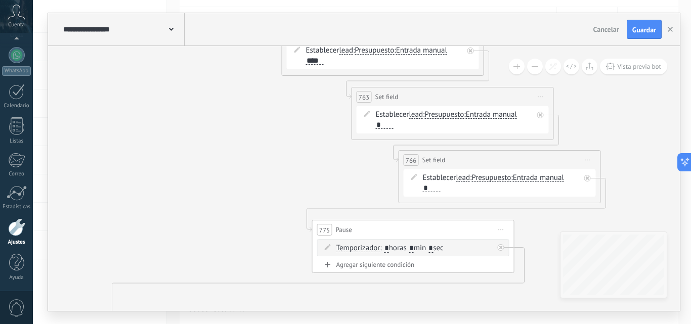
drag, startPoint x: 252, startPoint y: 265, endPoint x: 504, endPoint y: 217, distance: 256.3
click at [504, 221] on div "775 Pause ***** Iniciar vista previa aquí Cambiar nombre Duplicar [GEOGRAPHIC_D…" at bounding box center [413, 230] width 201 height 19
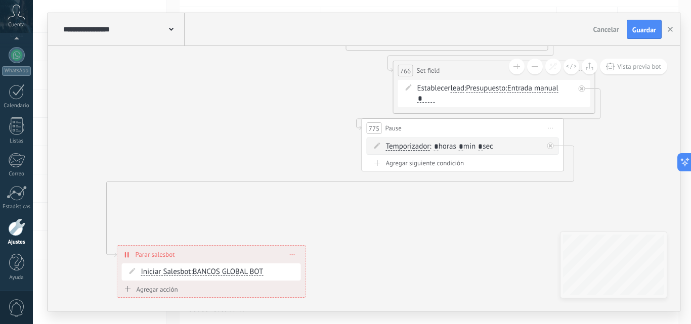
drag, startPoint x: 256, startPoint y: 257, endPoint x: 249, endPoint y: 141, distance: 116.1
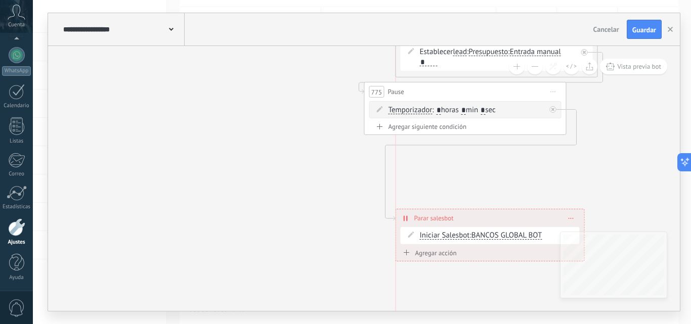
drag, startPoint x: 195, startPoint y: 223, endPoint x: 516, endPoint y: 223, distance: 321.7
click at [516, 223] on div "**********" at bounding box center [490, 218] width 188 height 18
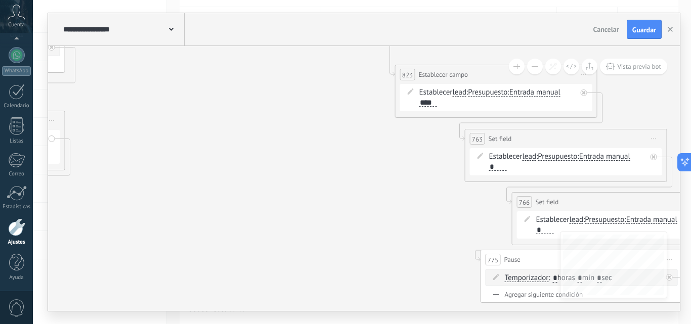
drag, startPoint x: 230, startPoint y: 104, endPoint x: 202, endPoint y: 139, distance: 44.6
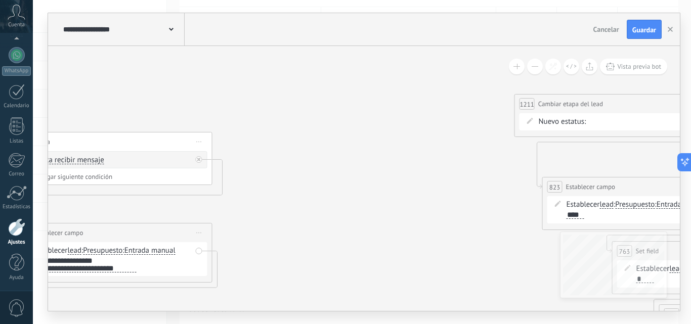
drag, startPoint x: 294, startPoint y: 212, endPoint x: 352, endPoint y: 255, distance: 71.5
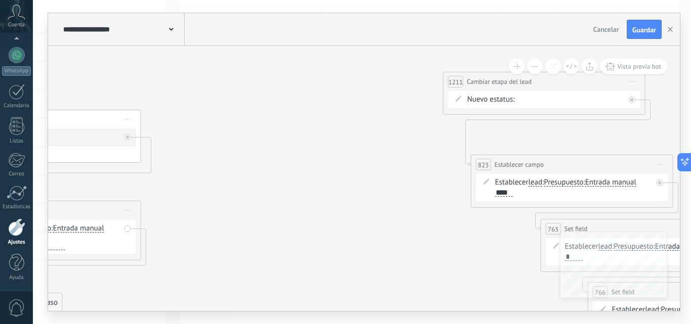
drag, startPoint x: 278, startPoint y: 222, endPoint x: 207, endPoint y: 199, distance: 74.7
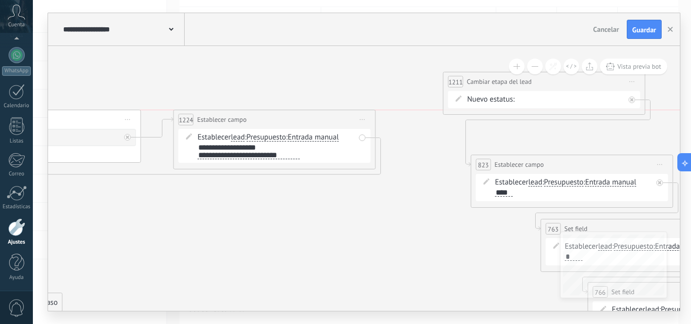
drag, startPoint x: 96, startPoint y: 213, endPoint x: 331, endPoint y: 119, distance: 252.8
click at [331, 119] on div "**********" at bounding box center [274, 119] width 201 height 19
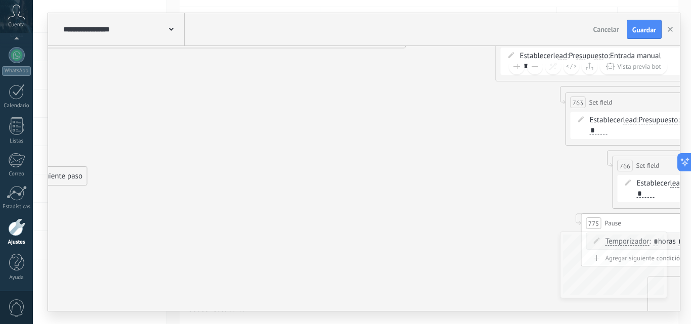
drag, startPoint x: 229, startPoint y: 194, endPoint x: 273, endPoint y: 105, distance: 99.3
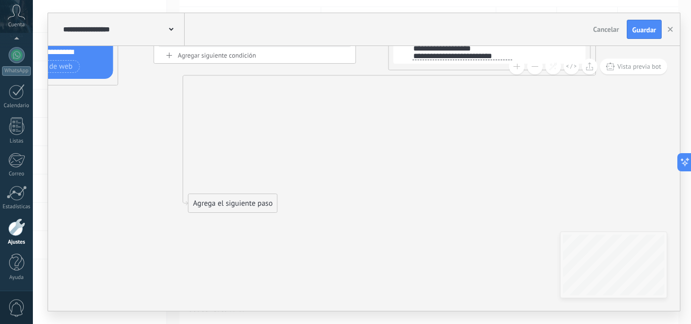
drag, startPoint x: 101, startPoint y: 189, endPoint x: 278, endPoint y: 235, distance: 182.3
drag, startPoint x: 197, startPoint y: 208, endPoint x: 443, endPoint y: 144, distance: 254.1
click at [459, 149] on div "Agrega el siguiente paso" at bounding box center [503, 157] width 89 height 17
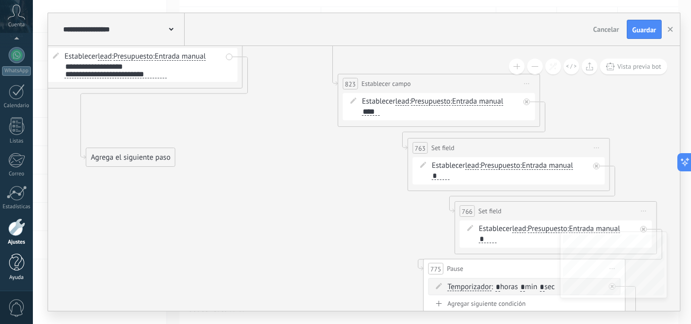
drag, startPoint x: 445, startPoint y: 247, endPoint x: 28, endPoint y: 267, distance: 416.7
click at [29, 223] on body ".abccls-1,.abccls-2{fill-rule:evenodd}.abccls-2{fill:#fff} .abfcls-1{fill:none}…" at bounding box center [345, 61] width 691 height 324
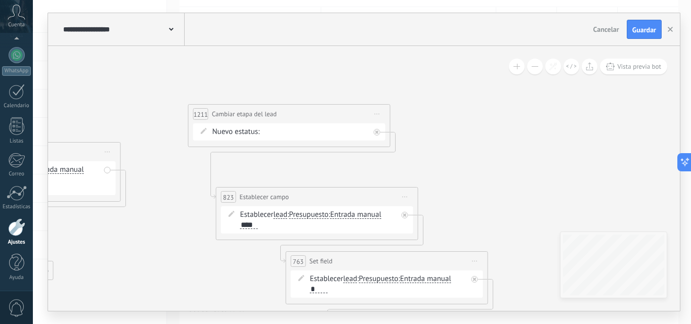
drag, startPoint x: 230, startPoint y: 199, endPoint x: 172, endPoint y: 304, distance: 120.0
click at [174, 312] on div "**********" at bounding box center [362, 162] width 658 height 324
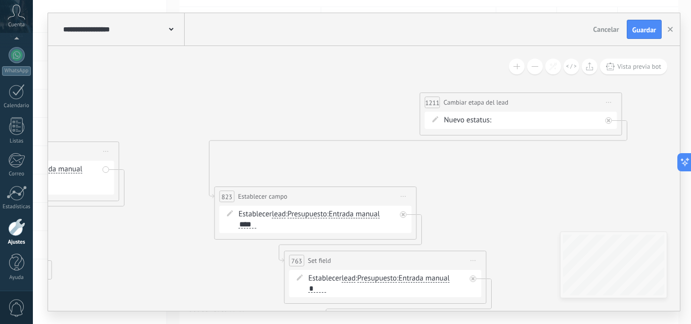
drag, startPoint x: 305, startPoint y: 114, endPoint x: 539, endPoint y: 103, distance: 233.4
click at [539, 103] on div "**********" at bounding box center [520, 102] width 201 height 19
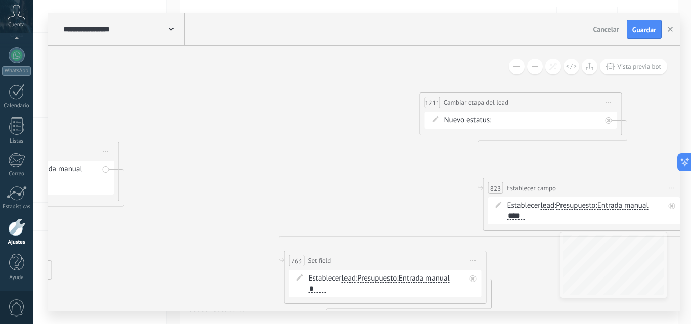
drag, startPoint x: 331, startPoint y: 200, endPoint x: 599, endPoint y: 192, distance: 268.7
click at [599, 192] on div "**********" at bounding box center [584, 188] width 201 height 19
drag, startPoint x: 283, startPoint y: 166, endPoint x: 274, endPoint y: 134, distance: 33.3
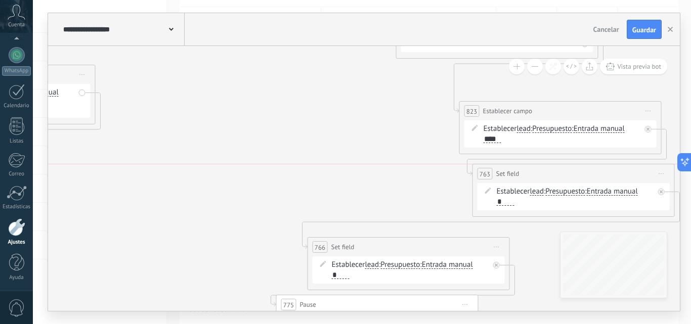
drag, startPoint x: 322, startPoint y: 191, endPoint x: 534, endPoint y: 185, distance: 212.0
click at [534, 185] on div "763 Set field ********* Iniciar vista previa aquí Cambiar nombre Duplicar Borra…" at bounding box center [573, 190] width 202 height 53
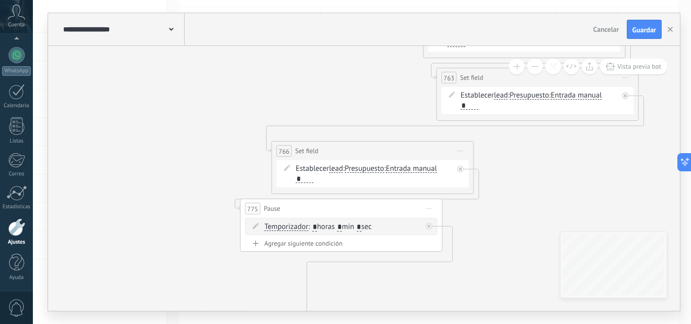
drag, startPoint x: 279, startPoint y: 221, endPoint x: 243, endPoint y: 124, distance: 102.6
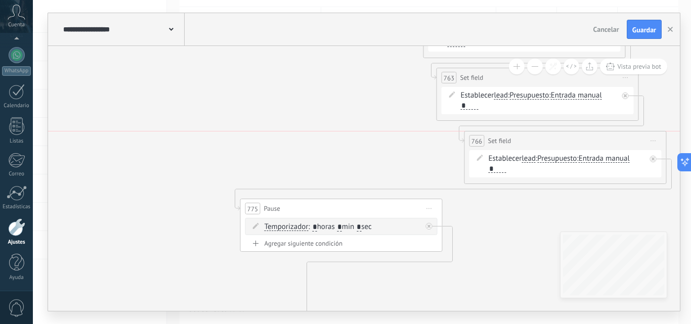
drag
click at [552, 145] on div "766 Set field ********* Iniciar vista previa aquí Cambiar nombre Duplicar [GEOG…" at bounding box center [565, 140] width 201 height 19
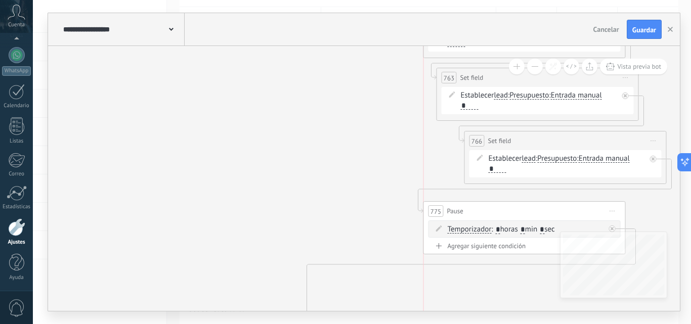
click at [572, 208] on div "775 Pause ***** Iniciar vista previa aquí Cambiar nombre Duplicar [GEOGRAPHIC_D…" at bounding box center [524, 211] width 201 height 19
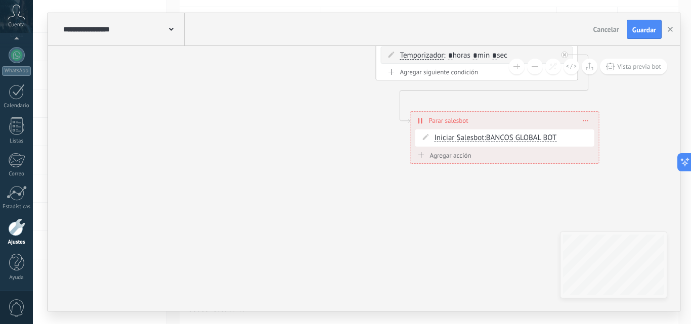
click at [472, 123] on div "**********" at bounding box center [505, 121] width 188 height 18
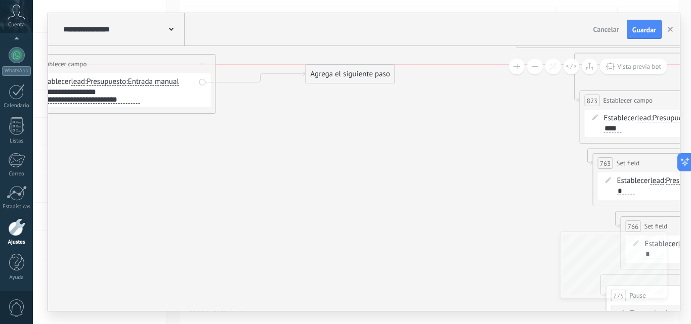
click at [344, 75] on div "Agrega el siguiente paso" at bounding box center [350, 74] width 89 height 17
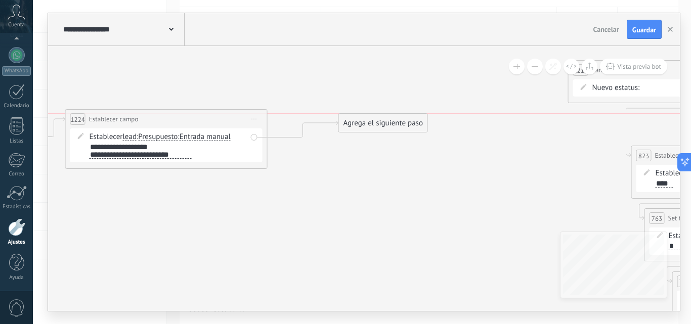
click at [362, 128] on div "Agrega el siguiente paso" at bounding box center [383, 123] width 89 height 17
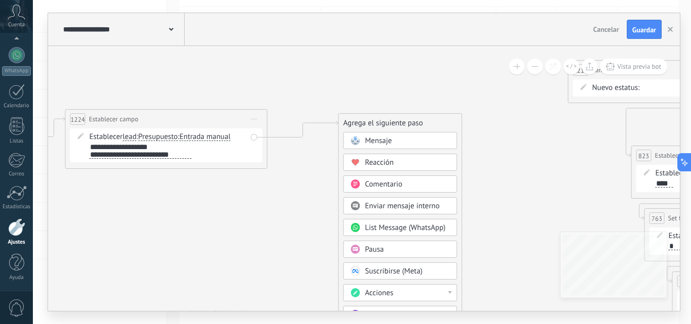
click at [375, 144] on span "Mensaje" at bounding box center [378, 141] width 27 height 10
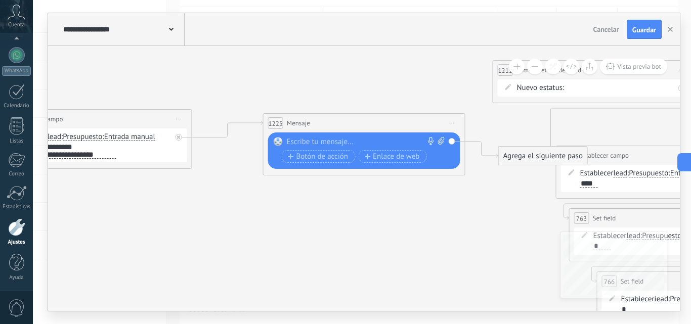
click at [294, 139] on div at bounding box center [362, 142] width 150 height 10
paste div
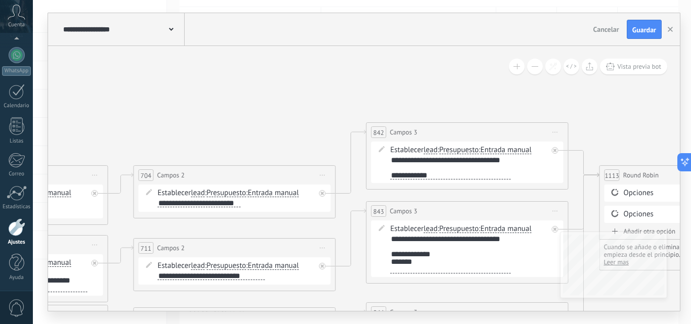
click at [690, 113] on div "**********" at bounding box center [362, 162] width 658 height 324
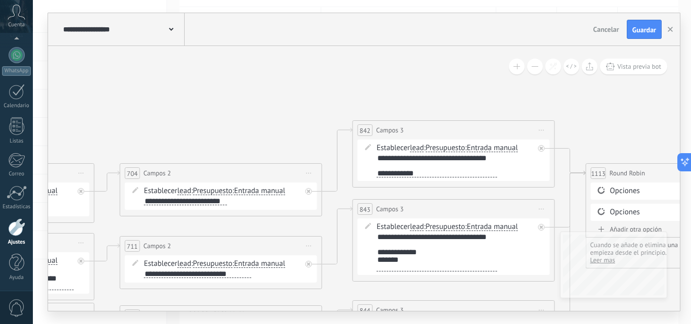
click at [30, 102] on body ".abccls-1,.abccls-2{fill-rule:evenodd}.abccls-2{fill:#fff} .abfcls-1{fill:none}…" at bounding box center [345, 61] width 691 height 324
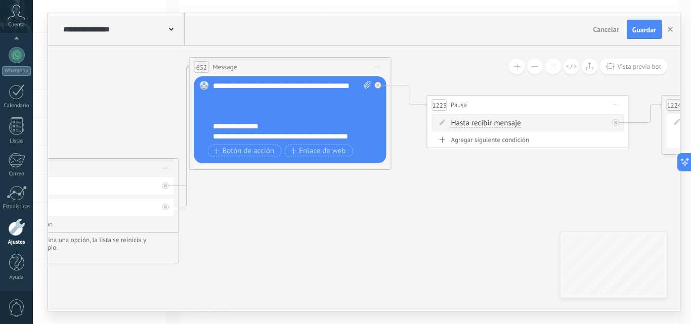
click at [272, 75] on div "652 Message ******* (a): Contacto principal - canal primario Todos los contacto…" at bounding box center [290, 67] width 201 height 19
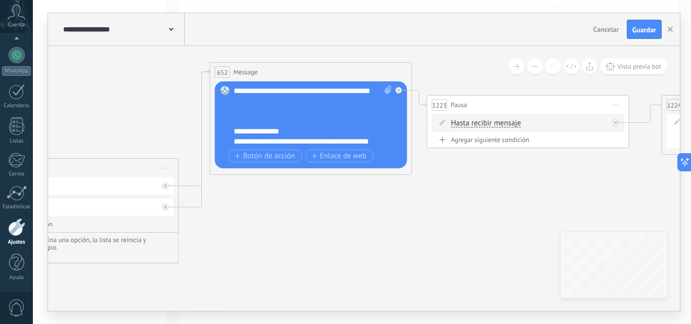
click at [244, 130] on div "**********" at bounding box center [313, 116] width 158 height 61
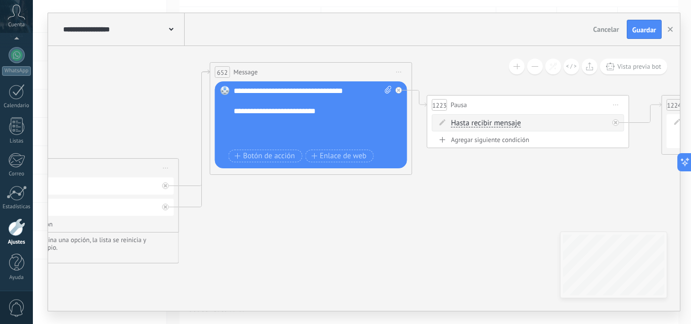
scroll to position [243, 0]
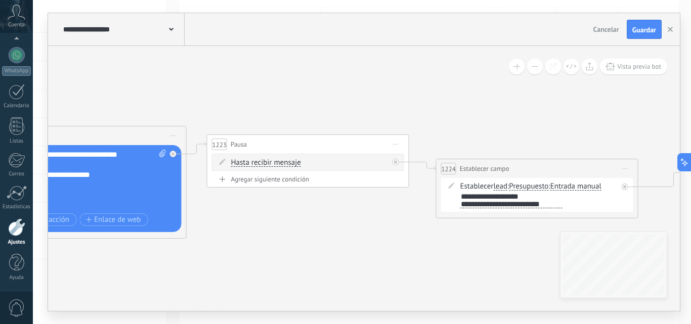
drag, startPoint x: 318, startPoint y: 173, endPoint x: 323, endPoint y: 149, distance: 24.9
click at [323, 149] on div "1223 Pausa ***** Iniciar vista previa aquí Cambiar nombre Duplicar Borrar" at bounding box center [307, 144] width 201 height 19
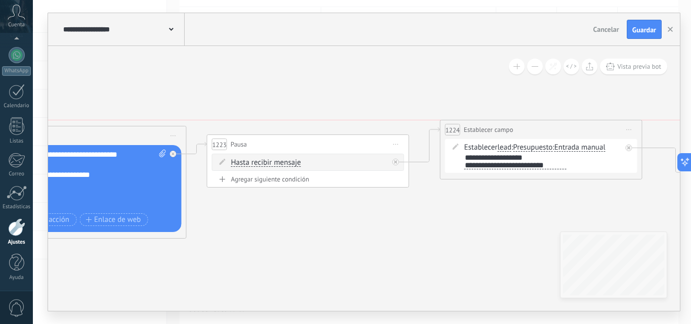
drag, startPoint x: 528, startPoint y: 166, endPoint x: 532, endPoint y: 131, distance: 35.7
click at [532, 131] on div "**********" at bounding box center [541, 129] width 201 height 19
click at [394, 164] on div at bounding box center [395, 162] width 7 height 7
click at [458, 198] on div "Agrega el siguiente paso" at bounding box center [487, 194] width 89 height 17
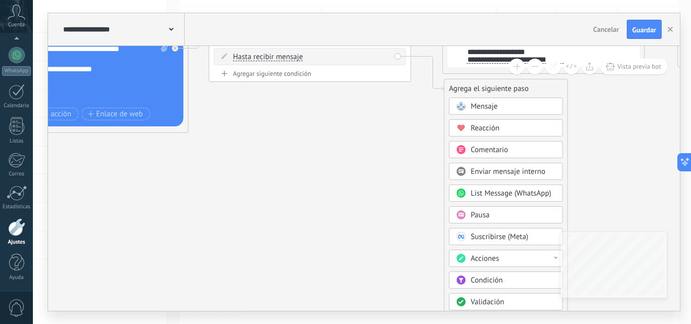
drag, startPoint x: 372, startPoint y: 149, endPoint x: 333, endPoint y: 260, distance: 118.2
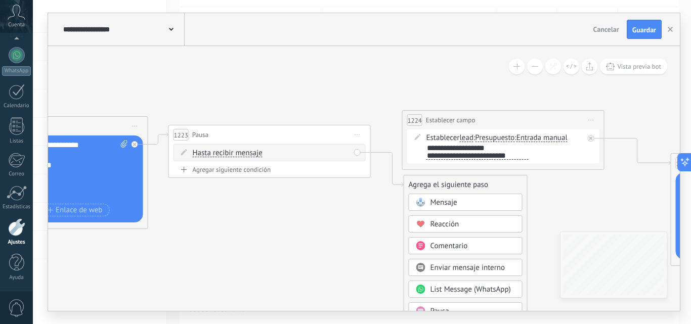
click at [462, 121] on span "Establecer campo" at bounding box center [451, 120] width 50 height 10
click at [593, 120] on icon at bounding box center [591, 120] width 5 height 1
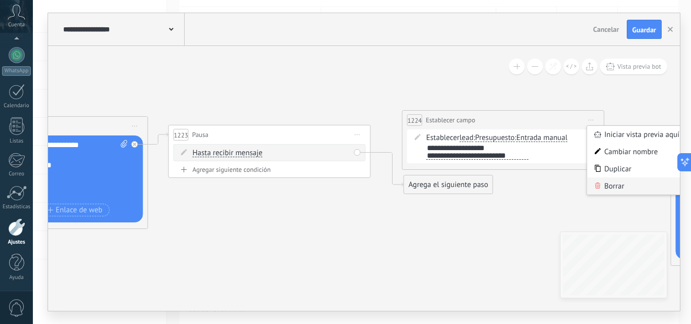
click at [611, 185] on div "Borrar" at bounding box center [637, 186] width 100 height 17
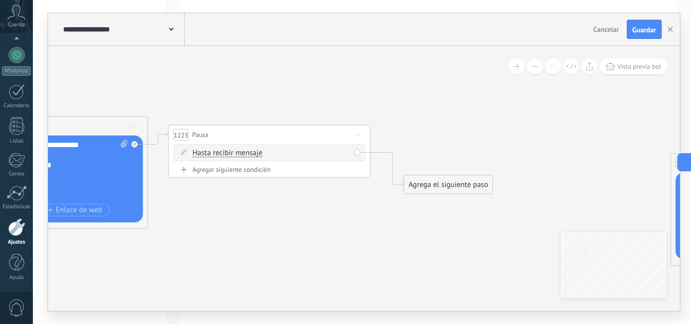
click at [428, 183] on div "Agrega el siguiente paso" at bounding box center [448, 185] width 89 height 17
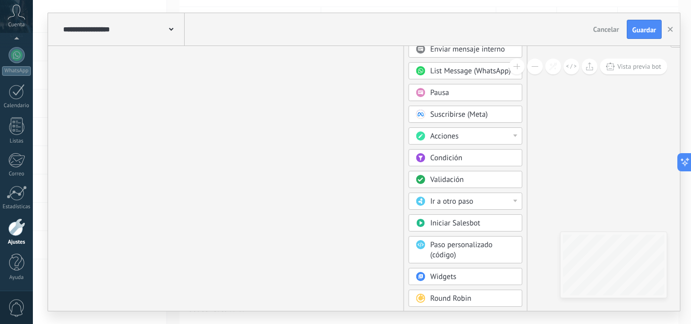
click at [446, 135] on span "Acciones" at bounding box center [444, 136] width 28 height 10
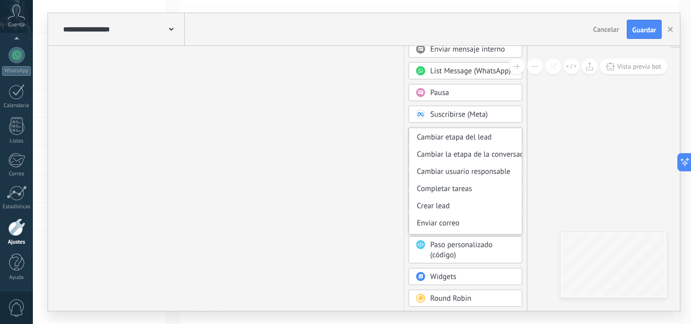
scroll to position [101, 0]
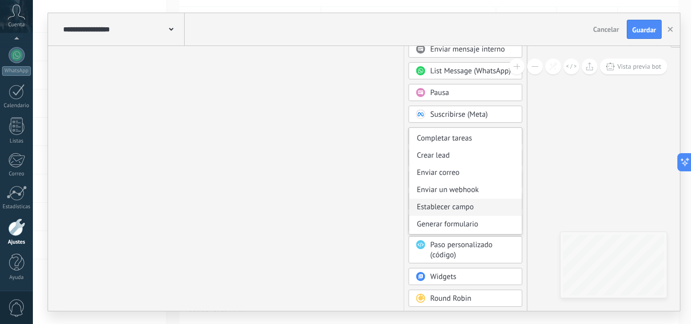
click at [452, 211] on div "Establecer campo" at bounding box center [465, 207] width 113 height 17
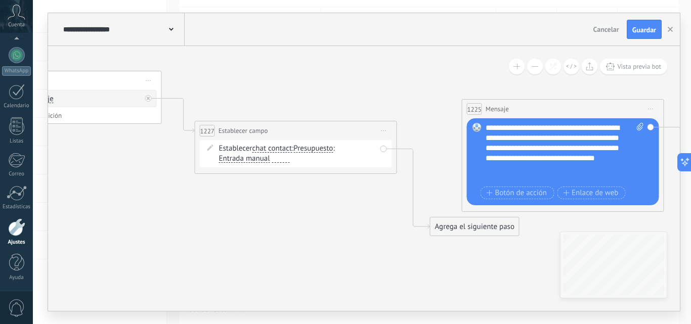
drag, startPoint x: 331, startPoint y: 153, endPoint x: 255, endPoint y: 312, distance: 176.2
click at [255, 314] on div "**********" at bounding box center [362, 162] width 658 height 324
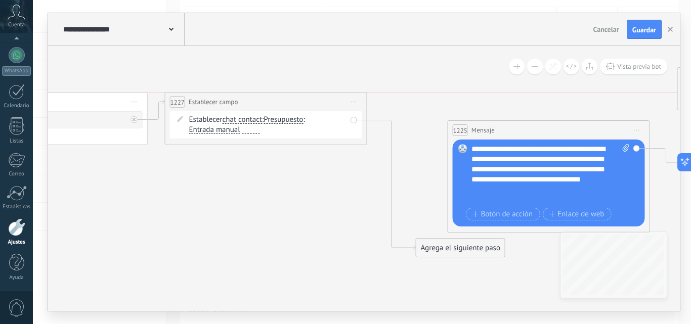
drag, startPoint x: 282, startPoint y: 153, endPoint x: 267, endPoint y: 108, distance: 48.1
click at [267, 108] on div "**********" at bounding box center [265, 102] width 201 height 19
drag, startPoint x: 427, startPoint y: 249, endPoint x: 419, endPoint y: 95, distance: 155.0
click at [419, 95] on div "Agrega el siguiente paso" at bounding box center [438, 93] width 89 height 17
click at [241, 119] on span "chat contact" at bounding box center [242, 120] width 40 height 8
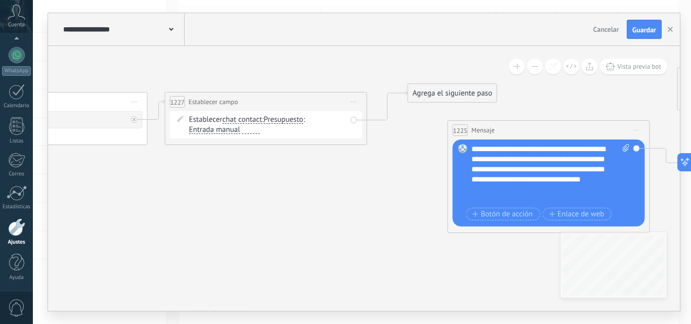
click at [241, 119] on button "chat contact" at bounding box center [280, 120] width 126 height 18
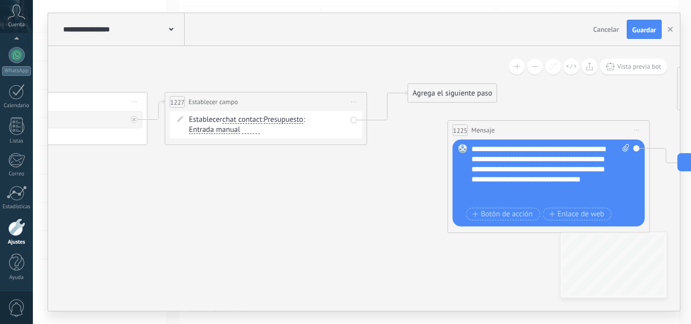
click at [237, 117] on span "chat contact" at bounding box center [242, 120] width 40 height 8
click at [237, 117] on button "chat contact" at bounding box center [280, 120] width 126 height 18
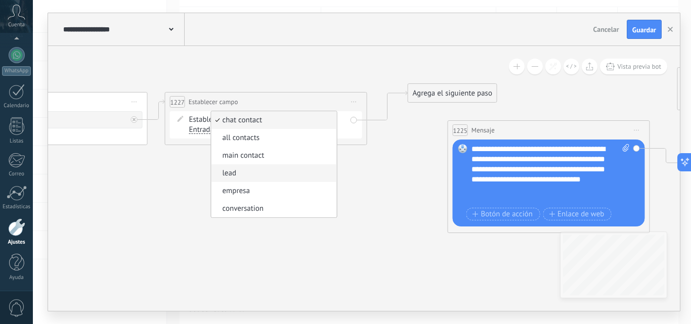
click at [247, 177] on span "lead" at bounding box center [272, 173] width 122 height 10
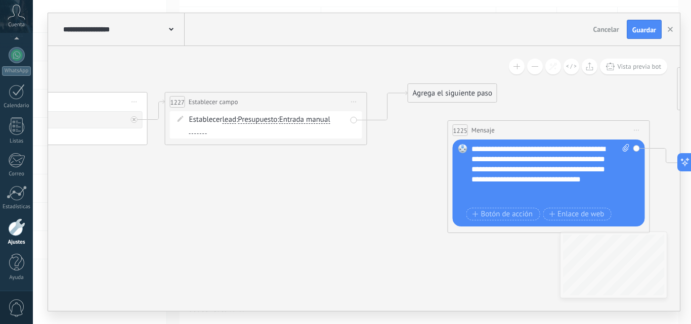
click at [311, 120] on span "Entrada manual" at bounding box center [304, 120] width 51 height 8
click at [311, 120] on button "Entrada manual" at bounding box center [337, 120] width 126 height 18
click at [314, 158] on span "Entrada manual" at bounding box center [329, 156] width 122 height 10
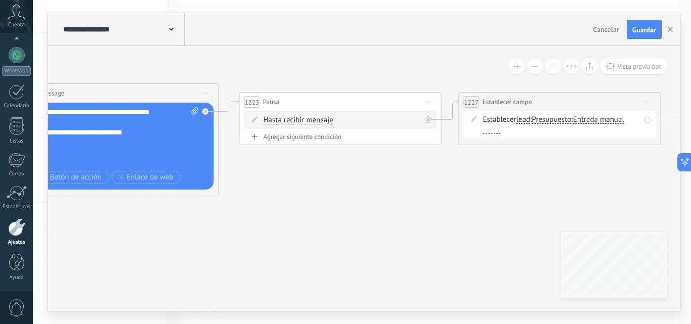
drag, startPoint x: 168, startPoint y: 203, endPoint x: 534, endPoint y: 197, distance: 365.7
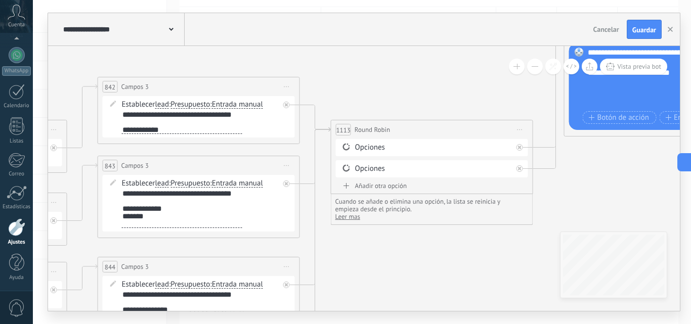
drag, startPoint x: 170, startPoint y: 233, endPoint x: 643, endPoint y: 177, distance: 475.7
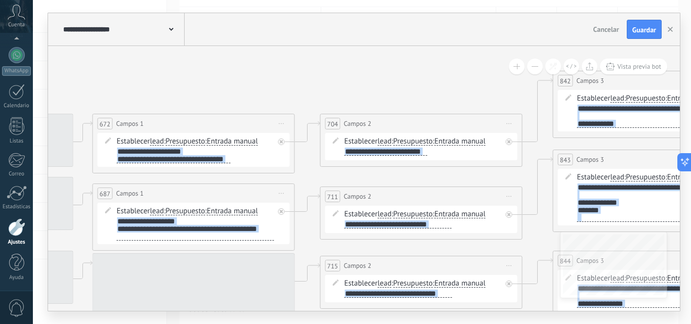
drag, startPoint x: 69, startPoint y: 74, endPoint x: 459, endPoint y: 67, distance: 390.0
click at [524, 68] on div "**********" at bounding box center [364, 178] width 632 height 265
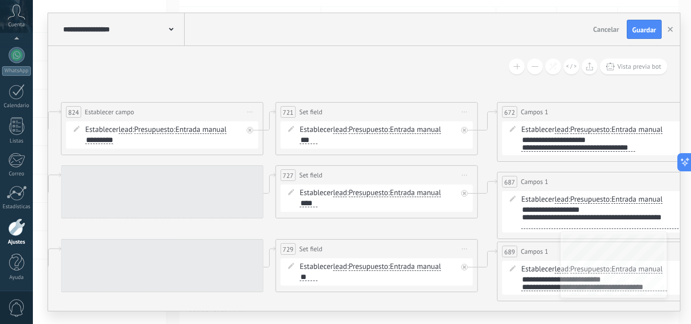
drag, startPoint x: 116, startPoint y: 84, endPoint x: 519, endPoint y: 73, distance: 403.2
click at [519, 73] on div "**********" at bounding box center [364, 178] width 632 height 265
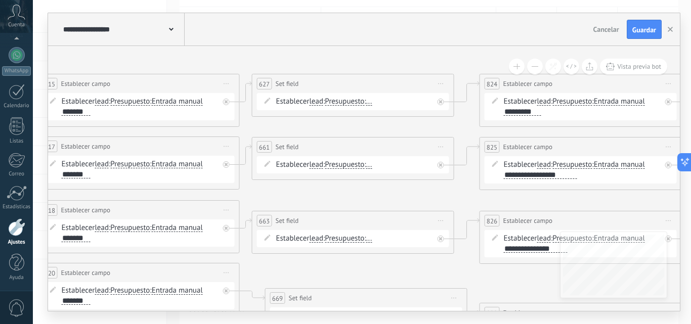
drag, startPoint x: 122, startPoint y: 79, endPoint x: 541, endPoint y: 51, distance: 419.2
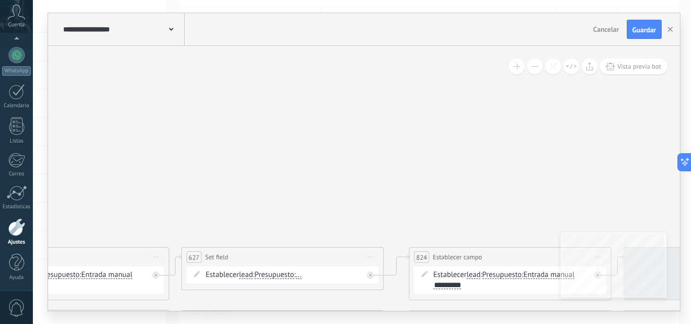
drag, startPoint x: 133, startPoint y: 58, endPoint x: 84, endPoint y: 221, distance: 169.5
click at [0, 223] on body ".abccls-1,.abccls-2{fill-rule:evenodd}.abccls-2{fill:#fff} .abfcls-1{fill:none}…" at bounding box center [345, 61] width 691 height 324
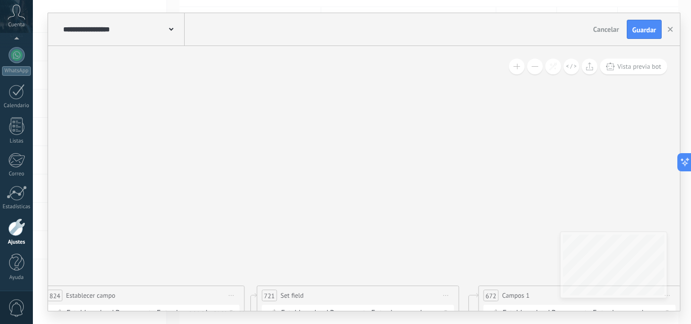
drag, startPoint x: 534, startPoint y: 195, endPoint x: 0, endPoint y: 216, distance: 534.0
click at [0, 216] on body ".abccls-1,.abccls-2{fill-rule:evenodd}.abccls-2{fill:#fff} .abfcls-1{fill:none}…" at bounding box center [345, 61] width 691 height 324
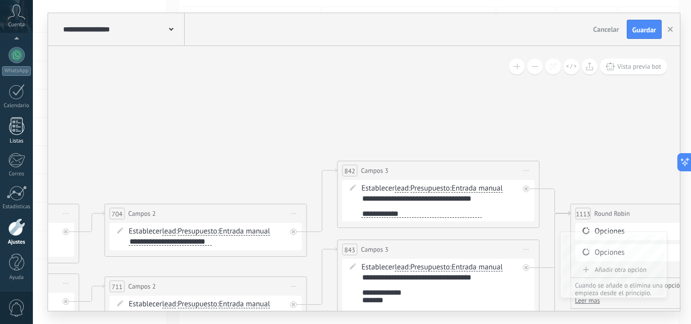
drag, startPoint x: 403, startPoint y: 218, endPoint x: 25, endPoint y: 144, distance: 385.1
click at [25, 144] on body ".abccls-1,.abccls-2{fill-rule:evenodd}.abccls-2{fill:#fff} .abfcls-1{fill:none}…" at bounding box center [345, 61] width 691 height 324
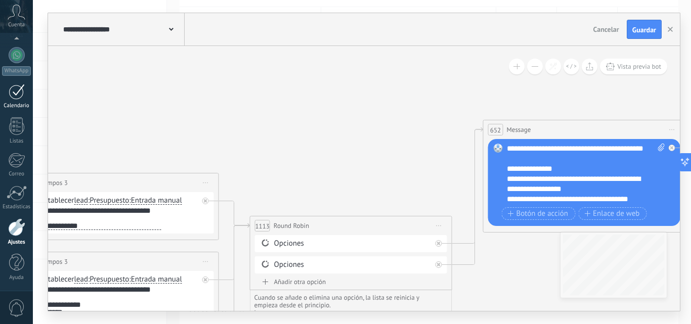
drag, startPoint x: 164, startPoint y: 129, endPoint x: 0, endPoint y: 105, distance: 165.7
click at [0, 105] on body ".abccls-1,.abccls-2{fill-rule:evenodd}.abccls-2{fill:#fff} .abfcls-1{fill:none}…" at bounding box center [345, 61] width 691 height 324
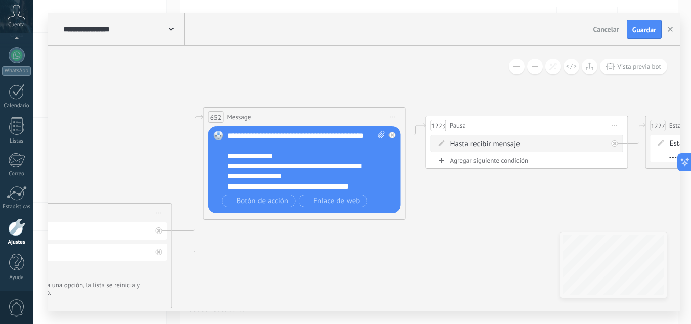
drag, startPoint x: 330, startPoint y: 273, endPoint x: 189, endPoint y: 279, distance: 141.7
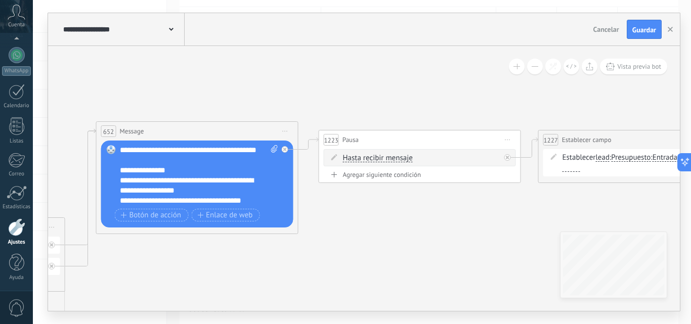
click at [509, 139] on span "Iniciar vista previa aquí Cambiar nombre Duplicar [GEOGRAPHIC_DATA]" at bounding box center [508, 140] width 16 height 15
click at [523, 204] on div "Borrar" at bounding box center [554, 205] width 100 height 17
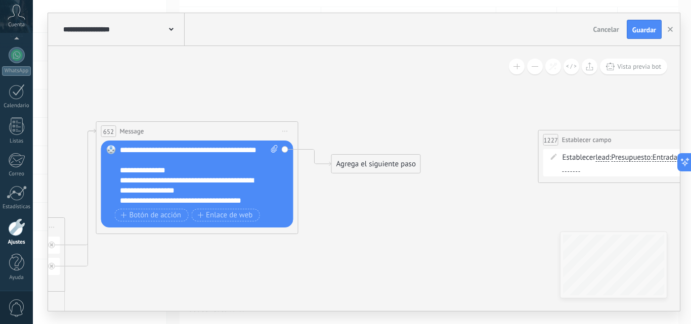
click at [354, 158] on div "Agrega el siguiente paso" at bounding box center [376, 164] width 89 height 17
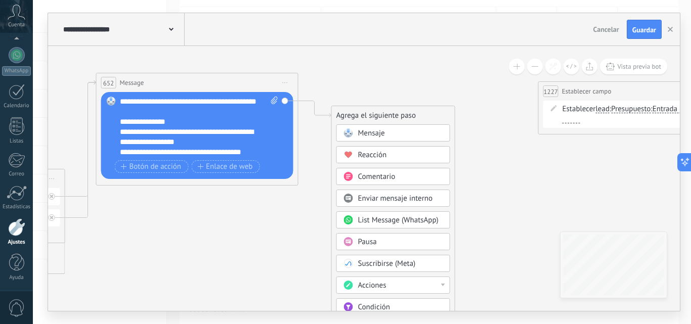
click at [378, 287] on span "Acciones" at bounding box center [372, 286] width 28 height 10
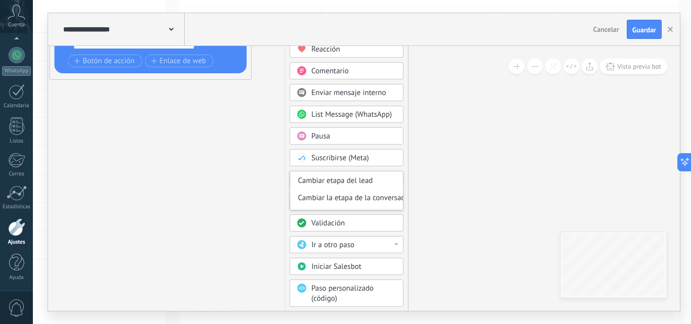
drag, startPoint x: 494, startPoint y: 221, endPoint x: 446, endPoint y: 137, distance: 96.7
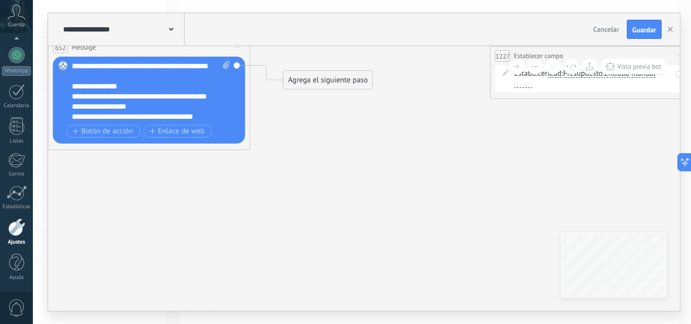
click at [333, 80] on div "Agrega el siguiente paso" at bounding box center [328, 80] width 89 height 17
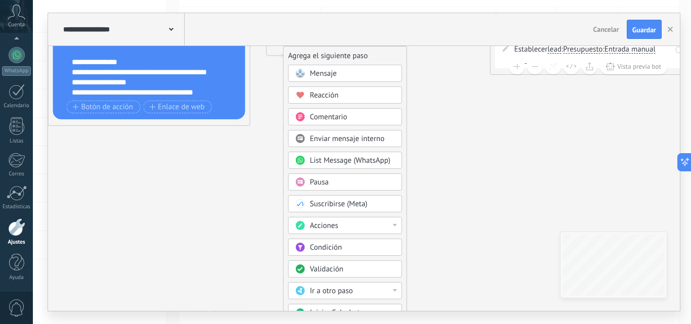
click at [332, 250] on span "Condición" at bounding box center [326, 248] width 32 height 10
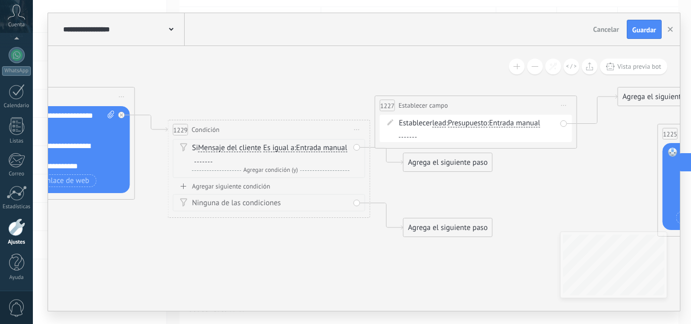
drag, startPoint x: 399, startPoint y: 202, endPoint x: 267, endPoint y: 277, distance: 151.3
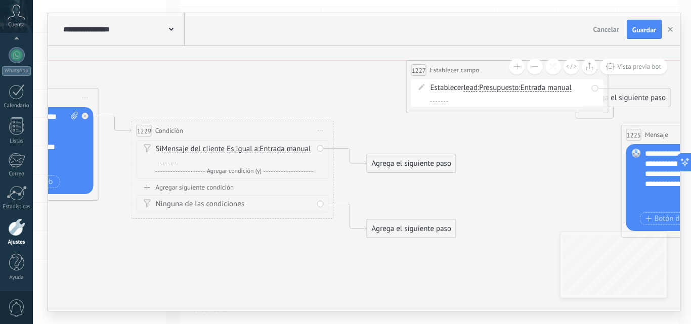
drag, startPoint x: 425, startPoint y: 105, endPoint x: 493, endPoint y: 65, distance: 78.4
click at [493, 65] on div "**********" at bounding box center [507, 70] width 201 height 19
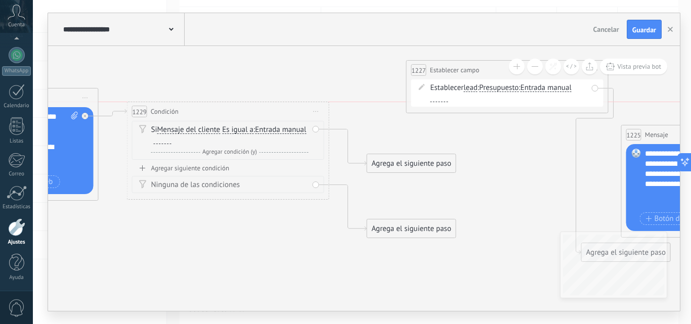
drag, startPoint x: 252, startPoint y: 129, endPoint x: 249, endPoint y: 112, distance: 17.0
click at [249, 112] on div "1229 Condición ********* Iniciar vista previa aquí Cambiar nombre Duplicar [GEO…" at bounding box center [227, 111] width 201 height 19
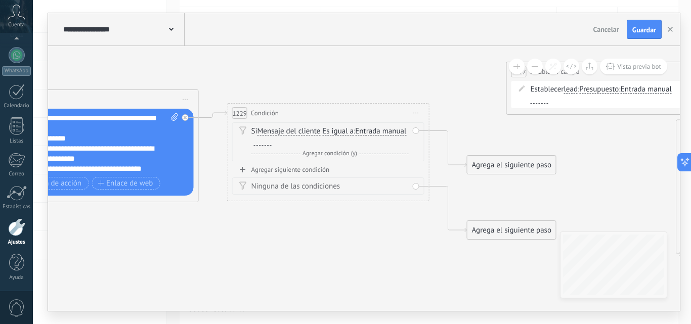
drag, startPoint x: 148, startPoint y: 245, endPoint x: 156, endPoint y: 244, distance: 8.1
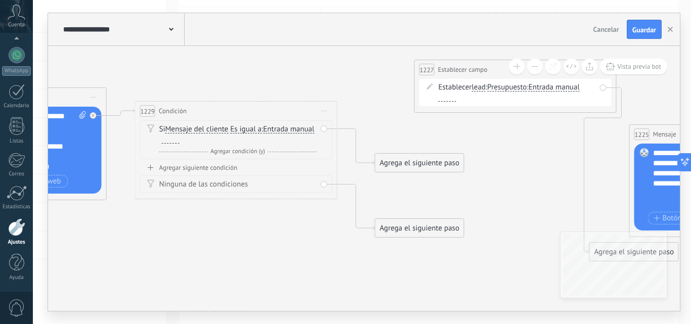
click at [196, 131] on span "Mensaje del cliente" at bounding box center [196, 129] width 63 height 8
click at [196, 131] on button "Mensaje del cliente" at bounding box center [223, 129] width 126 height 18
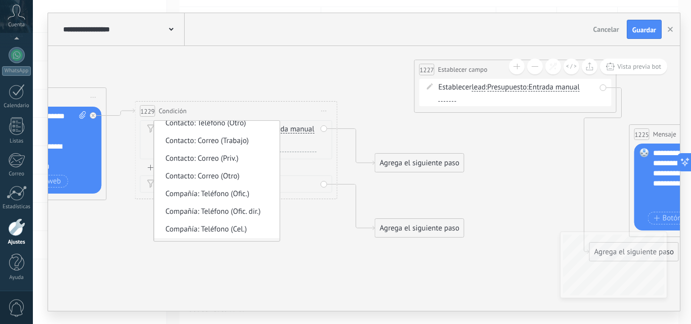
scroll to position [455, 0]
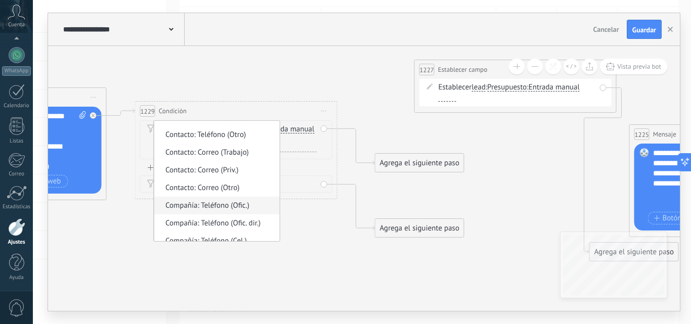
click at [226, 207] on span "Compañía: Teléfono (Ofic.)" at bounding box center [215, 206] width 122 height 10
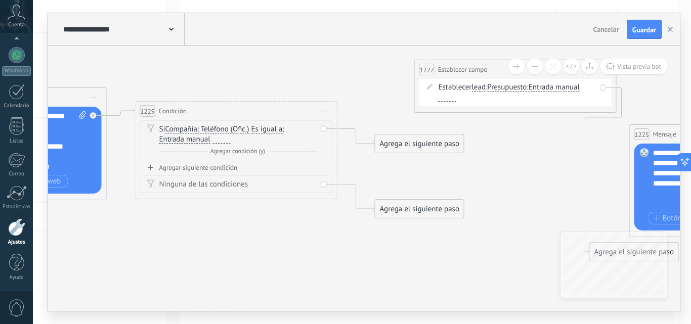
click at [222, 139] on div at bounding box center [222, 140] width 18 height 8
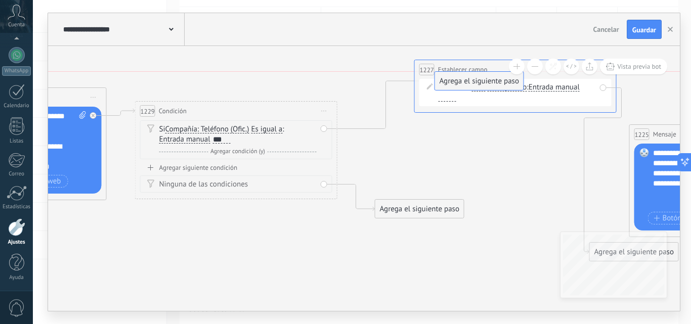
drag, startPoint x: 387, startPoint y: 144, endPoint x: 447, endPoint y: 77, distance: 89.2
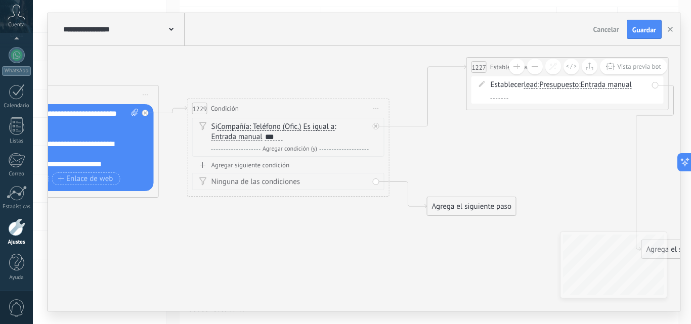
drag, startPoint x: 136, startPoint y: 234, endPoint x: 562, endPoint y: 203, distance: 427.5
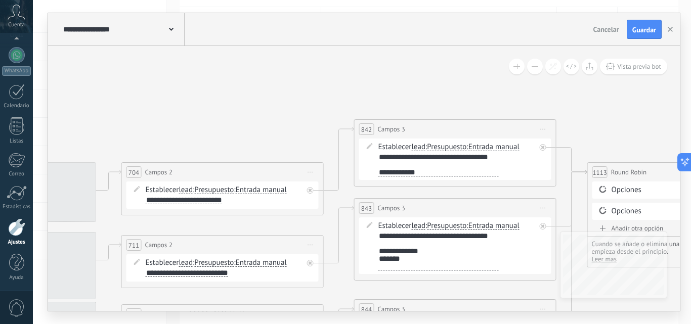
drag, startPoint x: 171, startPoint y: 88, endPoint x: 660, endPoint y: 99, distance: 488.2
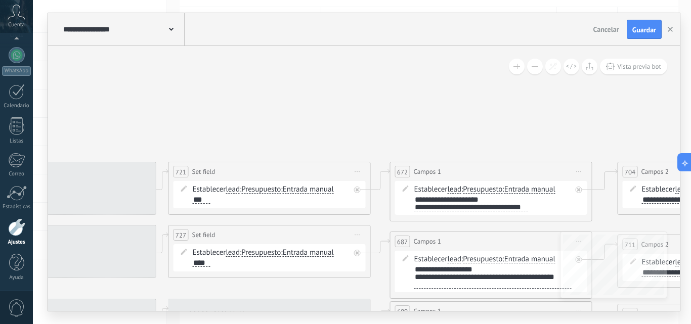
drag, startPoint x: 146, startPoint y: 75, endPoint x: 642, endPoint y: 75, distance: 496.2
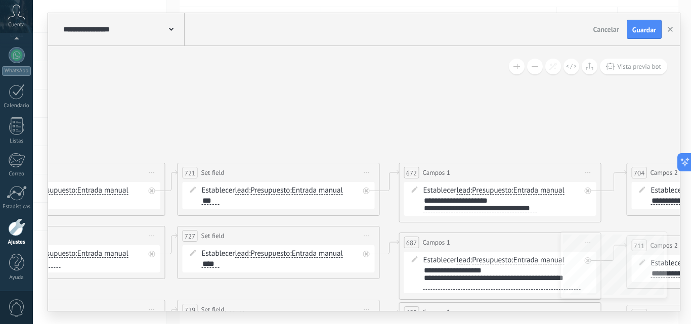
drag, startPoint x: 118, startPoint y: 105, endPoint x: 619, endPoint y: 99, distance: 500.2
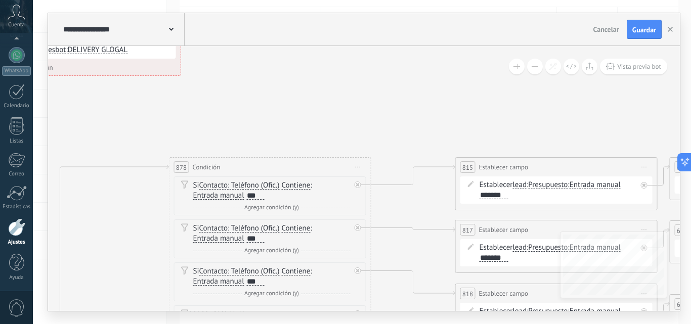
drag, startPoint x: 72, startPoint y: 105, endPoint x: 468, endPoint y: 100, distance: 396.0
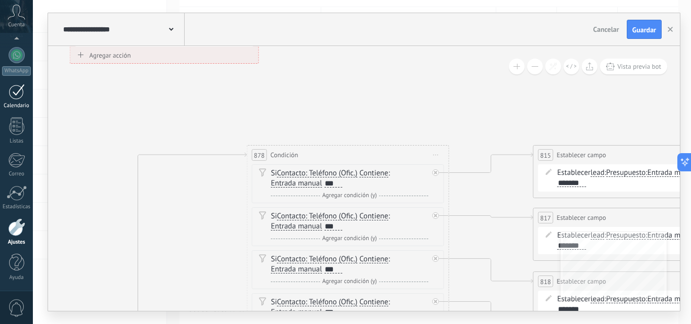
drag, startPoint x: 128, startPoint y: 109, endPoint x: 0, endPoint y: 98, distance: 129.0
click at [0, 98] on body ".abccls-1,.abccls-2{fill-rule:evenodd}.abccls-2{fill:#fff} .abfcls-1{fill:none}…" at bounding box center [345, 61] width 691 height 324
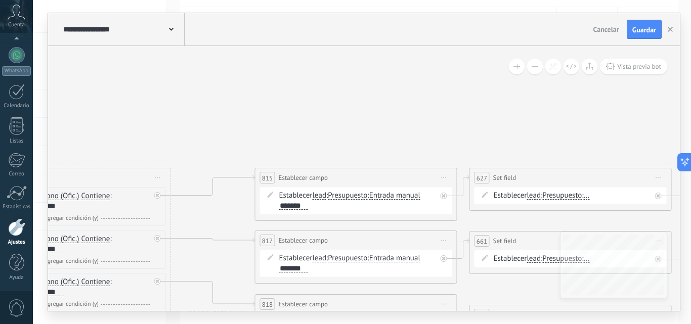
drag, startPoint x: 445, startPoint y: 107, endPoint x: 55, endPoint y: 125, distance: 389.9
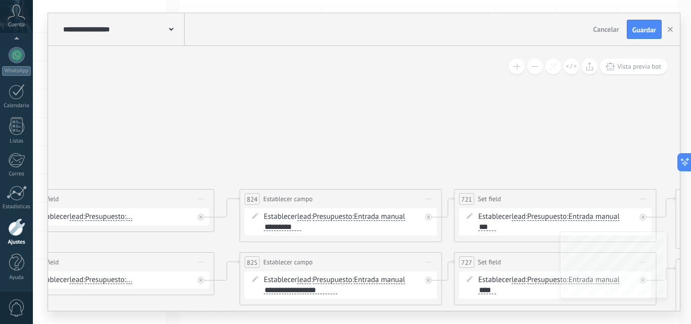
drag, startPoint x: 476, startPoint y: 107, endPoint x: 101, endPoint y: 102, distance: 375.3
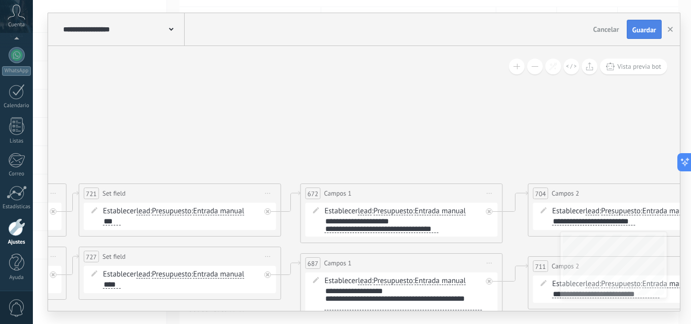
click at [641, 27] on span "Guardar" at bounding box center [644, 29] width 24 height 7
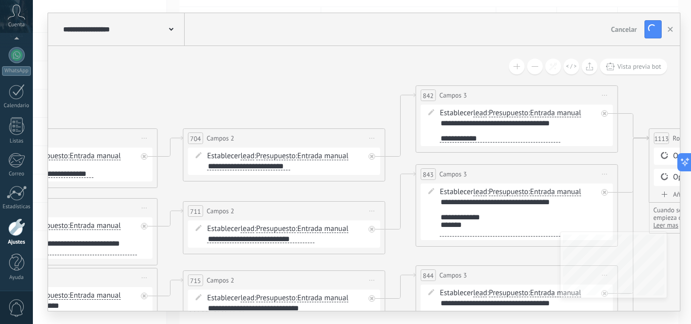
drag, startPoint x: 542, startPoint y: 133, endPoint x: 186, endPoint y: 69, distance: 362.1
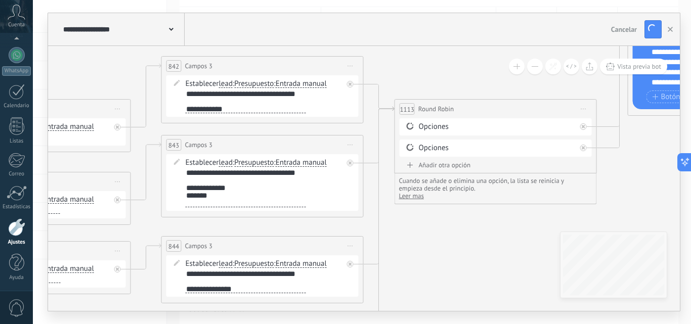
drag, startPoint x: 339, startPoint y: 87, endPoint x: 110, endPoint y: 81, distance: 229.7
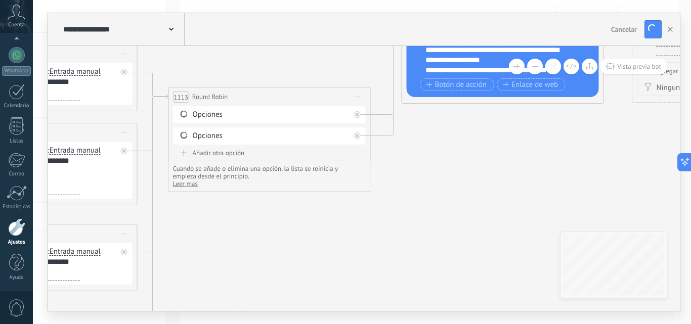
drag, startPoint x: 515, startPoint y: 247, endPoint x: 72, endPoint y: 179, distance: 448.9
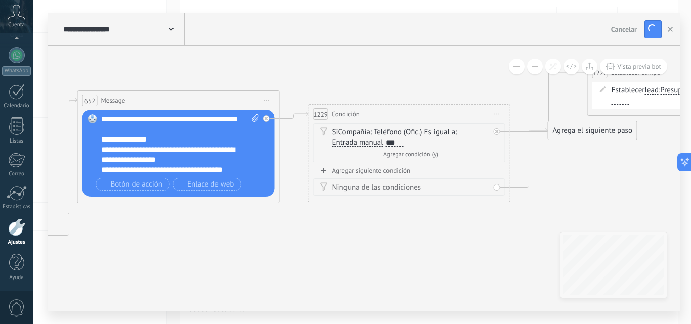
drag, startPoint x: 378, startPoint y: 99, endPoint x: 283, endPoint y: 252, distance: 180.3
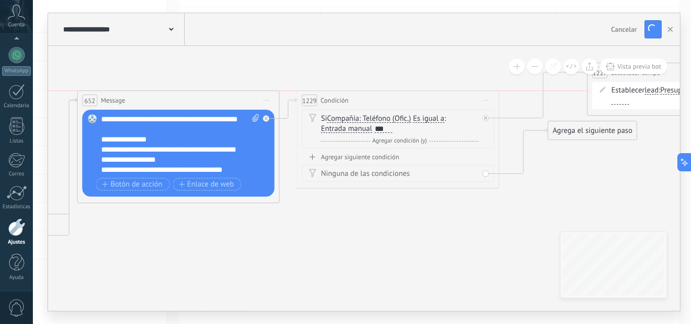
drag, startPoint x: 427, startPoint y: 117, endPoint x: 415, endPoint y: 102, distance: 19.1
click at [415, 102] on div "1229 Condición ********* Iniciar vista previa aquí Cambiar nombre Duplicar [GEO…" at bounding box center [397, 100] width 201 height 19
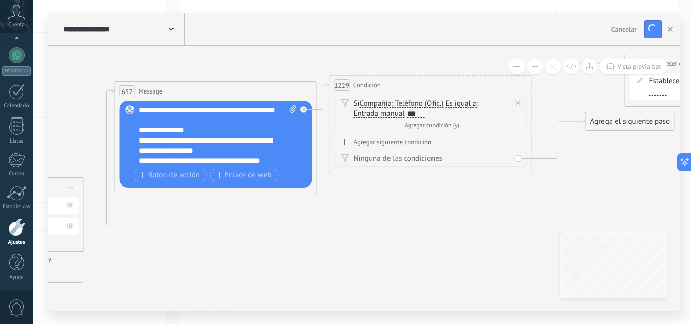
drag, startPoint x: 260, startPoint y: 258, endPoint x: 690, endPoint y: 181, distance: 436.7
click at [690, 182] on div "**********" at bounding box center [362, 162] width 658 height 324
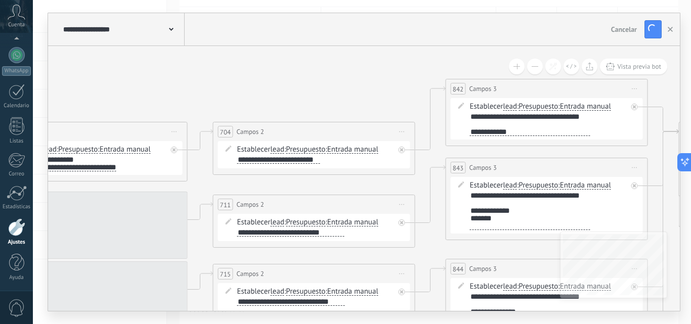
drag, startPoint x: 286, startPoint y: 63, endPoint x: 690, endPoint y: 75, distance: 404.8
click at [690, 75] on div "**********" at bounding box center [362, 162] width 658 height 324
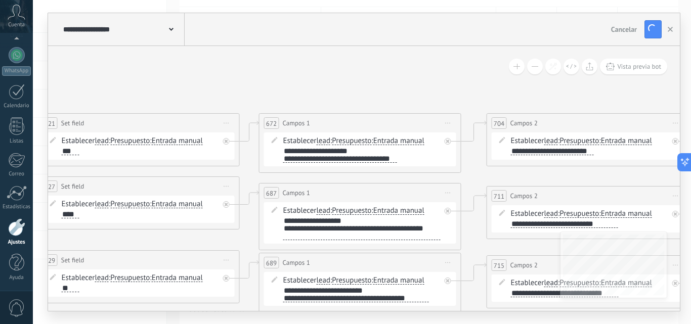
drag, startPoint x: 111, startPoint y: 83, endPoint x: 485, endPoint y: 74, distance: 374.4
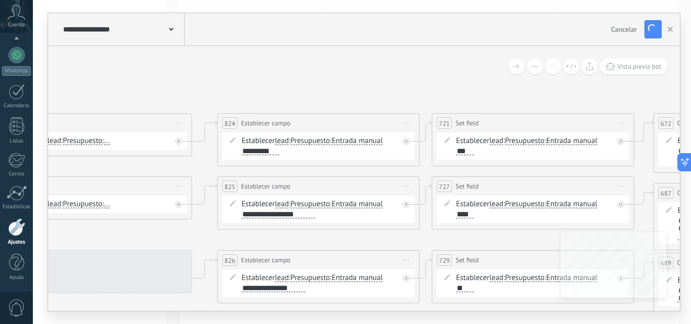
drag, startPoint x: 111, startPoint y: 77, endPoint x: 511, endPoint y: 71, distance: 399.6
click at [511, 72] on div "**********" at bounding box center [364, 178] width 632 height 265
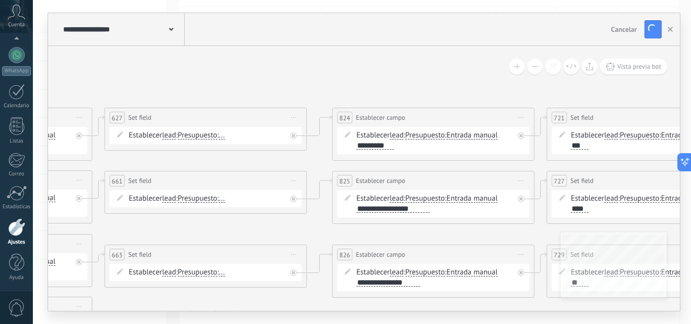
drag, startPoint x: 121, startPoint y: 79, endPoint x: 485, endPoint y: 79, distance: 363.6
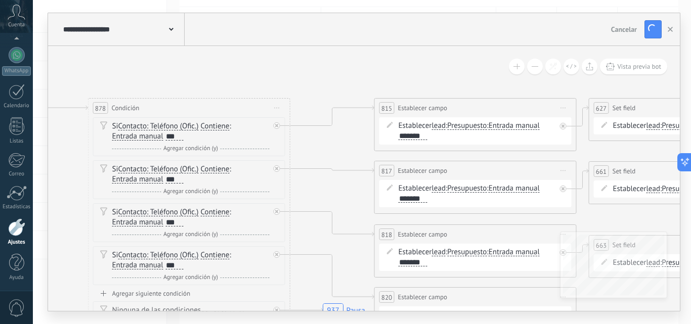
drag, startPoint x: 134, startPoint y: 76, endPoint x: 228, endPoint y: 66, distance: 94.7
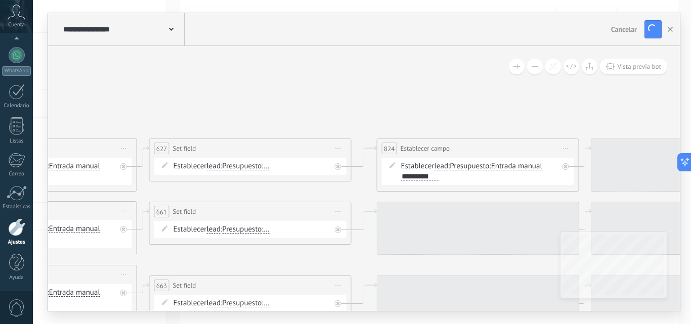
drag, startPoint x: 440, startPoint y: 63, endPoint x: 33, endPoint y: 107, distance: 408.6
click at [0, 101] on body ".abccls-1,.abccls-2{fill-rule:evenodd}.abccls-2{fill:#fff} .abfcls-1{fill:none}…" at bounding box center [345, 61] width 691 height 324
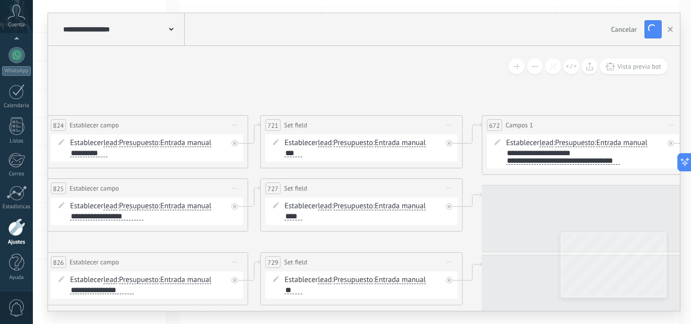
drag, startPoint x: 594, startPoint y: 102, endPoint x: 84, endPoint y: 52, distance: 511.7
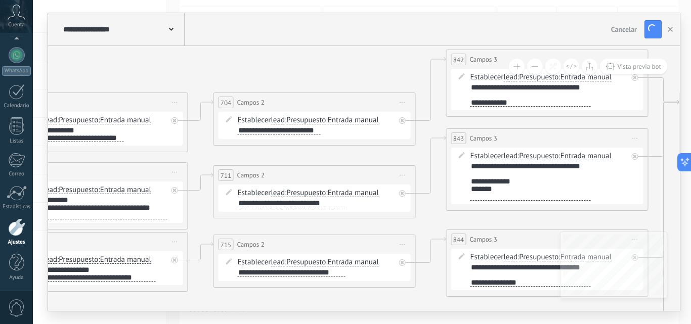
drag, startPoint x: 431, startPoint y: 72, endPoint x: 0, endPoint y: 76, distance: 430.9
click at [0, 76] on body ".abccls-1,.abccls-2{fill-rule:evenodd}.abccls-2{fill:#fff} .abfcls-1{fill:none}…" at bounding box center [345, 61] width 691 height 324
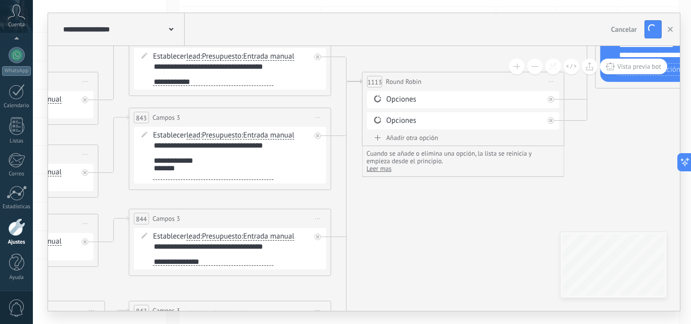
drag, startPoint x: 261, startPoint y: 73, endPoint x: 0, endPoint y: 43, distance: 262.7
click at [0, 43] on body ".abccls-1,.abccls-2{fill-rule:evenodd}.abccls-2{fill:#fff} .abfcls-1{fill:none}…" at bounding box center [345, 61] width 691 height 324
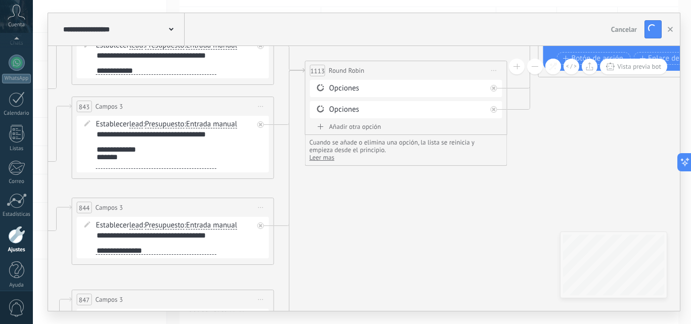
scroll to position [97, 0]
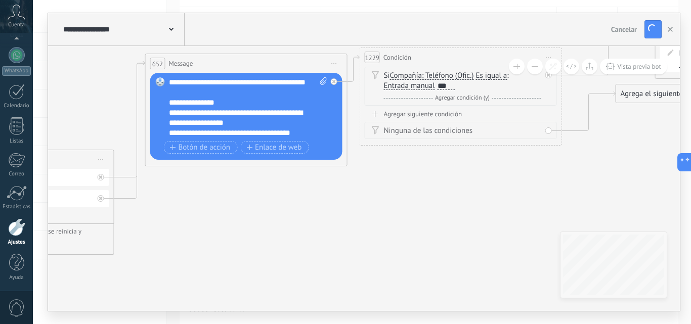
drag, startPoint x: 542, startPoint y: 163, endPoint x: 149, endPoint y: 252, distance: 402.9
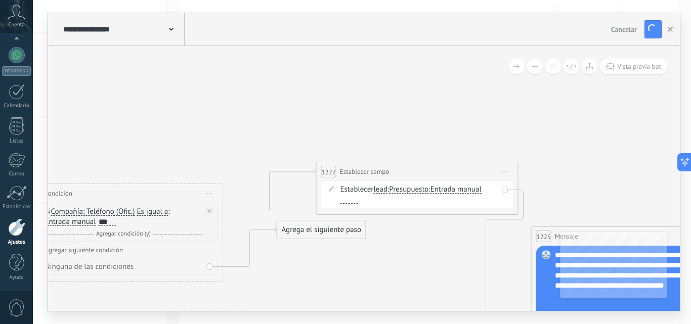
drag, startPoint x: 526, startPoint y: 214, endPoint x: 224, endPoint y: 327, distance: 323.3
click at [224, 223] on html ".abccls-1,.abccls-2{fill-rule:evenodd}.abccls-2{fill:#fff} .abfcls-1{fill:none}…" at bounding box center [345, 61] width 691 height 324
drag, startPoint x: 295, startPoint y: 229, endPoint x: 285, endPoint y: 281, distance: 53.1
click at [285, 281] on div "Agrega el siguiente paso" at bounding box center [315, 277] width 89 height 17
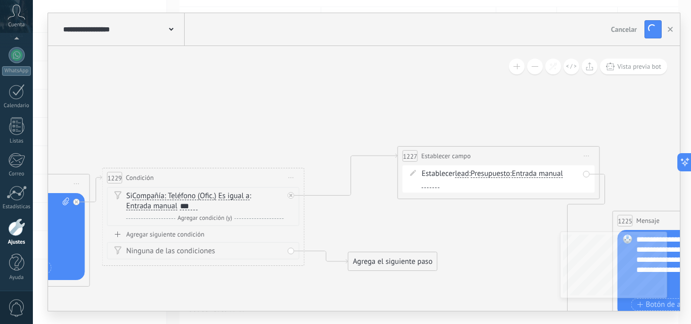
drag, startPoint x: 273, startPoint y: 238, endPoint x: 355, endPoint y: 222, distance: 82.9
drag, startPoint x: 474, startPoint y: 151, endPoint x: 451, endPoint y: 151, distance: 23.8
click at [451, 151] on div "**********" at bounding box center [472, 156] width 201 height 19
click at [397, 183] on div at bounding box center [401, 184] width 18 height 8
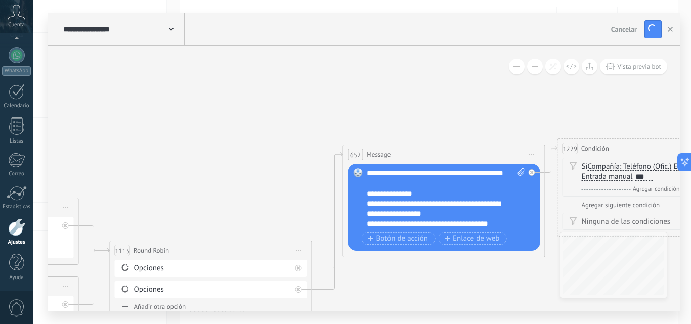
drag, startPoint x: 149, startPoint y: 106, endPoint x: 627, endPoint y: 71, distance: 479.2
click at [627, 71] on div "**********" at bounding box center [364, 178] width 632 height 265
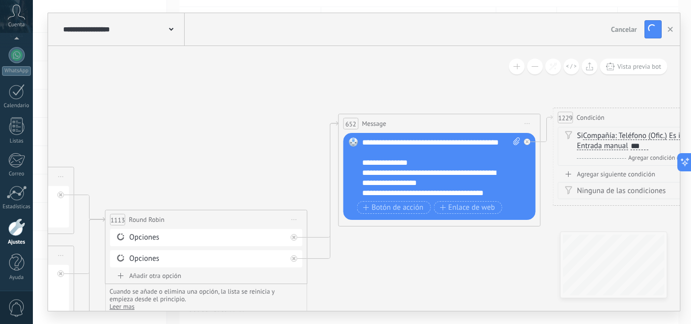
drag, startPoint x: 277, startPoint y: 169, endPoint x: 137, endPoint y: 114, distance: 150.6
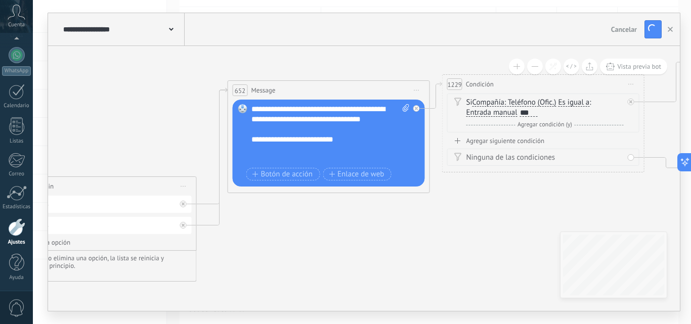
scroll to position [233, 0]
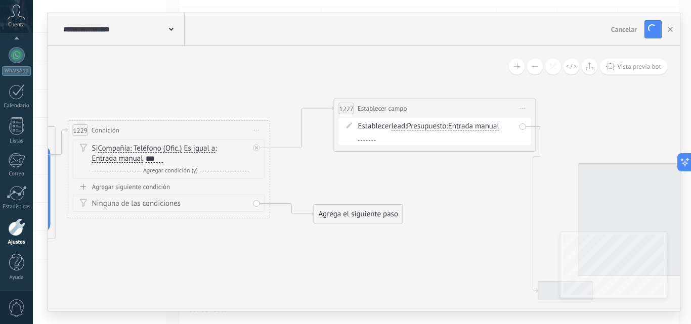
drag, startPoint x: 495, startPoint y: 218, endPoint x: 121, endPoint y: 265, distance: 377.1
click at [363, 136] on div at bounding box center [367, 137] width 18 height 8
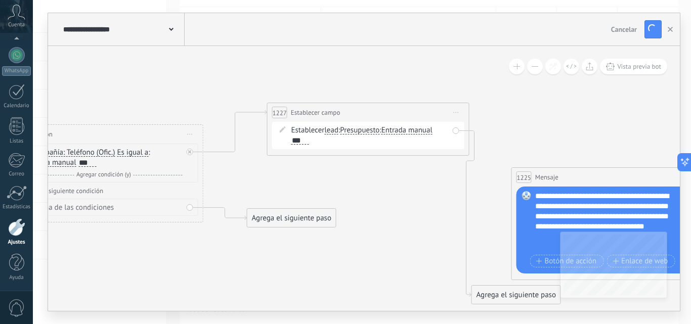
drag, startPoint x: 603, startPoint y: 111, endPoint x: 376, endPoint y: 112, distance: 227.1
click at [305, 137] on div "***" at bounding box center [300, 140] width 18 height 8
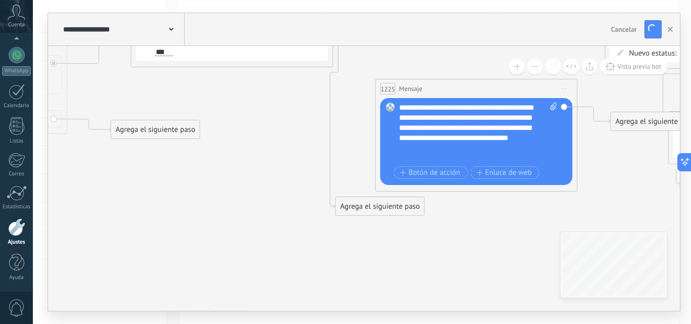
drag, startPoint x: 496, startPoint y: 129, endPoint x: 360, endPoint y: 41, distance: 161.8
click at [360, 41] on div "**********" at bounding box center [364, 162] width 632 height 298
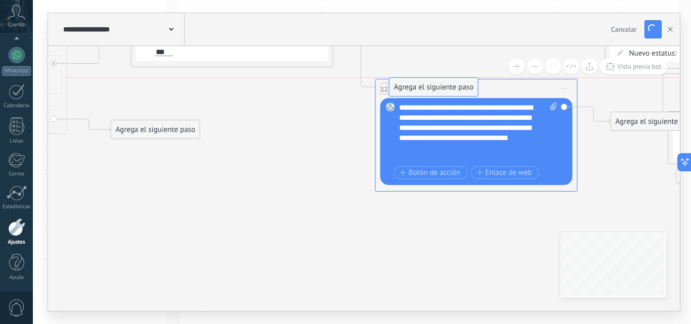
drag, startPoint x: 369, startPoint y: 211, endPoint x: 423, endPoint y: 96, distance: 127.2
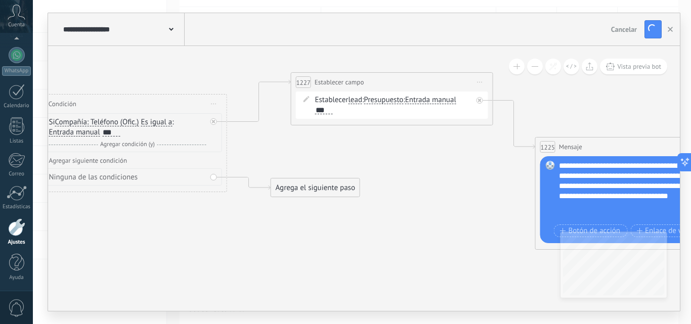
drag, startPoint x: 303, startPoint y: 105, endPoint x: 463, endPoint y: 163, distance: 170.1
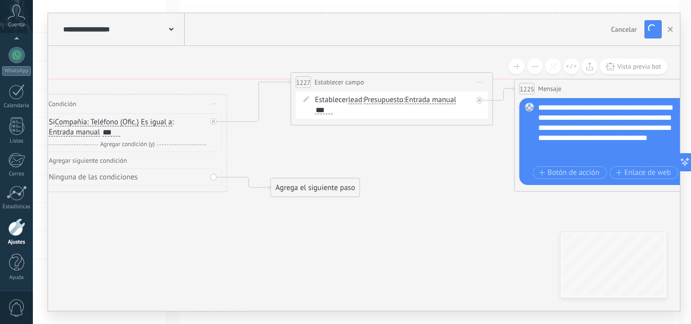
drag, startPoint x: 606, startPoint y: 150, endPoint x: 585, endPoint y: 91, distance: 63.2
click at [585, 91] on div "1225 Mensaje ******* (a): Todos los contactos - canales seleccionados Todos los…" at bounding box center [615, 88] width 201 height 19
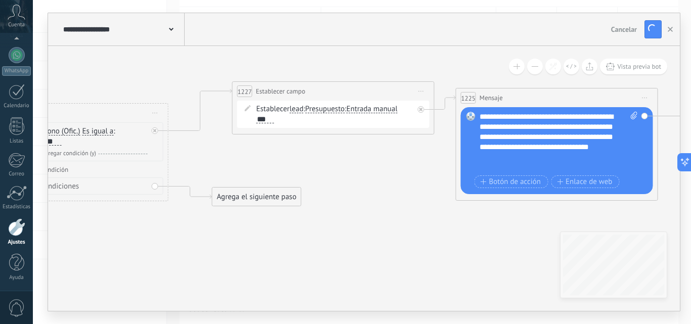
drag, startPoint x: 493, startPoint y: 181, endPoint x: 434, endPoint y: 189, distance: 58.8
drag, startPoint x: 585, startPoint y: 127, endPoint x: 520, endPoint y: 127, distance: 64.7
click at [520, 127] on div "**********" at bounding box center [558, 142] width 158 height 61
click at [530, 127] on div "**********" at bounding box center [558, 142] width 158 height 61
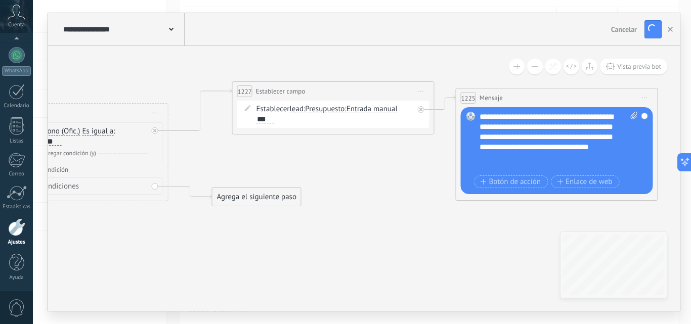
click at [505, 139] on div "**********" at bounding box center [558, 142] width 158 height 61
click at [528, 126] on div "**********" at bounding box center [558, 142] width 158 height 61
drag, startPoint x: 578, startPoint y: 126, endPoint x: 528, endPoint y: 126, distance: 50.6
click at [528, 126] on div "**********" at bounding box center [558, 142] width 158 height 61
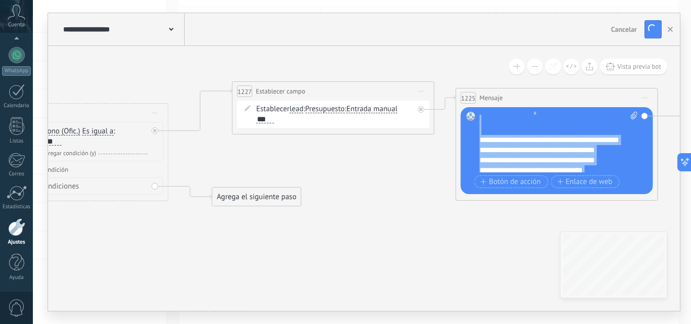
scroll to position [0, 0]
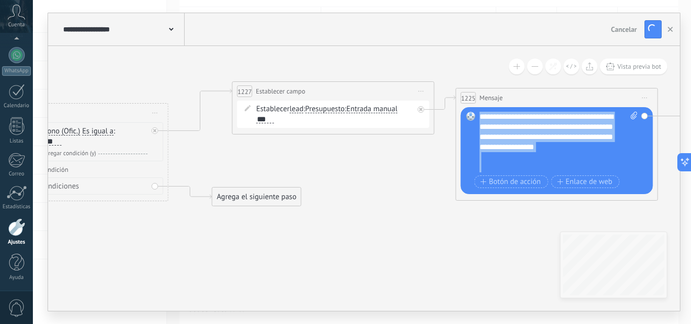
drag, startPoint x: 558, startPoint y: 172, endPoint x: 398, endPoint y: 88, distance: 181.0
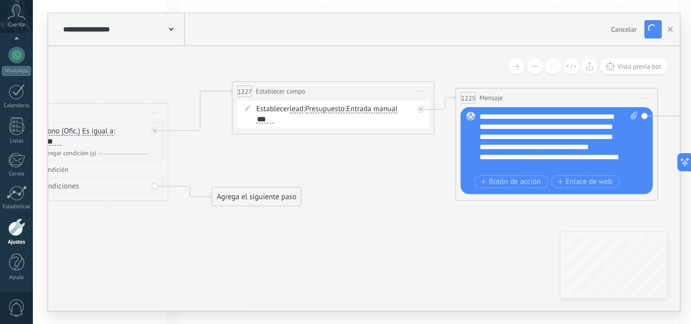
click at [562, 157] on div "**********" at bounding box center [558, 142] width 158 height 61
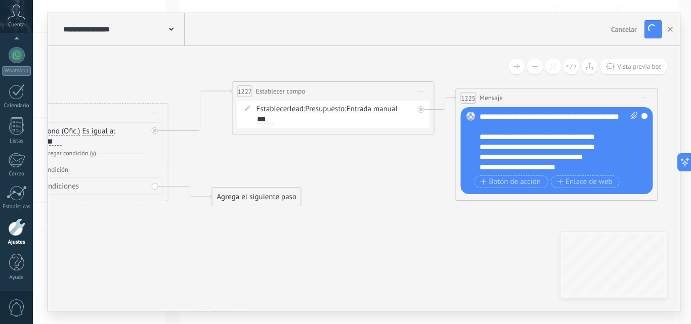
scroll to position [61, 0]
click at [480, 169] on div "**********" at bounding box center [549, 167] width 141 height 10
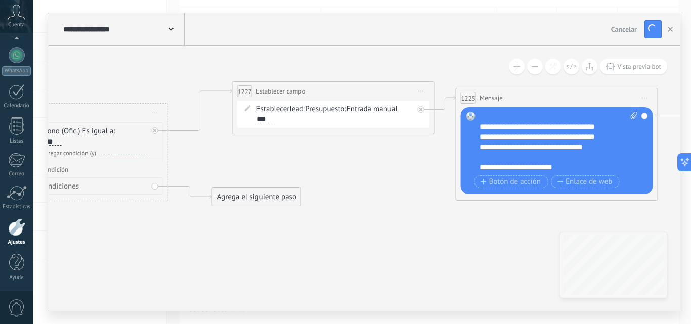
scroll to position [70, 0]
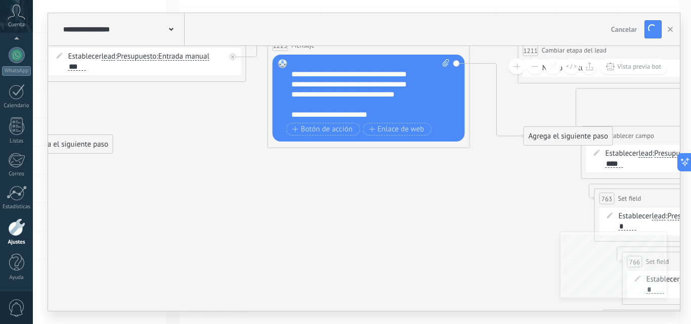
drag, startPoint x: 325, startPoint y: 245, endPoint x: 260, endPoint y: 226, distance: 67.0
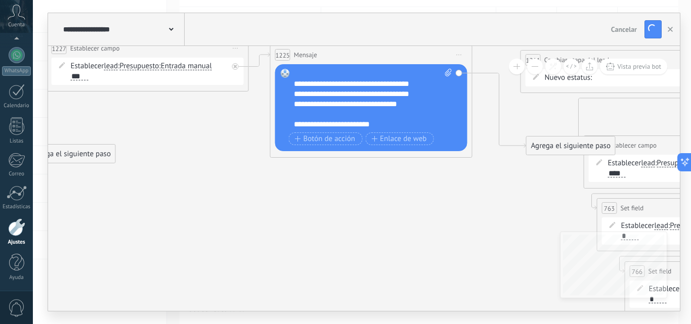
drag, startPoint x: 346, startPoint y: 195, endPoint x: 359, endPoint y: 242, distance: 48.6
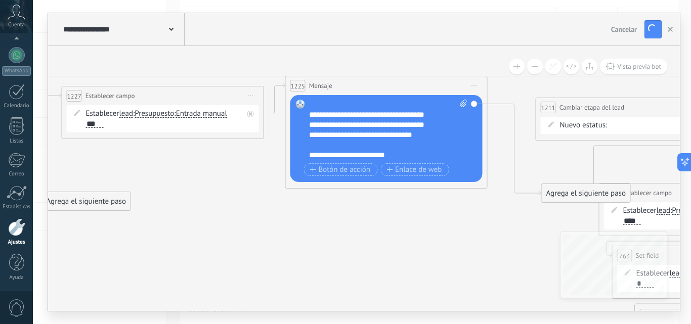
drag, startPoint x: 358, startPoint y: 102, endPoint x: 358, endPoint y: 86, distance: 16.2
click at [358, 86] on div "1225 Mensaje ******* (a): Todos los contactos - canales seleccionados Todos los…" at bounding box center [386, 85] width 201 height 19
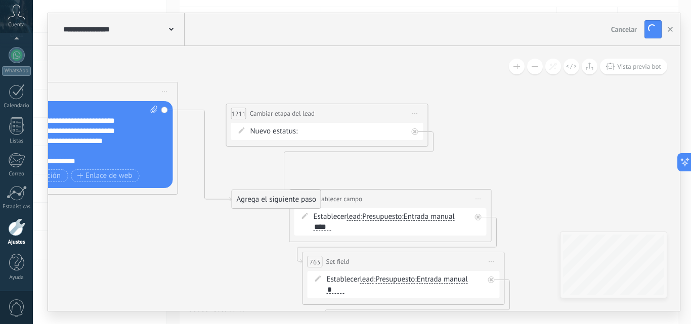
drag, startPoint x: 479, startPoint y: 249, endPoint x: 172, endPoint y: 255, distance: 307.1
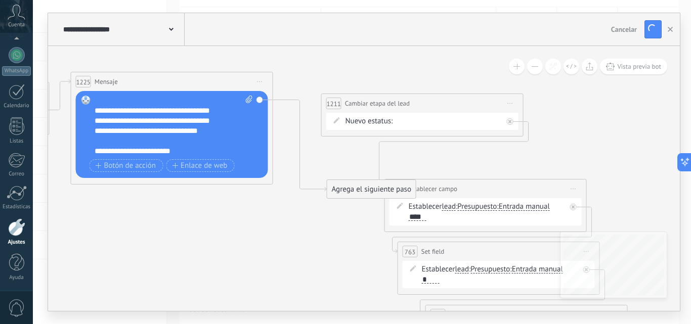
drag, startPoint x: 228, startPoint y: 78, endPoint x: 323, endPoint y: 68, distance: 95.6
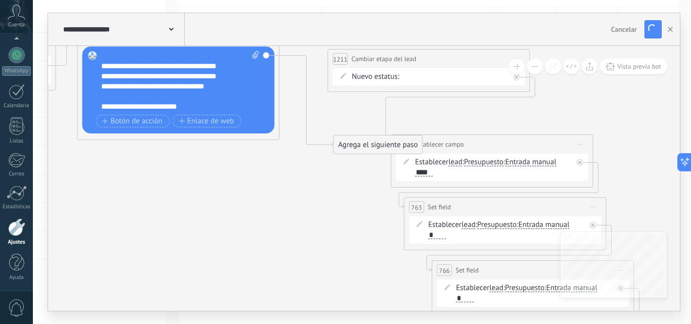
drag, startPoint x: 347, startPoint y: 199, endPoint x: 352, endPoint y: 158, distance: 40.8
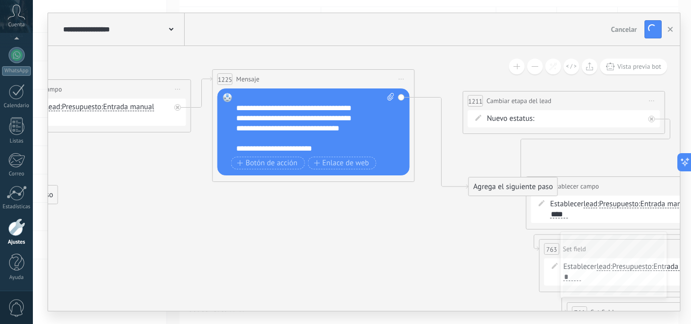
drag, startPoint x: 302, startPoint y: 191, endPoint x: 463, endPoint y: 228, distance: 165.6
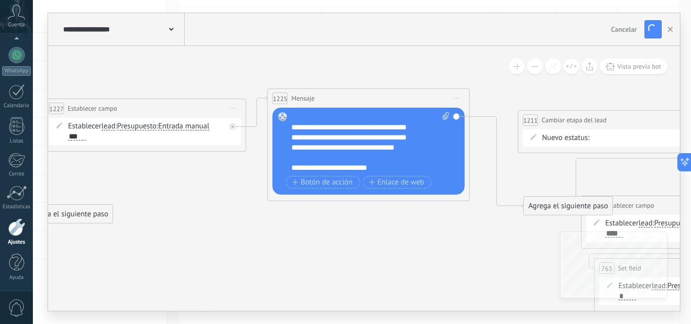
drag, startPoint x: 158, startPoint y: 185, endPoint x: 259, endPoint y: 217, distance: 105.9
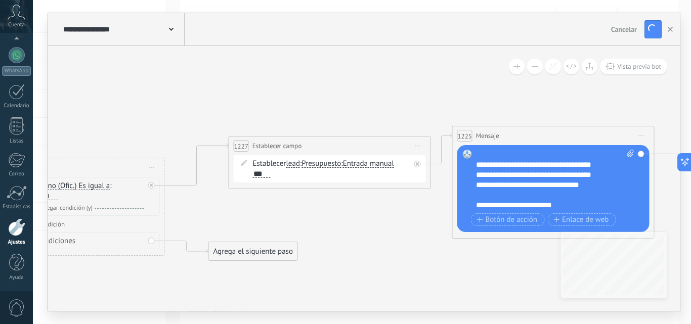
drag, startPoint x: 222, startPoint y: 201, endPoint x: 313, endPoint y: 205, distance: 90.6
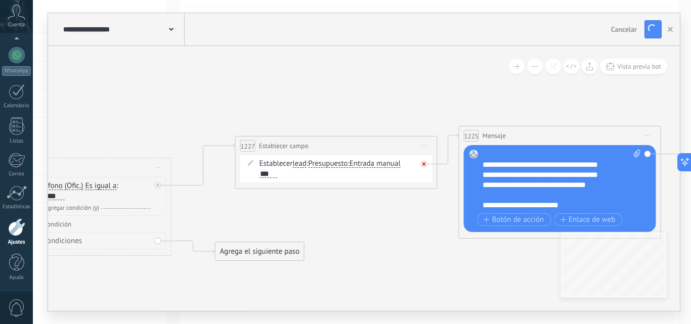
click at [425, 164] on icon at bounding box center [424, 164] width 4 height 4
click at [426, 143] on span "Iniciar vista previa aquí Cambiar nombre Duplicar [GEOGRAPHIC_DATA]" at bounding box center [424, 146] width 16 height 15
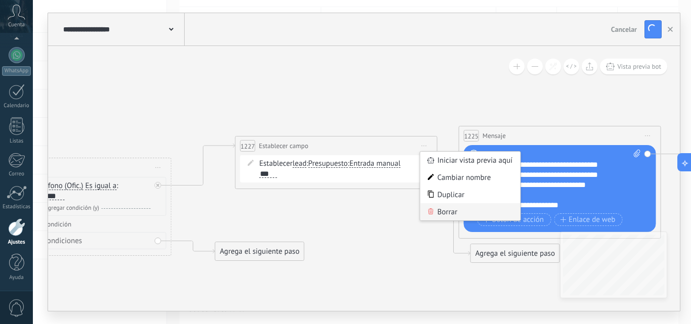
click at [434, 210] on div "Borrar" at bounding box center [470, 211] width 100 height 17
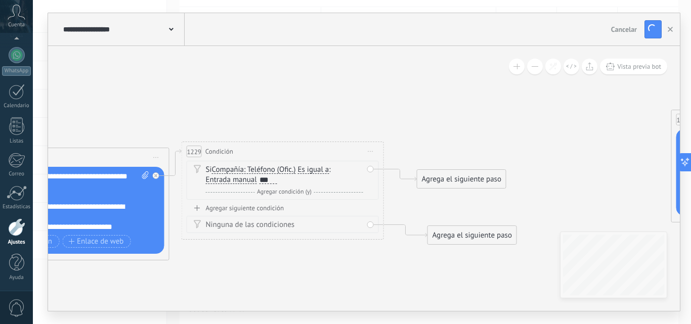
drag, startPoint x: 207, startPoint y: 216, endPoint x: 415, endPoint y: 199, distance: 208.1
click at [369, 150] on span "Iniciar vista previa aquí Cambiar nombre Duplicar [GEOGRAPHIC_DATA]" at bounding box center [371, 151] width 16 height 15
click at [400, 221] on div "Borrar" at bounding box center [417, 217] width 100 height 17
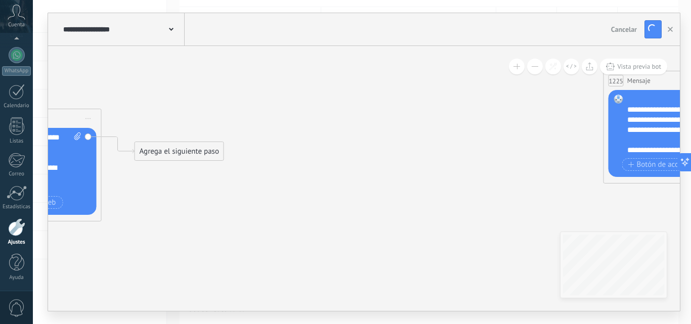
drag, startPoint x: 251, startPoint y: 260, endPoint x: 150, endPoint y: 197, distance: 120.0
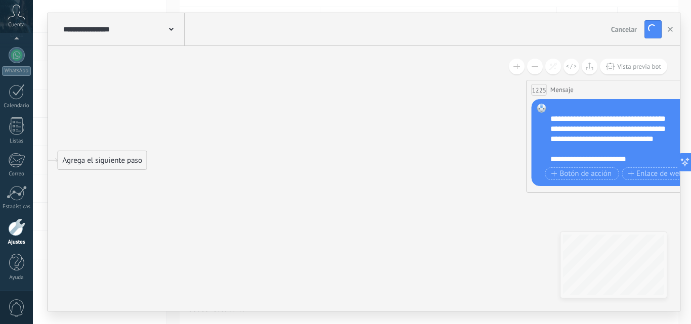
drag, startPoint x: 417, startPoint y: 174, endPoint x: 294, endPoint y: 216, distance: 129.7
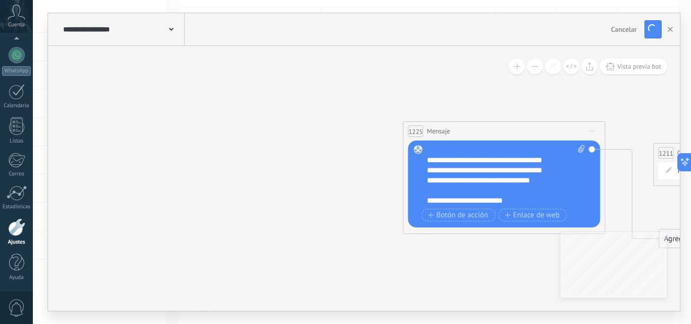
click at [593, 129] on span "Iniciar vista previa aquí Cambiar nombre Duplicar [GEOGRAPHIC_DATA]" at bounding box center [592, 131] width 16 height 15
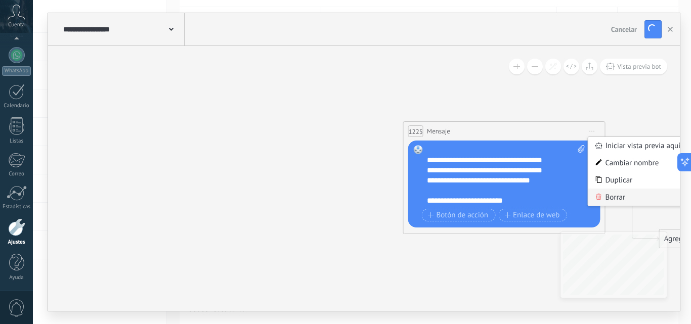
click at [609, 193] on div "Borrar" at bounding box center [638, 197] width 100 height 17
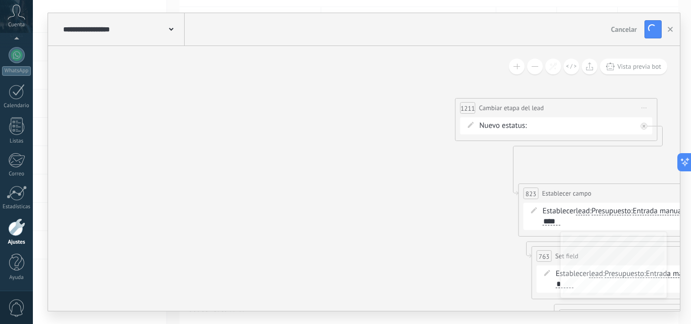
drag, startPoint x: 425, startPoint y: 183, endPoint x: 227, endPoint y: 138, distance: 203.3
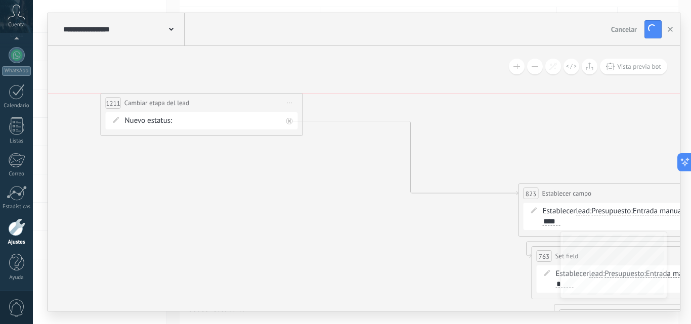
drag, startPoint x: 449, startPoint y: 116, endPoint x: 167, endPoint y: 168, distance: 287.0
click at [194, 115] on div "**********" at bounding box center [202, 114] width 202 height 43
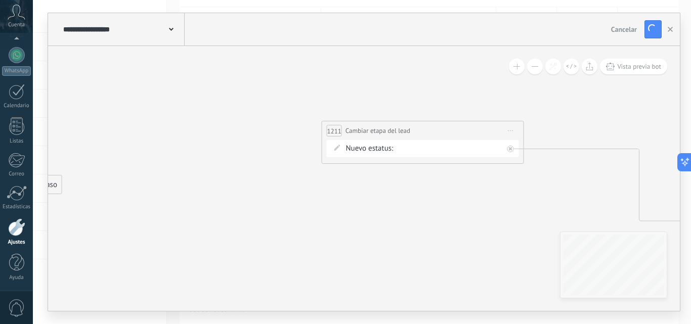
drag, startPoint x: 166, startPoint y: 173, endPoint x: 461, endPoint y: 201, distance: 296.2
drag, startPoint x: 485, startPoint y: 132, endPoint x: 305, endPoint y: 132, distance: 179.5
click at [305, 132] on div "**********" at bounding box center [350, 130] width 201 height 19
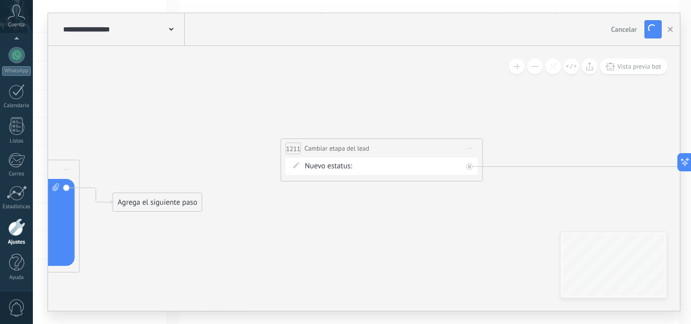
drag, startPoint x: 214, startPoint y: 215, endPoint x: 295, endPoint y: 232, distance: 82.7
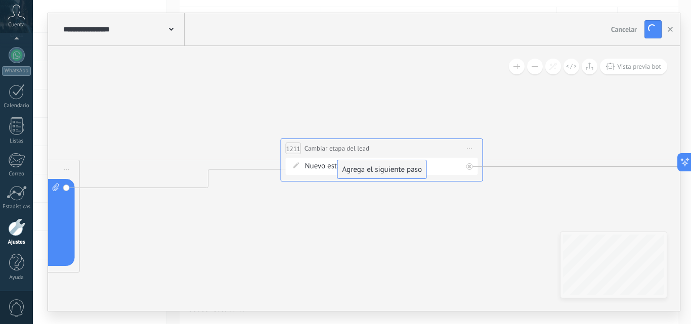
drag, startPoint x: 138, startPoint y: 203, endPoint x: 361, endPoint y: 164, distance: 227.0
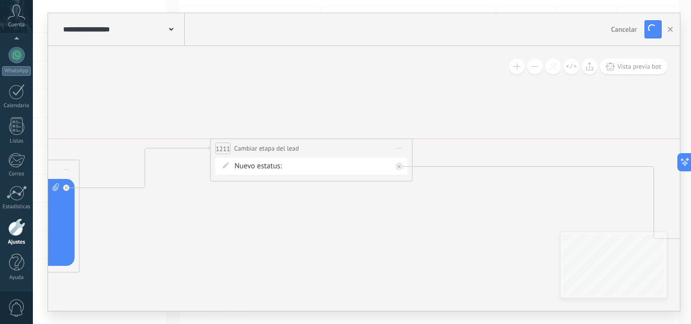
drag, startPoint x: 350, startPoint y: 163, endPoint x: 328, endPoint y: 154, distance: 23.8
click at [328, 154] on div "**********" at bounding box center [311, 160] width 202 height 43
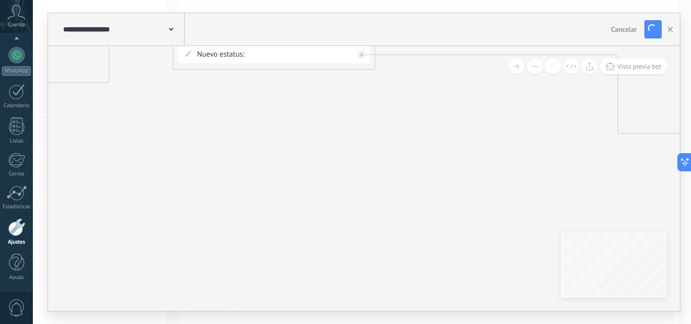
drag, startPoint x: 469, startPoint y: 278, endPoint x: 434, endPoint y: 172, distance: 110.7
drag, startPoint x: 588, startPoint y: 160, endPoint x: 442, endPoint y: 128, distance: 150.1
click at [530, 71] on button at bounding box center [535, 67] width 16 height 16
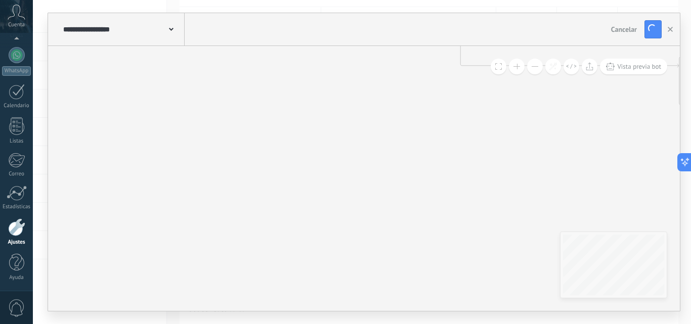
click at [530, 71] on button at bounding box center [535, 67] width 16 height 16
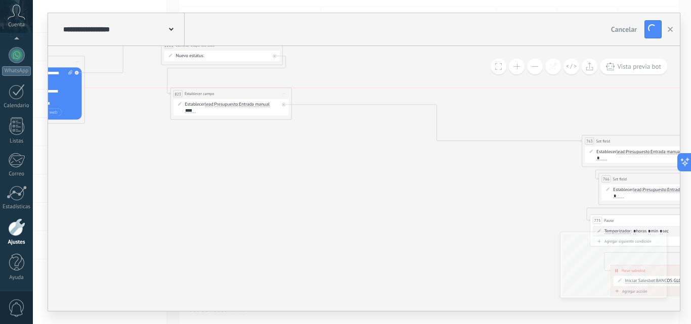
drag, startPoint x: 631, startPoint y: 107, endPoint x: 230, endPoint y: 92, distance: 400.8
click at [230, 92] on div "**********" at bounding box center [230, 93] width 121 height 11
drag, startPoint x: 651, startPoint y: 139, endPoint x: 238, endPoint y: 137, distance: 413.7
click at [238, 137] on div "763 Set field ********* Iniciar vista previa aquí Cambiar nombre Duplicar [GEOG…" at bounding box center [230, 141] width 121 height 11
drag, startPoint x: 662, startPoint y: 181, endPoint x: 231, endPoint y: 189, distance: 431.0
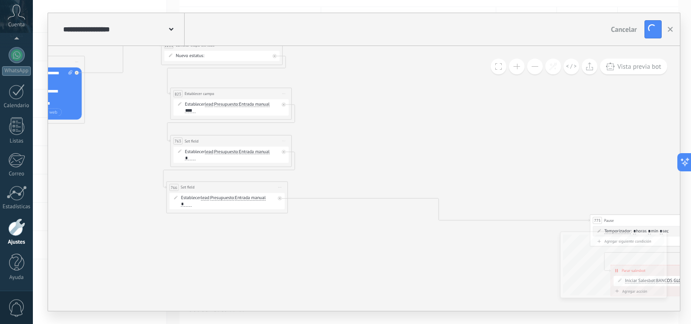
click at [231, 189] on div "766 Set field ********* Iniciar vista previa aquí Cambiar nombre Duplicar [GEOG…" at bounding box center [227, 187] width 121 height 11
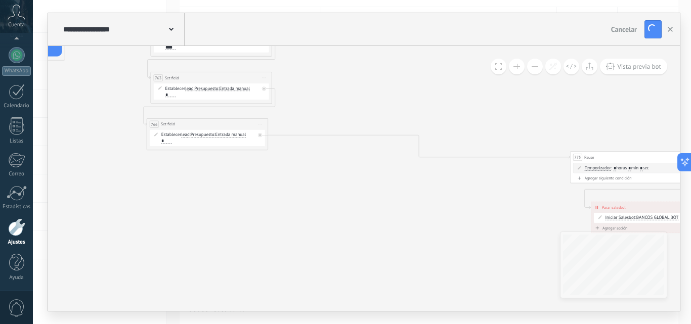
drag, startPoint x: 352, startPoint y: 278, endPoint x: 331, endPoint y: 209, distance: 71.8
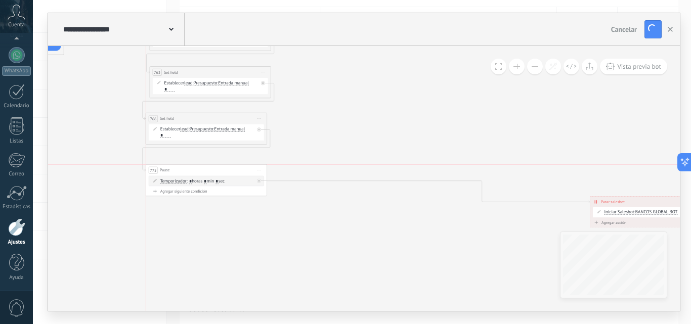
drag, startPoint x: 652, startPoint y: 151, endPoint x: 227, endPoint y: 167, distance: 425.1
click at [227, 167] on div "775 Pause ***** Iniciar vista previa aquí Cambiar nombre Duplicar [GEOGRAPHIC_D…" at bounding box center [206, 170] width 121 height 11
drag, startPoint x: 504, startPoint y: 200, endPoint x: 216, endPoint y: 213, distance: 288.1
click at [216, 213] on div "**********" at bounding box center [202, 214] width 113 height 11
click at [210, 226] on span "BANCOS GLOBAL BOT" at bounding box center [212, 225] width 42 height 6
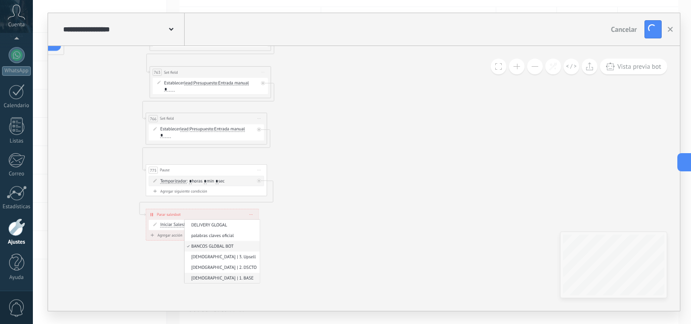
click at [213, 277] on span "[DEMOGRAPHIC_DATA] | 1. BASE" at bounding box center [221, 278] width 73 height 6
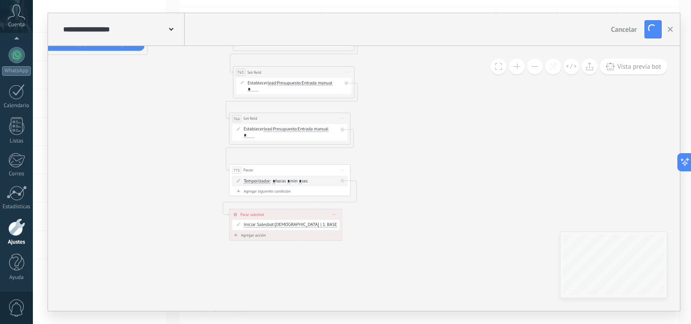
drag, startPoint x: 165, startPoint y: 271, endPoint x: 275, endPoint y: 271, distance: 110.3
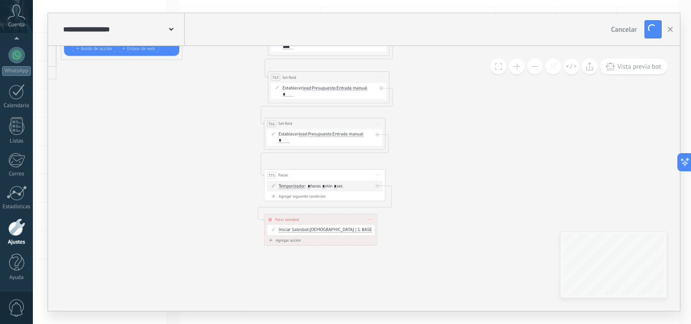
drag, startPoint x: 118, startPoint y: 123, endPoint x: 126, endPoint y: 128, distance: 9.5
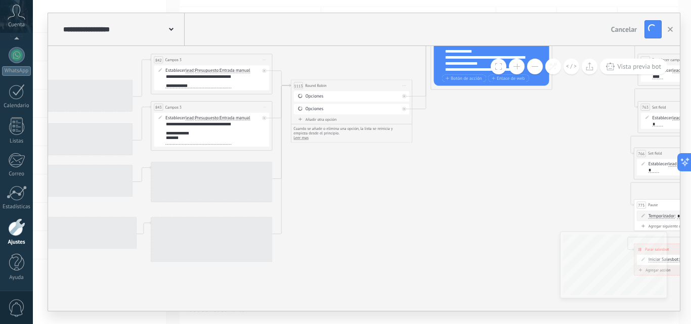
drag, startPoint x: 167, startPoint y: 173, endPoint x: 537, endPoint y: 203, distance: 370.9
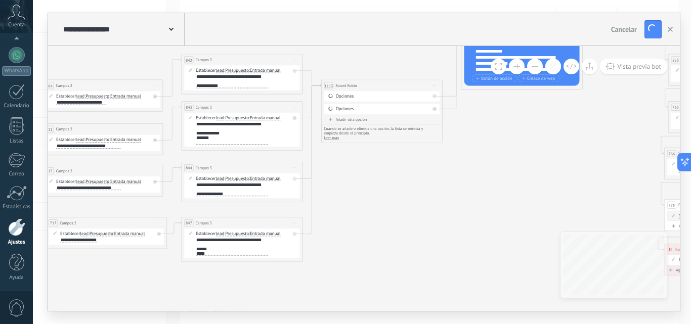
drag, startPoint x: 392, startPoint y: 182, endPoint x: 546, endPoint y: 186, distance: 153.3
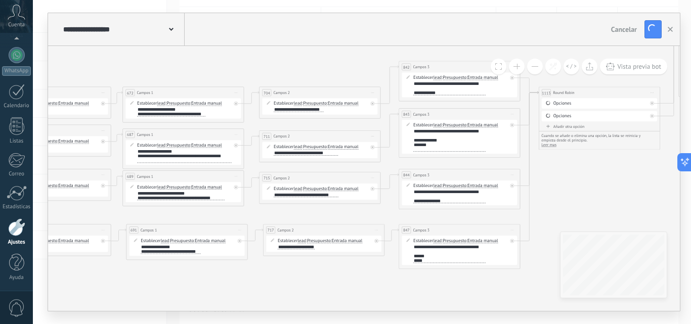
drag, startPoint x: 146, startPoint y: 65, endPoint x: 431, endPoint y: 79, distance: 286.1
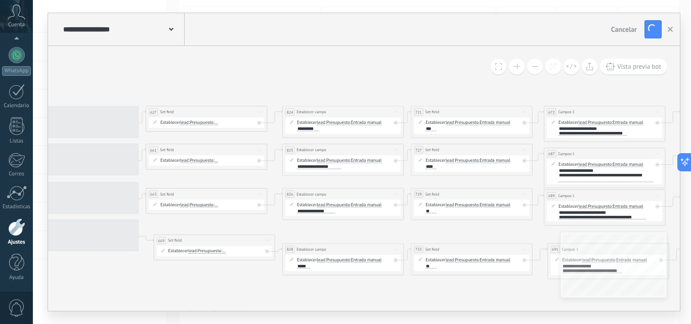
drag, startPoint x: 177, startPoint y: 61, endPoint x: 401, endPoint y: 65, distance: 223.6
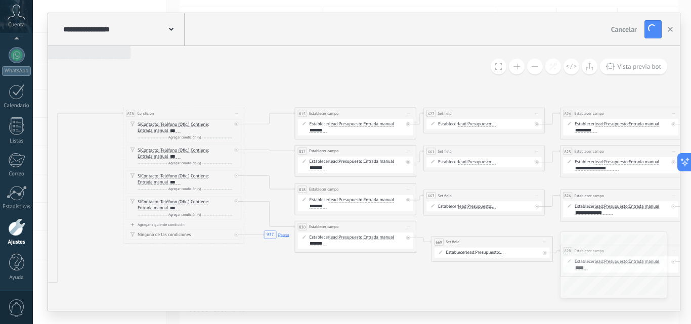
drag, startPoint x: 174, startPoint y: 71, endPoint x: 452, endPoint y: 72, distance: 277.7
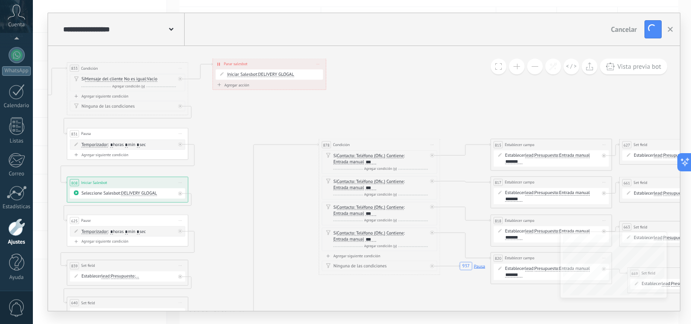
drag, startPoint x: 115, startPoint y: 77, endPoint x: 304, endPoint y: 104, distance: 190.5
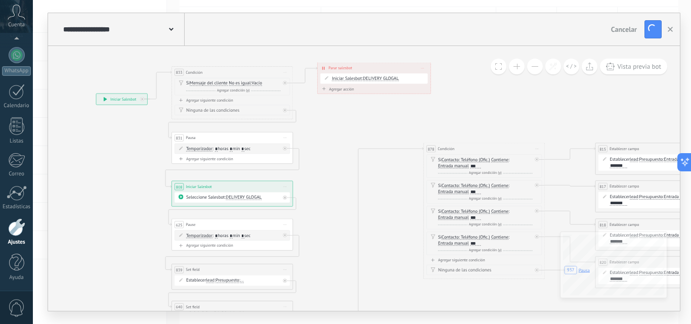
drag, startPoint x: 212, startPoint y: 107, endPoint x: 324, endPoint y: 113, distance: 111.9
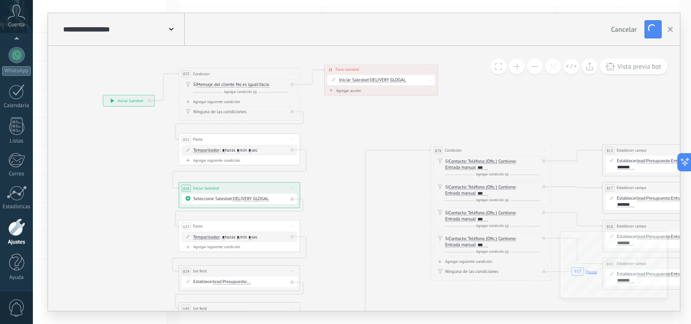
click at [398, 80] on span "DELIVERY GLOGAL" at bounding box center [388, 80] width 36 height 6
click at [396, 132] on span "[DEMOGRAPHIC_DATA] | 1. BASE" at bounding box center [399, 133] width 73 height 6
click at [388, 77] on div "[DEMOGRAPHIC_DATA] | 1. BASE" at bounding box center [401, 79] width 62 height 5
click at [394, 78] on span "[DEMOGRAPHIC_DATA] | 1. BASE" at bounding box center [401, 80] width 62 height 6
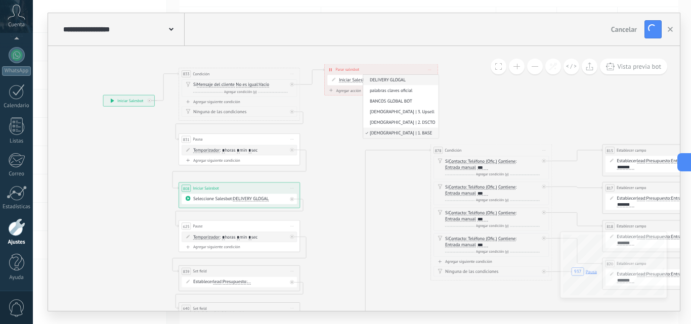
click at [392, 78] on span "DELIVERY GLOGAL" at bounding box center [399, 80] width 73 height 6
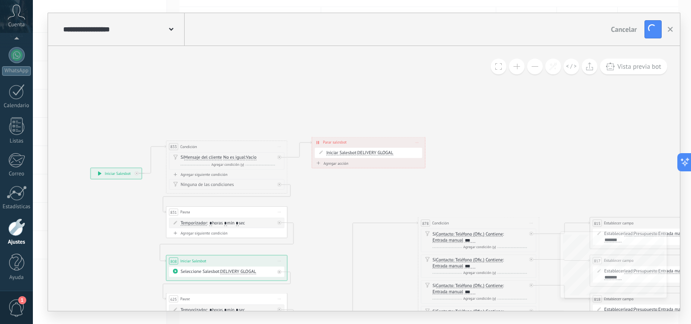
drag, startPoint x: 367, startPoint y: 65, endPoint x: 355, endPoint y: 65, distance: 12.1
